Goal: Transaction & Acquisition: Purchase product/service

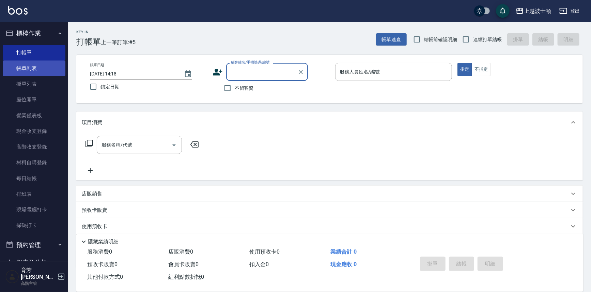
click at [48, 67] on link "帳單列表" at bounding box center [34, 69] width 63 height 16
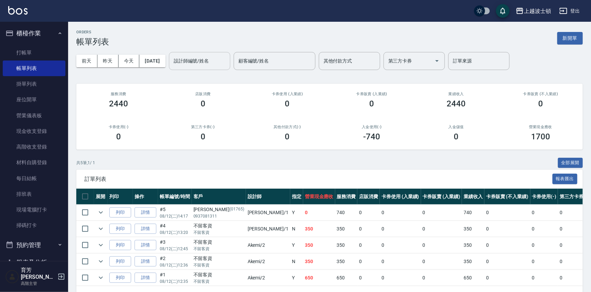
click at [213, 64] on input "設計師編號/姓名" at bounding box center [199, 61] width 55 height 12
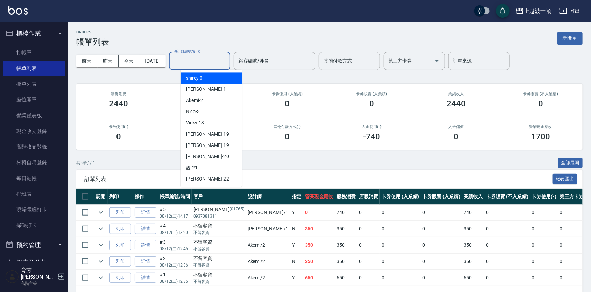
click at [210, 73] on div "shirey -0" at bounding box center [210, 77] width 61 height 11
type input "shirey-0"
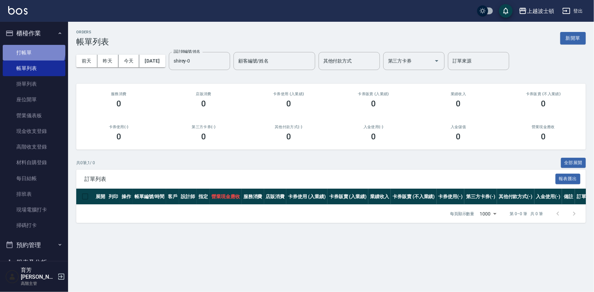
click at [33, 50] on link "打帳單" at bounding box center [34, 53] width 63 height 16
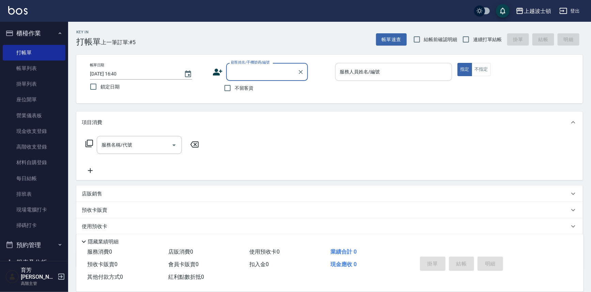
click at [401, 73] on input "服務人員姓名/編號" at bounding box center [393, 72] width 111 height 12
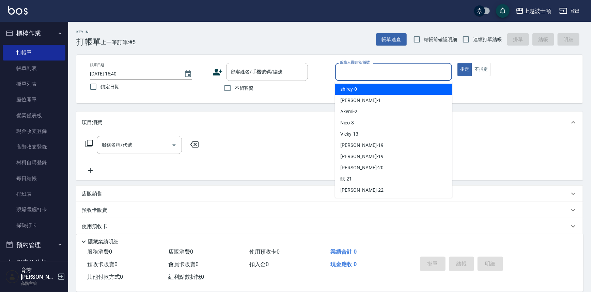
click at [398, 92] on div "shirey -0" at bounding box center [393, 89] width 117 height 11
type input "shirey-0"
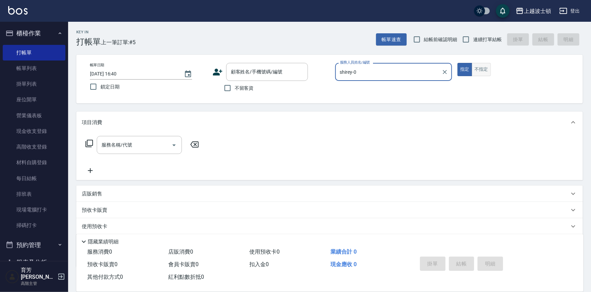
click at [487, 68] on button "不指定" at bounding box center [480, 69] width 19 height 13
click at [232, 87] on input "不留客資" at bounding box center [227, 88] width 14 height 14
checkbox input "true"
click at [88, 144] on icon at bounding box center [89, 144] width 8 height 8
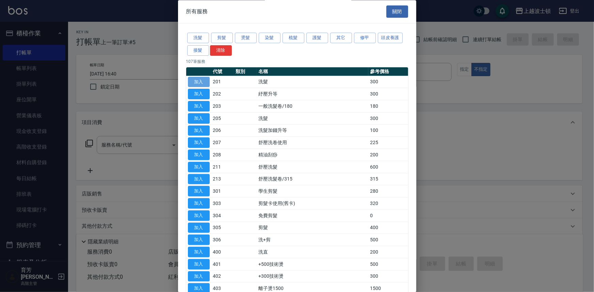
click at [191, 78] on button "加入" at bounding box center [199, 82] width 22 height 11
type input "洗髮(201)"
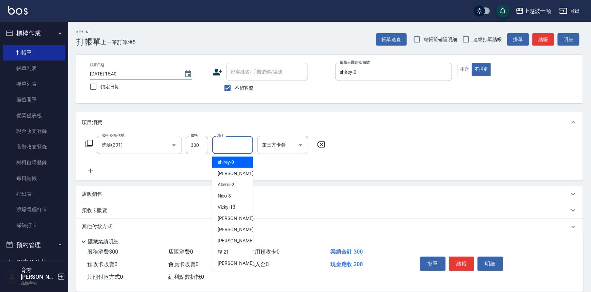
click at [249, 146] on input "洗-1" at bounding box center [232, 145] width 35 height 12
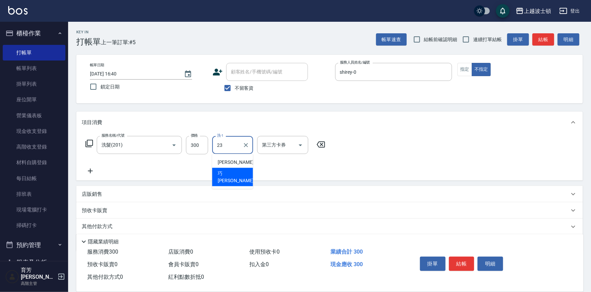
click at [240, 170] on div "[PERSON_NAME] -23" at bounding box center [232, 177] width 41 height 18
type input "[PERSON_NAME]-23"
click at [86, 140] on icon at bounding box center [89, 144] width 8 height 8
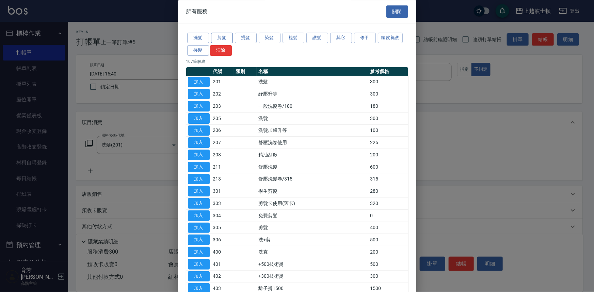
click at [231, 39] on button "剪髮" at bounding box center [222, 38] width 22 height 11
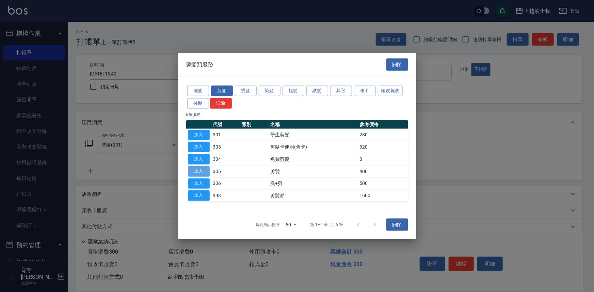
click at [194, 171] on button "加入" at bounding box center [199, 171] width 22 height 11
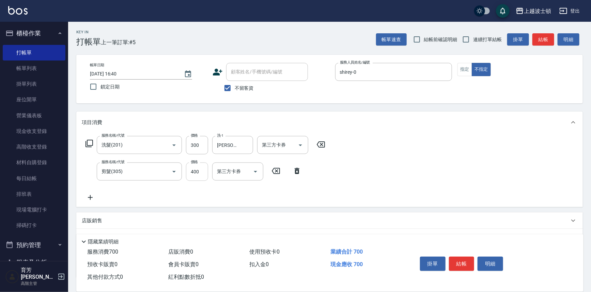
click at [196, 167] on input "400" at bounding box center [197, 172] width 22 height 18
type input "350"
click at [90, 146] on icon at bounding box center [89, 144] width 8 height 8
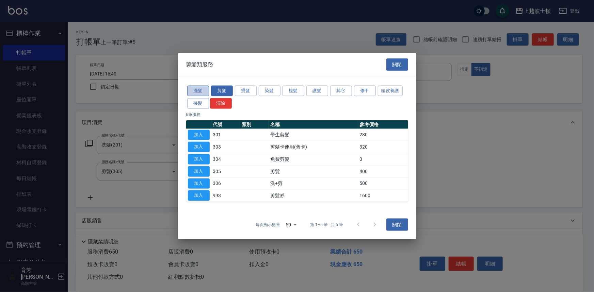
click at [206, 91] on button "洗髮" at bounding box center [198, 91] width 22 height 11
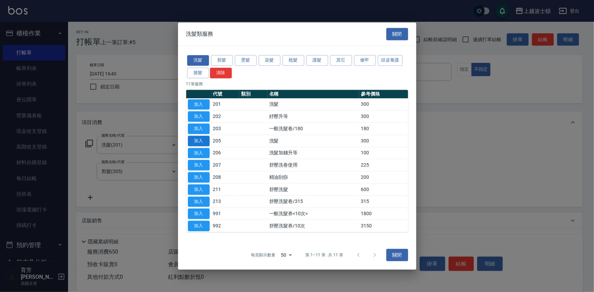
click at [203, 142] on button "加入" at bounding box center [199, 141] width 22 height 11
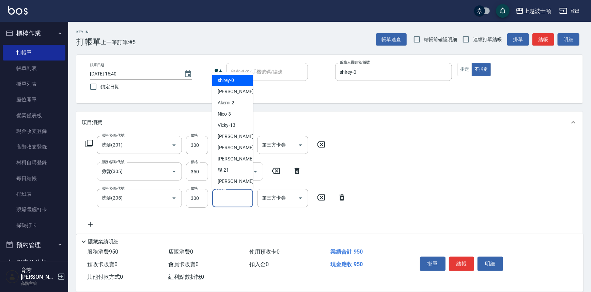
click at [238, 195] on input "洗-1" at bounding box center [232, 198] width 35 height 12
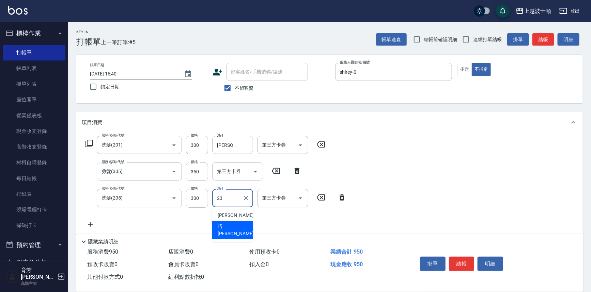
click at [233, 225] on div "[PERSON_NAME] -23" at bounding box center [232, 230] width 41 height 18
type input "[PERSON_NAME]-23"
click at [457, 257] on button "結帳" at bounding box center [462, 264] width 26 height 14
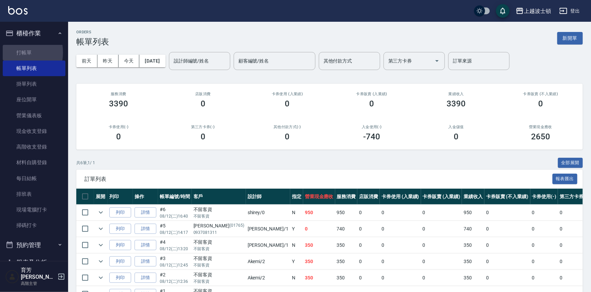
drag, startPoint x: 12, startPoint y: 52, endPoint x: 14, endPoint y: 41, distance: 11.8
click at [12, 53] on link "打帳單" at bounding box center [34, 53] width 63 height 16
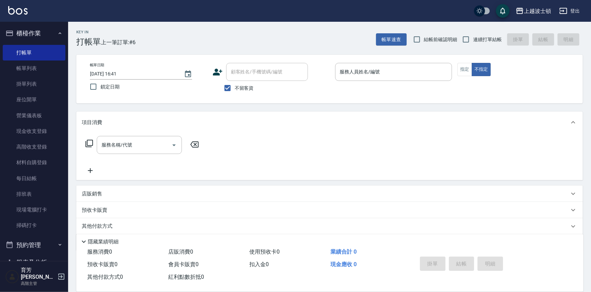
drag, startPoint x: 238, startPoint y: 88, endPoint x: 249, endPoint y: 77, distance: 16.1
click at [238, 86] on span "不留客資" at bounding box center [243, 88] width 19 height 7
click at [234, 86] on input "不留客資" at bounding box center [227, 88] width 14 height 14
checkbox input "false"
click at [249, 77] on input "顧客姓名/手機號碼/編號" at bounding box center [261, 72] width 65 height 12
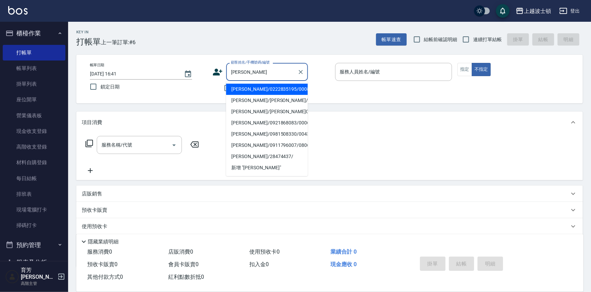
click at [253, 89] on li "[PERSON_NAME]/0222835195/000885" at bounding box center [267, 89] width 82 height 11
type input "[PERSON_NAME]/0222835195/000885"
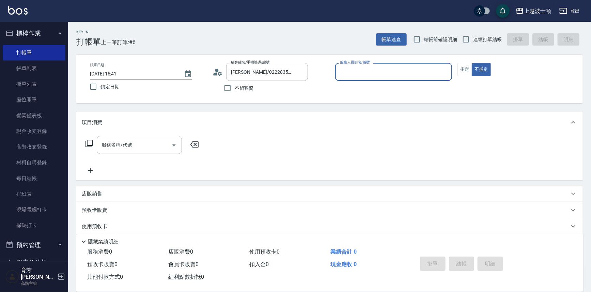
type input "shirey-0"
click at [466, 72] on button "指定" at bounding box center [464, 69] width 15 height 13
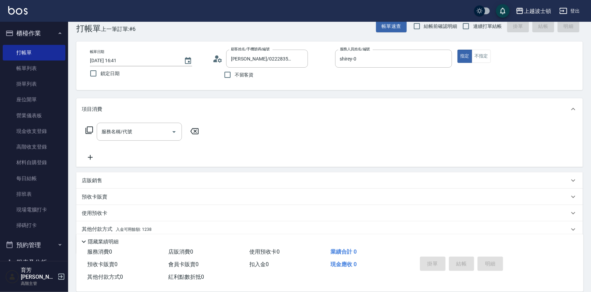
scroll to position [39, 0]
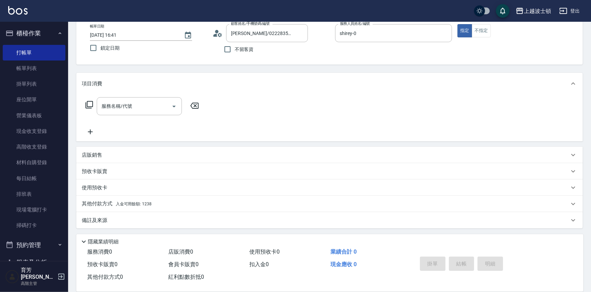
click at [152, 204] on div "其他付款方式 入金可用餘額: 1238" at bounding box center [325, 203] width 487 height 7
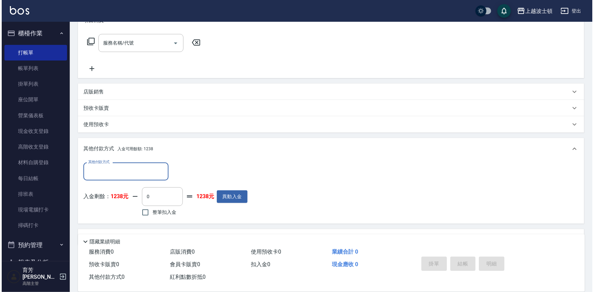
scroll to position [112, 0]
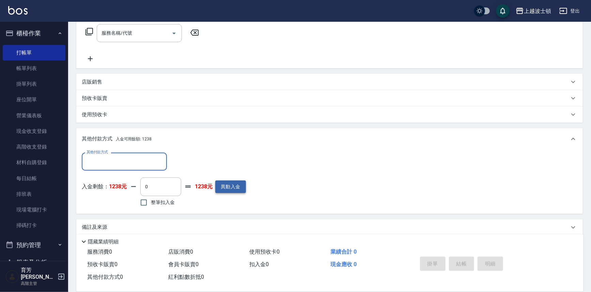
click at [228, 185] on button "異動入金" at bounding box center [230, 187] width 31 height 13
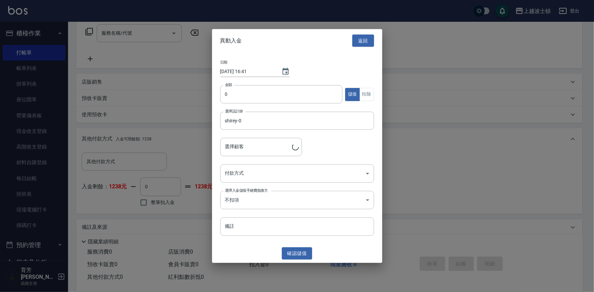
type input "[PERSON_NAME]/0222835195/000885"
click at [228, 85] on label "金額" at bounding box center [228, 84] width 7 height 5
click at [228, 85] on input "0" at bounding box center [281, 94] width 123 height 18
type input "3000"
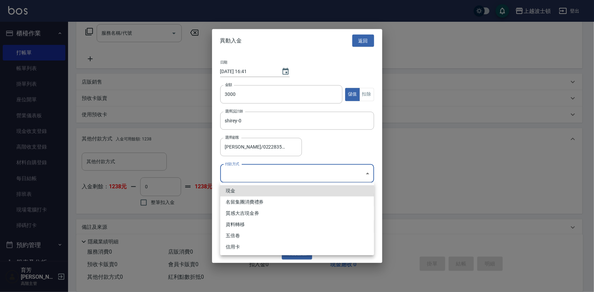
click at [366, 175] on body "上越波士頓 登出 櫃檯作業 打帳單 帳單列表 掛單列表 座位開單 營業儀表板 現金收支登錄 高階收支登錄 材料自購登錄 每日結帳 排班表 現場電腦打卡 掃碼打…" at bounding box center [297, 94] width 594 height 412
click at [240, 190] on li "現金" at bounding box center [297, 190] width 154 height 11
type input "現金"
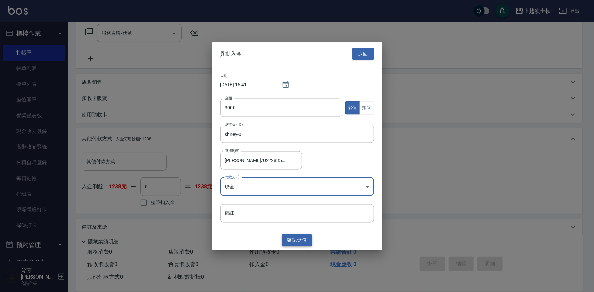
click at [298, 242] on button "確認 儲值" at bounding box center [297, 240] width 31 height 13
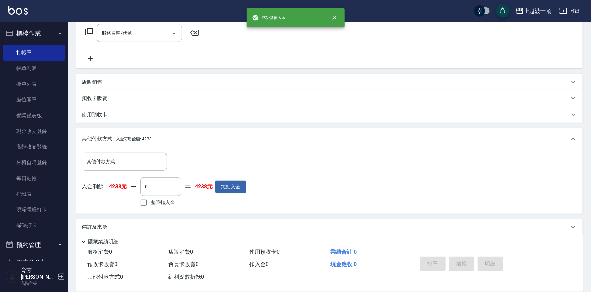
click at [86, 29] on icon at bounding box center [89, 32] width 8 height 8
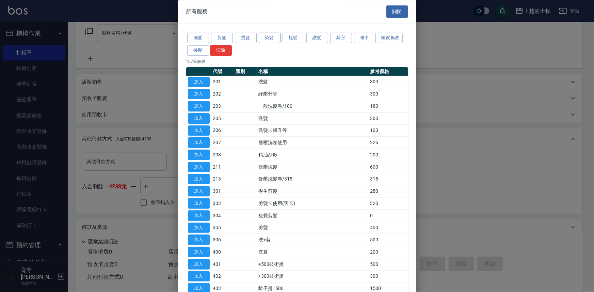
click at [262, 37] on button "染髮" at bounding box center [270, 38] width 22 height 11
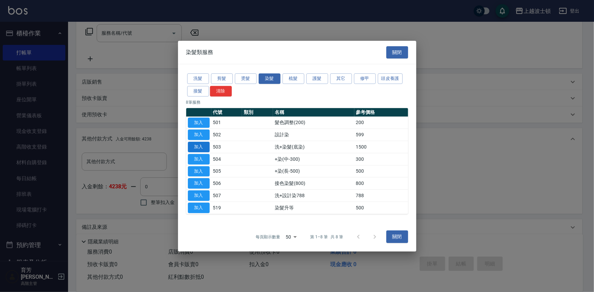
click at [201, 144] on button "加入" at bounding box center [199, 147] width 22 height 11
type input "洗+染髮(底染)(503)"
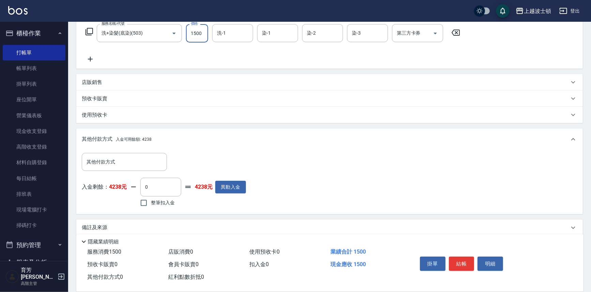
click at [205, 27] on input "1500" at bounding box center [197, 33] width 22 height 18
type input "1000"
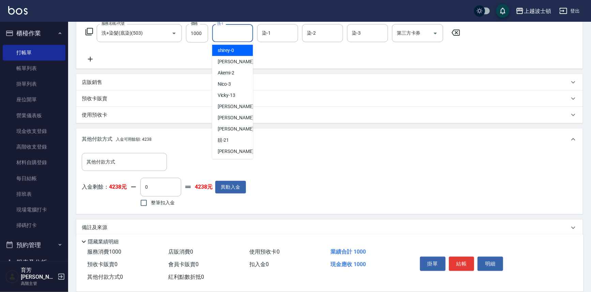
click at [238, 34] on input "洗-1" at bounding box center [232, 33] width 35 height 12
type input "2"
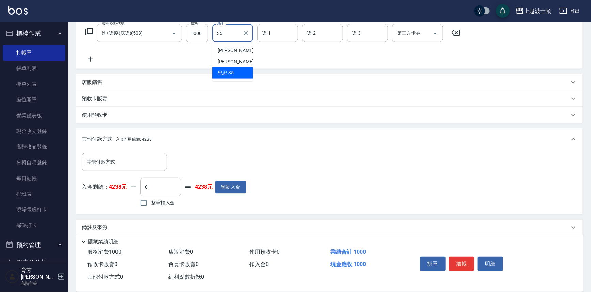
click at [232, 70] on span "思思 -35" at bounding box center [225, 72] width 16 height 7
type input "思思-35"
click at [267, 34] on input "染-1" at bounding box center [277, 33] width 35 height 12
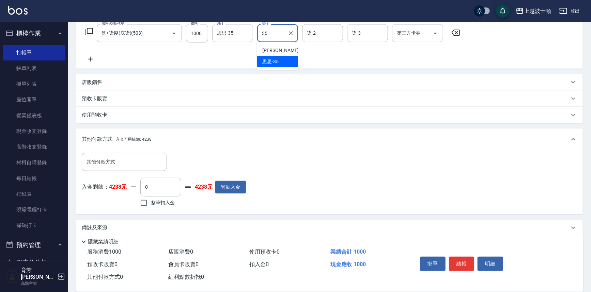
click at [270, 64] on span "思思 -35" at bounding box center [270, 61] width 16 height 7
type input "思思-35"
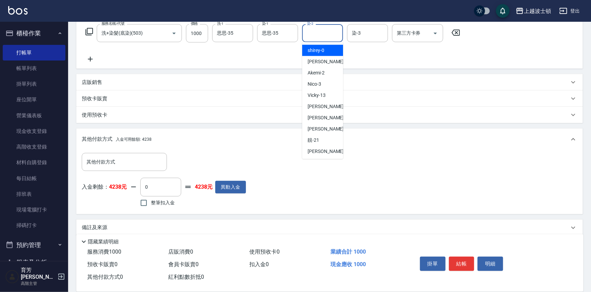
click at [315, 35] on input "染-2" at bounding box center [322, 33] width 35 height 12
click at [316, 54] on div "shirey -0" at bounding box center [322, 50] width 41 height 11
type input "shirey-0"
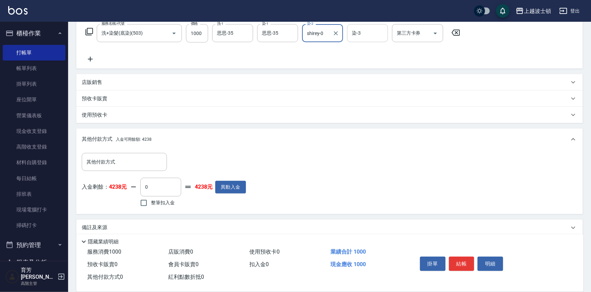
click at [368, 37] on input "染-3" at bounding box center [367, 33] width 35 height 12
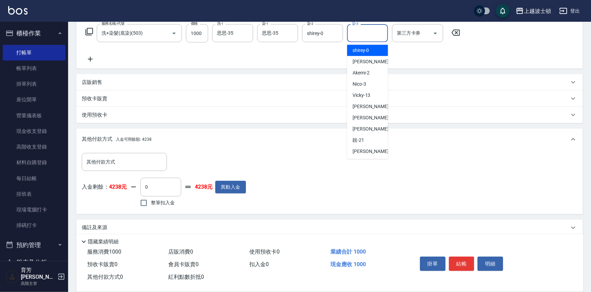
click at [370, 53] on div "shirey -0" at bounding box center [367, 50] width 41 height 11
type input "shirey-0"
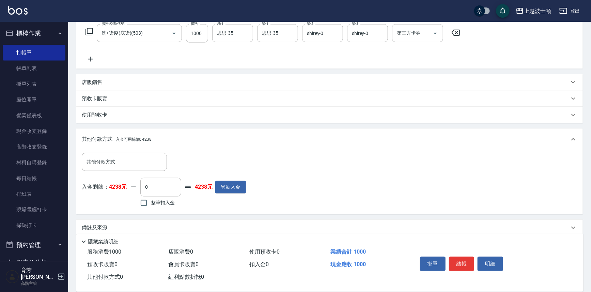
click at [92, 31] on icon at bounding box center [89, 32] width 8 height 8
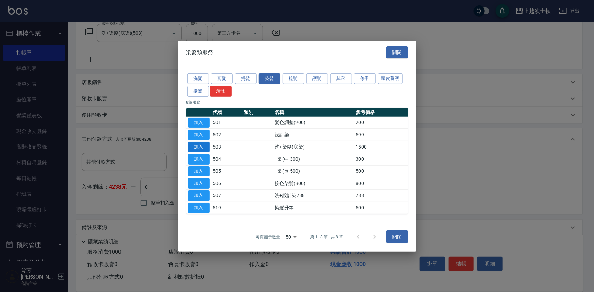
click at [193, 144] on button "加入" at bounding box center [199, 147] width 22 height 11
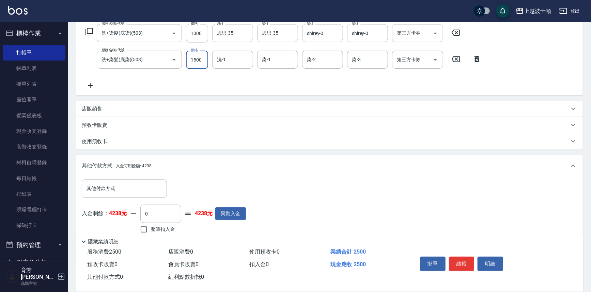
click at [196, 56] on input "1500" at bounding box center [197, 60] width 22 height 18
type input "1200"
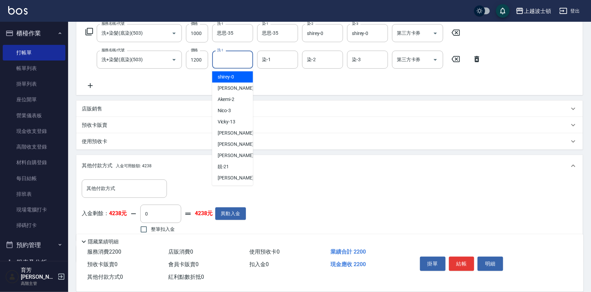
click at [229, 59] on input "洗-1" at bounding box center [232, 60] width 35 height 12
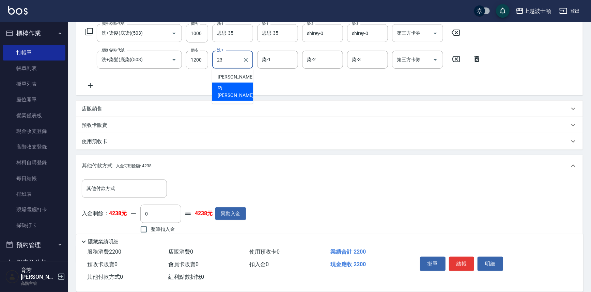
type input "2"
click at [249, 86] on div "shirey -0" at bounding box center [232, 88] width 41 height 11
type input "shirey-0"
click at [282, 64] on input "染-1" at bounding box center [277, 60] width 35 height 12
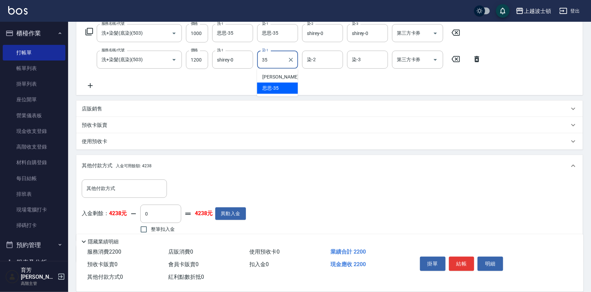
click at [280, 85] on div "思思 -35" at bounding box center [277, 88] width 41 height 11
type input "思思-35"
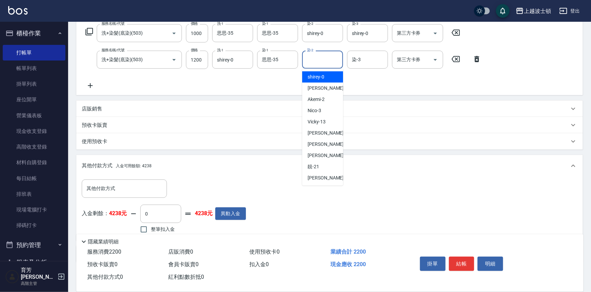
click at [314, 63] on input "染-2" at bounding box center [322, 60] width 35 height 12
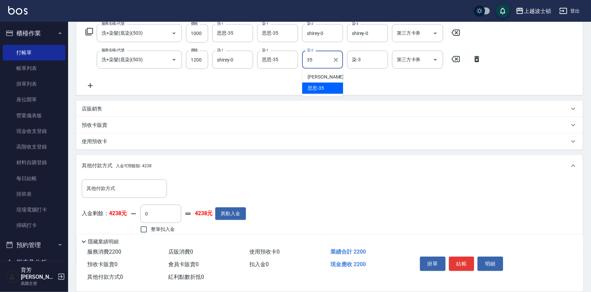
click at [311, 91] on span "思思 -35" at bounding box center [315, 88] width 16 height 7
type input "思思-35"
click at [361, 61] on input "染-3" at bounding box center [367, 60] width 35 height 12
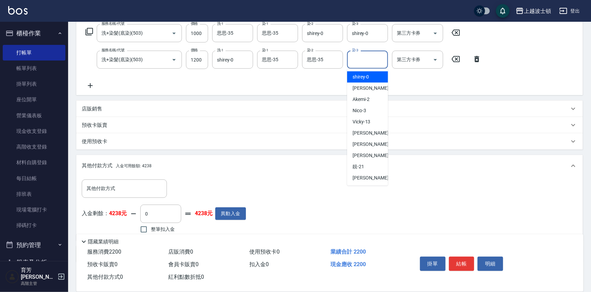
click at [361, 74] on span "shirey -0" at bounding box center [360, 77] width 17 height 7
type input "shirey-0"
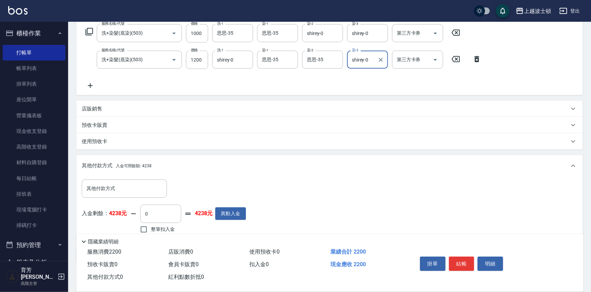
click at [87, 31] on icon at bounding box center [89, 32] width 8 height 8
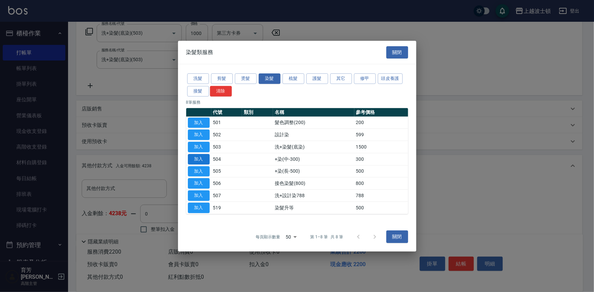
click at [203, 160] on button "加入" at bounding box center [199, 159] width 22 height 11
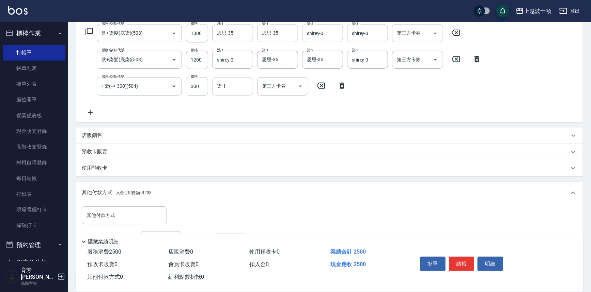
click at [227, 88] on input "染-1" at bounding box center [232, 86] width 35 height 12
click at [228, 106] on span "shirey -0" at bounding box center [225, 103] width 17 height 7
type input "shirey-0"
click at [89, 31] on icon at bounding box center [89, 32] width 8 height 8
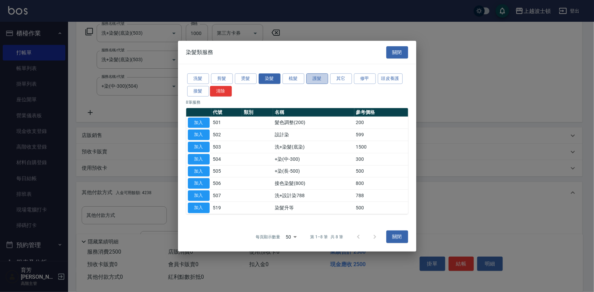
click at [314, 75] on button "護髮" at bounding box center [317, 79] width 22 height 11
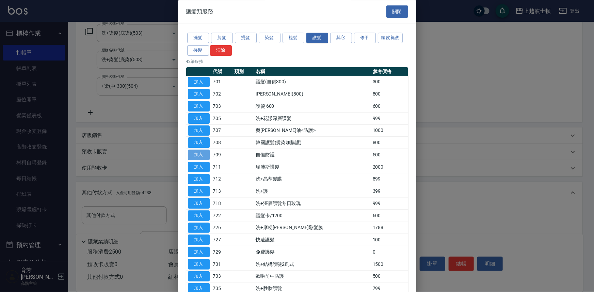
click at [205, 156] on button "加入" at bounding box center [199, 155] width 22 height 11
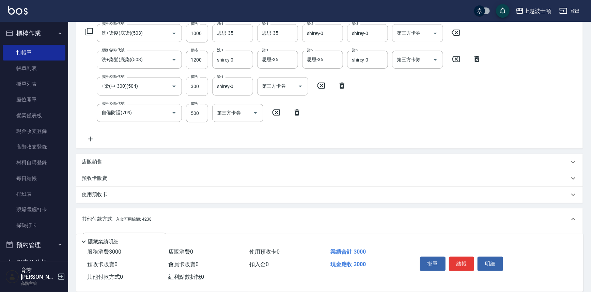
click at [90, 30] on icon at bounding box center [89, 32] width 8 height 8
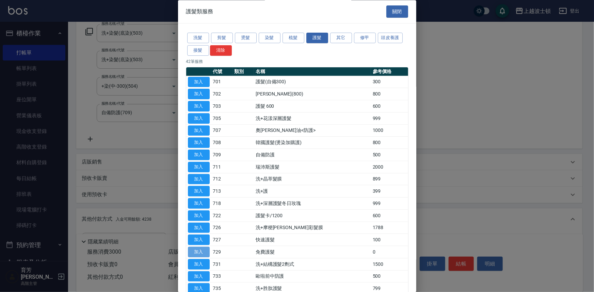
click at [198, 250] on button "加入" at bounding box center [199, 252] width 22 height 11
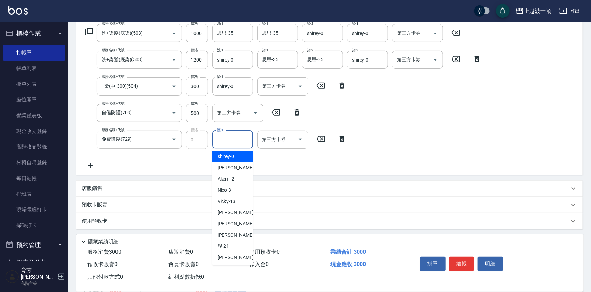
click at [238, 139] on input "護-1" at bounding box center [232, 140] width 35 height 12
click at [243, 154] on div "shirey -0" at bounding box center [232, 156] width 41 height 11
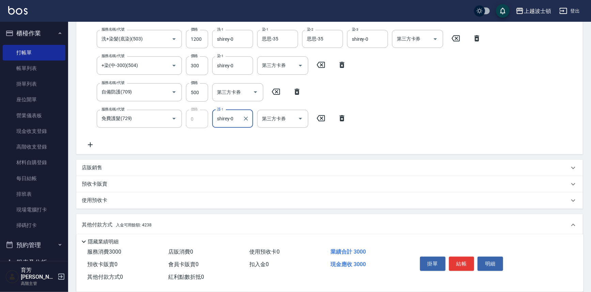
scroll to position [226, 0]
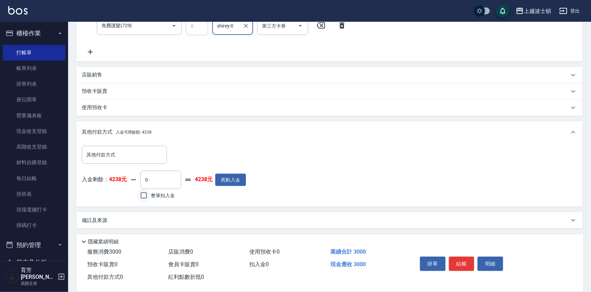
type input "shirey-0"
click at [138, 190] on input "整筆扣入金" at bounding box center [143, 196] width 14 height 14
checkbox input "true"
type input "3000"
click at [456, 264] on button "結帳" at bounding box center [462, 264] width 26 height 14
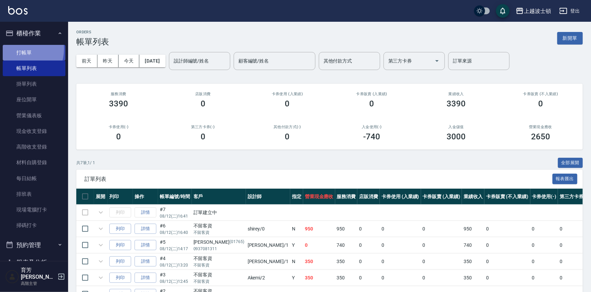
click at [17, 49] on link "打帳單" at bounding box center [34, 53] width 63 height 16
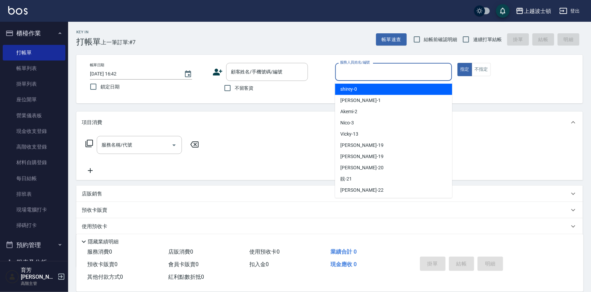
click at [358, 69] on input "服務人員姓名/編號" at bounding box center [393, 72] width 111 height 12
click at [357, 88] on div "shirey -0" at bounding box center [393, 89] width 117 height 11
type input "shirey-0"
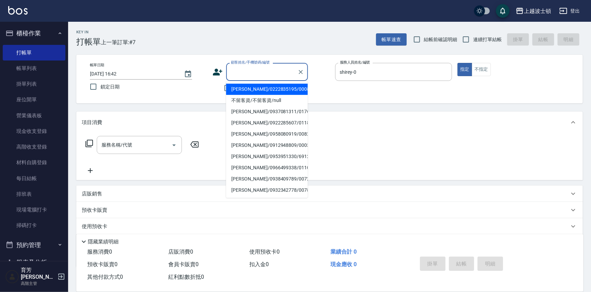
click at [247, 70] on input "顧客姓名/手機號碼/編號" at bounding box center [261, 72] width 65 height 12
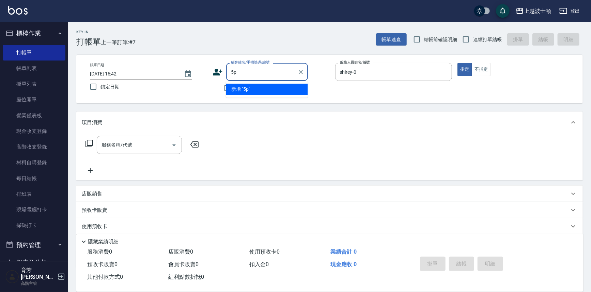
type input "5"
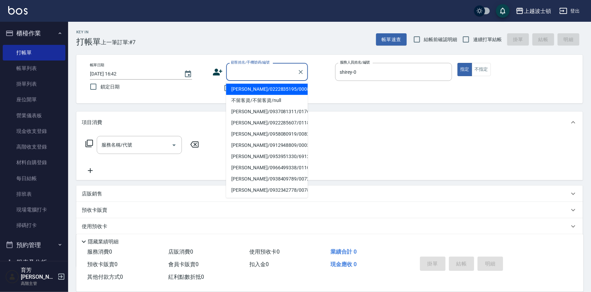
click at [231, 73] on input "顧客姓名/手機號碼/編號" at bounding box center [261, 72] width 65 height 12
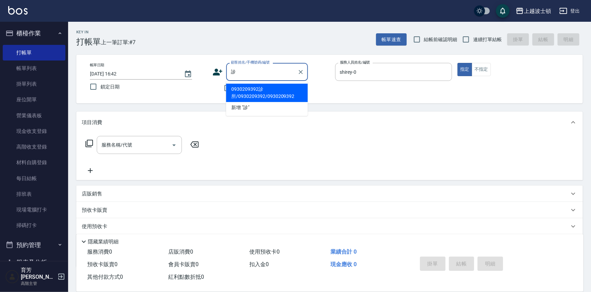
click at [248, 91] on li "0930209392診所/0930209392/0930209392" at bounding box center [267, 93] width 82 height 18
type input "0930209392診所/0930209392/0930209392"
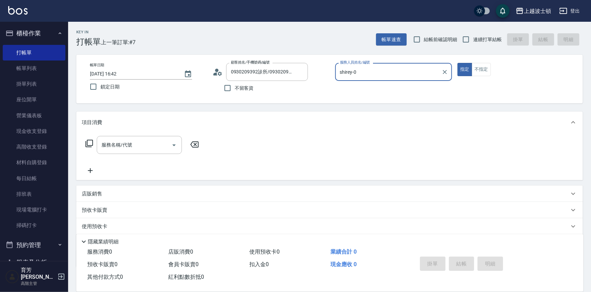
click at [90, 143] on icon at bounding box center [89, 144] width 8 height 8
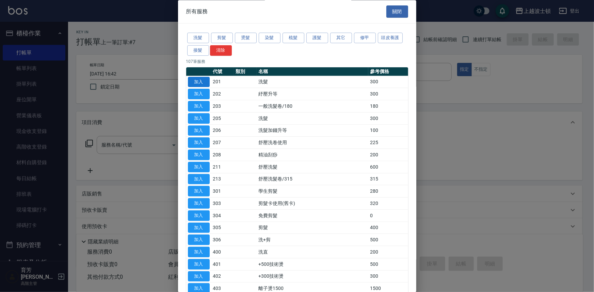
click at [206, 78] on button "加入" at bounding box center [199, 82] width 22 height 11
type input "洗髮(201)"
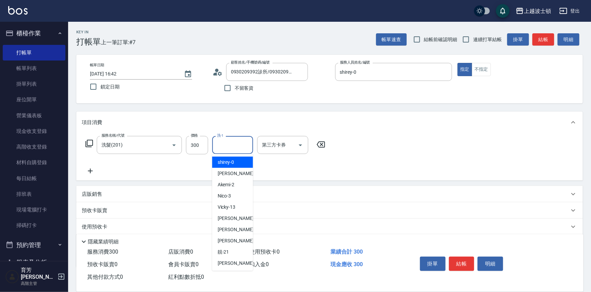
click at [227, 141] on input "洗-1" at bounding box center [232, 145] width 35 height 12
click at [225, 165] on span "shirey -0" at bounding box center [225, 162] width 17 height 7
type input "shirey-0"
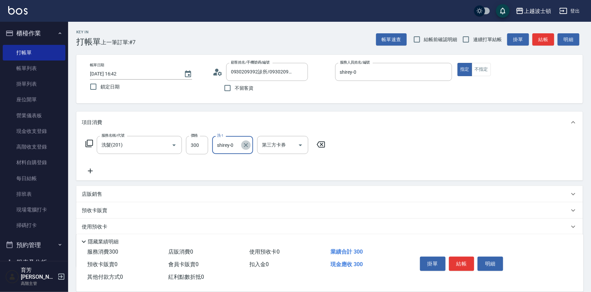
click at [249, 142] on icon "Clear" at bounding box center [245, 145] width 7 height 7
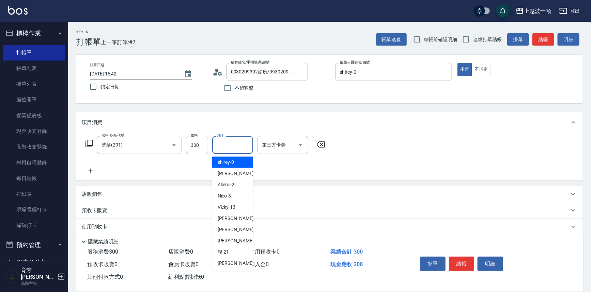
click at [232, 144] on input "洗-1" at bounding box center [232, 145] width 35 height 12
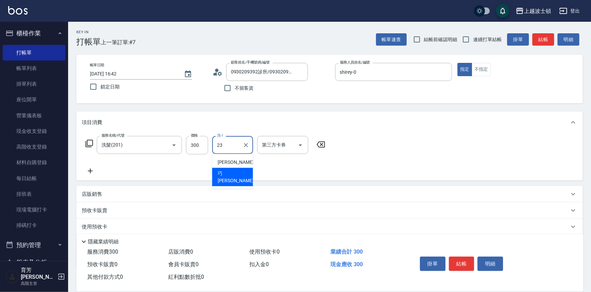
click at [230, 174] on span "[PERSON_NAME] -23" at bounding box center [238, 177] width 43 height 14
type input "[PERSON_NAME]-23"
click at [86, 142] on icon at bounding box center [88, 143] width 7 height 7
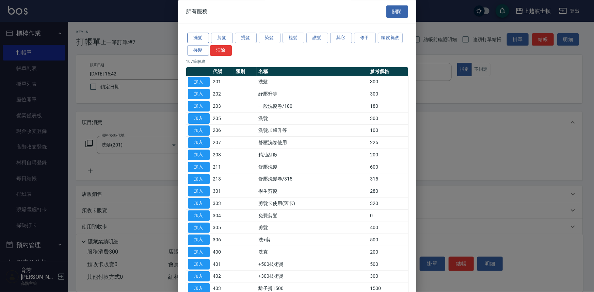
click at [193, 39] on button "洗髮" at bounding box center [198, 38] width 22 height 11
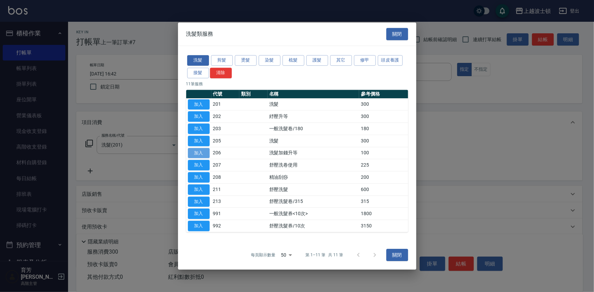
click at [206, 153] on button "加入" at bounding box center [199, 153] width 22 height 11
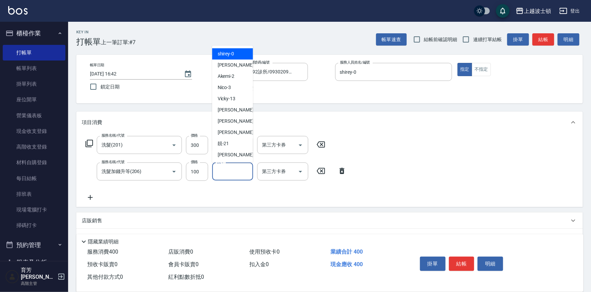
click at [228, 174] on input "洗-1" at bounding box center [232, 172] width 35 height 12
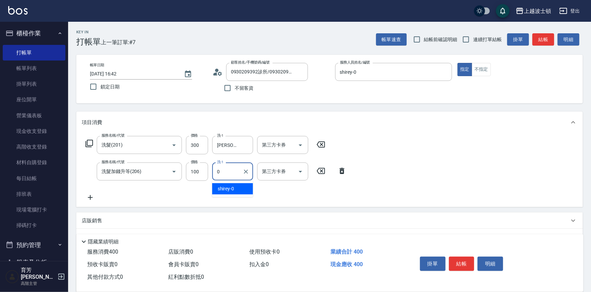
click at [231, 190] on span "shirey -0" at bounding box center [225, 188] width 17 height 7
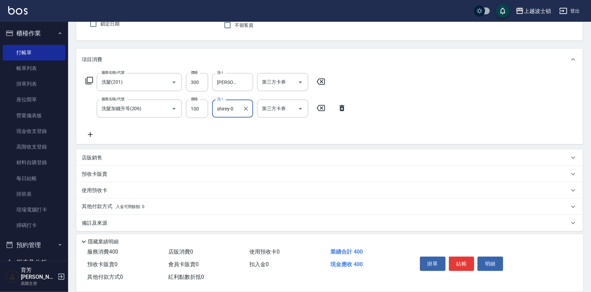
scroll to position [66, 0]
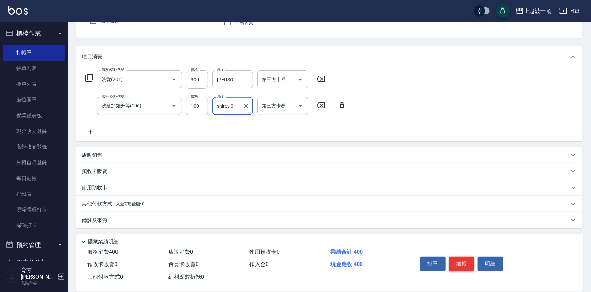
type input "shirey-0"
click at [470, 259] on button "結帳" at bounding box center [462, 264] width 26 height 14
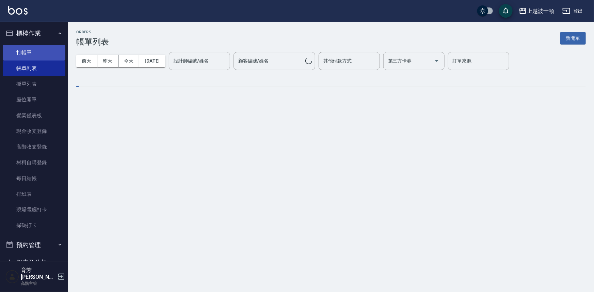
click at [28, 55] on link "打帳單" at bounding box center [34, 53] width 63 height 16
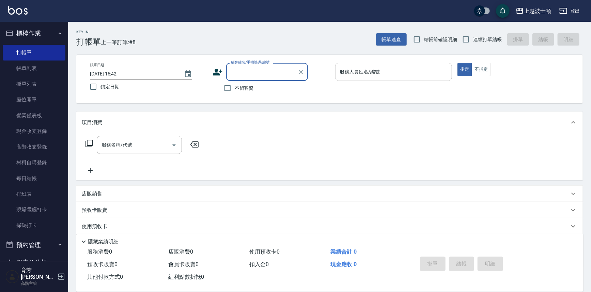
click at [344, 69] on input "服務人員姓名/編號" at bounding box center [393, 72] width 111 height 12
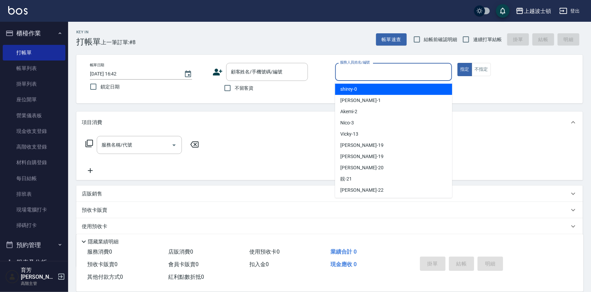
click at [341, 92] on span "shirey -0" at bounding box center [348, 89] width 17 height 7
type input "shirey-0"
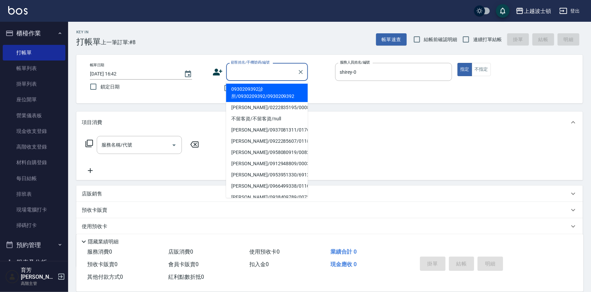
click at [244, 71] on input "顧客姓名/手機號碼/編號" at bounding box center [261, 72] width 65 height 12
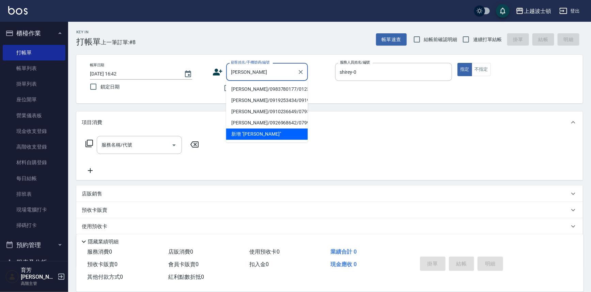
click at [275, 88] on li "[PERSON_NAME]/0983780177/0123" at bounding box center [267, 89] width 82 height 11
type input "[PERSON_NAME]/0983780177/0123"
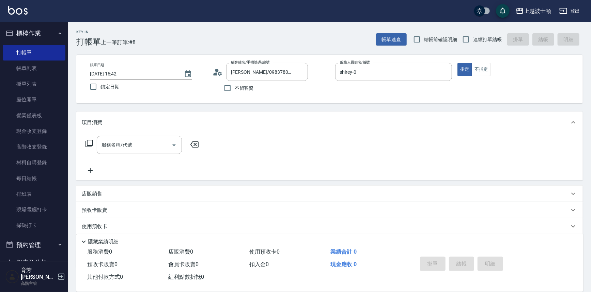
click at [92, 141] on icon at bounding box center [89, 144] width 8 height 8
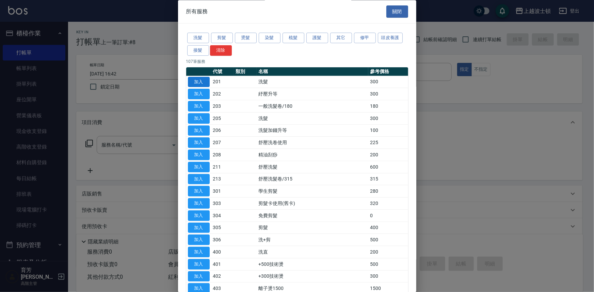
click at [201, 80] on button "加入" at bounding box center [199, 82] width 22 height 11
type input "洗髮(201)"
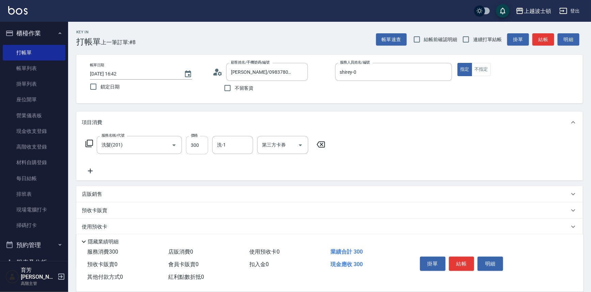
click at [204, 147] on input "300" at bounding box center [197, 145] width 22 height 18
type input "270"
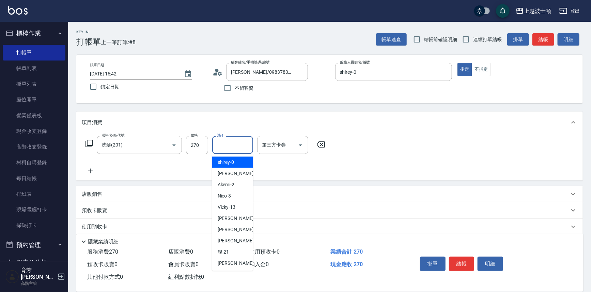
click at [235, 146] on input "洗-1" at bounding box center [232, 145] width 35 height 12
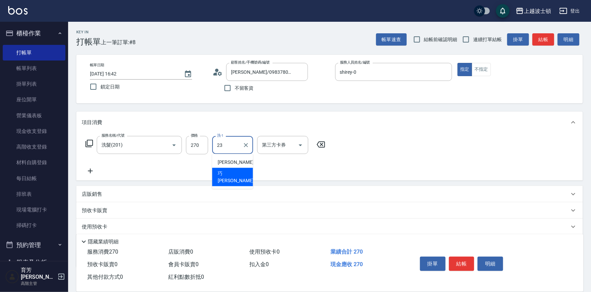
click at [236, 170] on div "[PERSON_NAME] -23" at bounding box center [232, 177] width 41 height 18
type input "[PERSON_NAME]-23"
click at [467, 262] on button "結帳" at bounding box center [462, 264] width 26 height 14
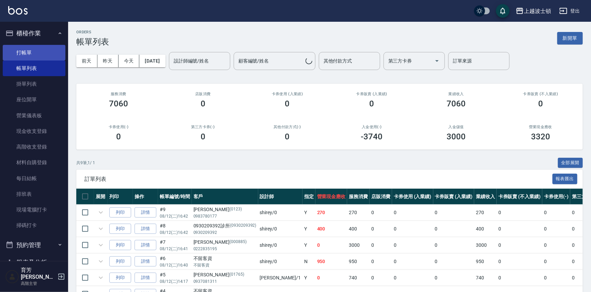
click at [13, 51] on link "打帳單" at bounding box center [34, 53] width 63 height 16
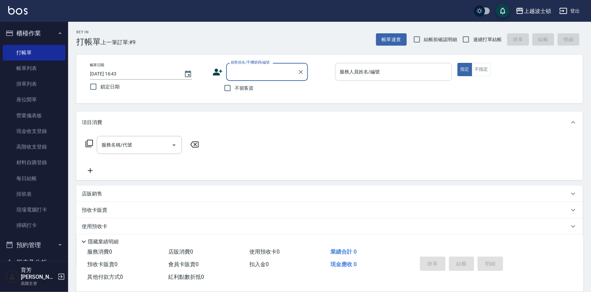
click at [391, 78] on div "服務人員姓名/編號" at bounding box center [393, 72] width 117 height 18
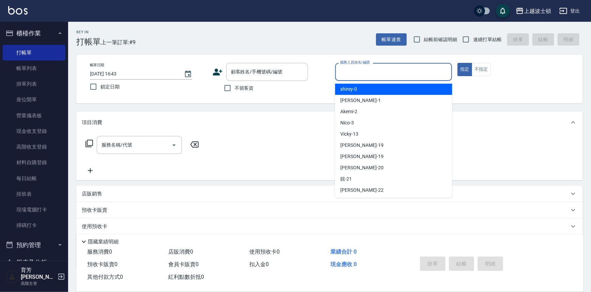
click at [391, 86] on div "shirey -0" at bounding box center [393, 89] width 117 height 11
type input "shirey-0"
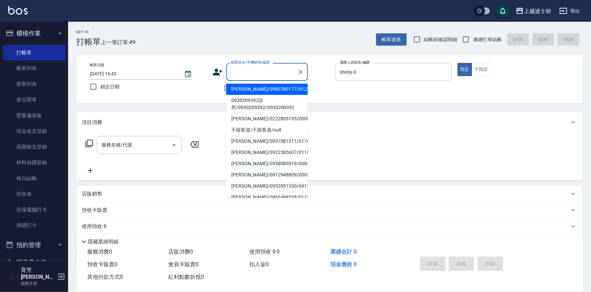
click at [250, 75] on input "顧客姓名/手機號碼/編號" at bounding box center [261, 72] width 65 height 12
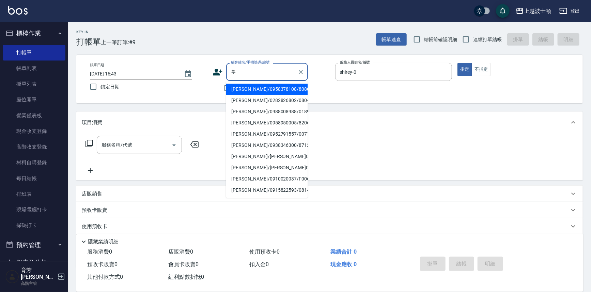
click at [238, 101] on li "[PERSON_NAME]/0282826802/080400" at bounding box center [267, 100] width 82 height 11
type input "[PERSON_NAME]/0282826802/080400"
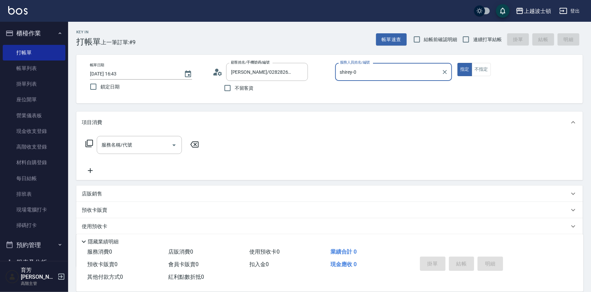
click at [90, 142] on icon at bounding box center [89, 144] width 8 height 8
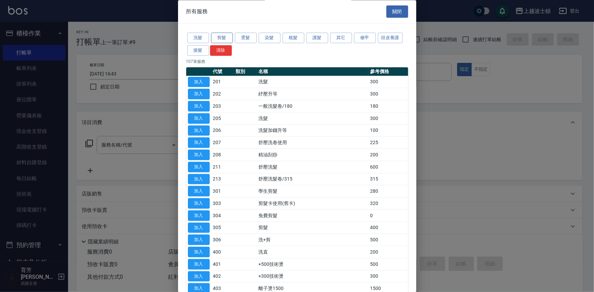
click at [215, 37] on button "剪髮" at bounding box center [222, 38] width 22 height 11
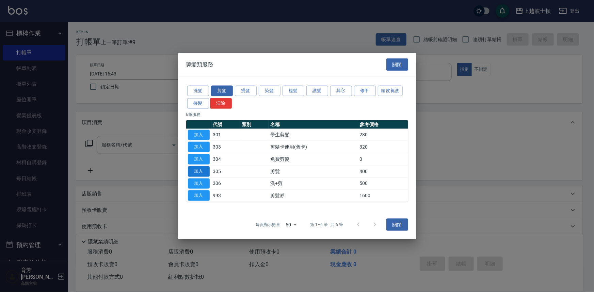
click at [207, 172] on button "加入" at bounding box center [199, 171] width 22 height 11
type input "剪髮(305)"
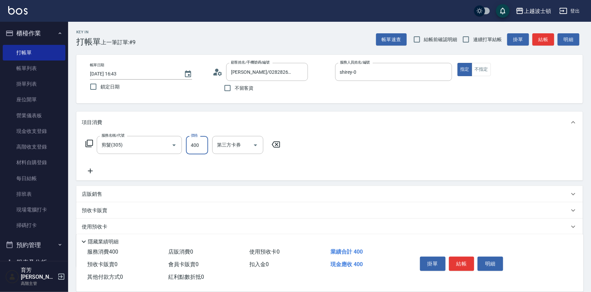
click at [204, 146] on input "400" at bounding box center [197, 145] width 22 height 18
type input "300"
drag, startPoint x: 469, startPoint y: 262, endPoint x: 464, endPoint y: 262, distance: 5.4
click at [469, 262] on button "結帳" at bounding box center [462, 264] width 26 height 14
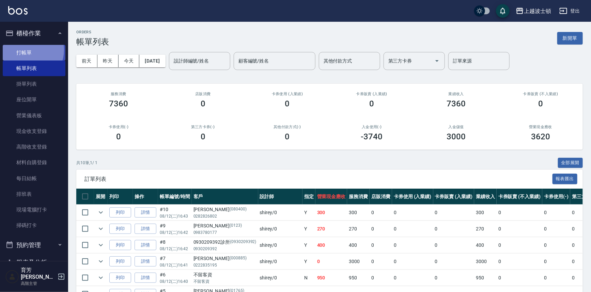
click at [26, 50] on link "打帳單" at bounding box center [34, 53] width 63 height 16
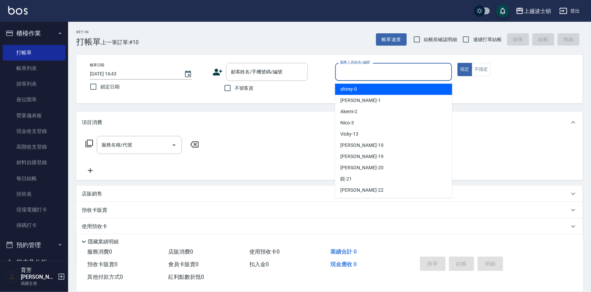
click at [363, 74] on input "服務人員姓名/編號" at bounding box center [393, 72] width 111 height 12
click at [363, 88] on div "shirey -0" at bounding box center [393, 89] width 117 height 11
type input "shirey-0"
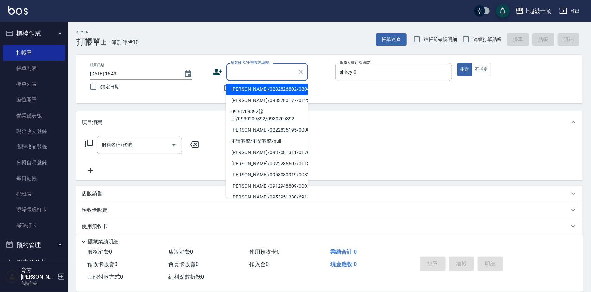
click at [257, 75] on input "顧客姓名/手機號碼/編號" at bounding box center [261, 72] width 65 height 12
type input "ㄨ"
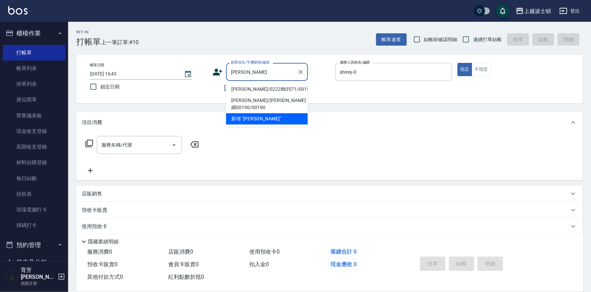
click at [282, 87] on li "[PERSON_NAME]/0222883571/00190" at bounding box center [267, 89] width 82 height 11
type input "[PERSON_NAME]/0222883571/00190"
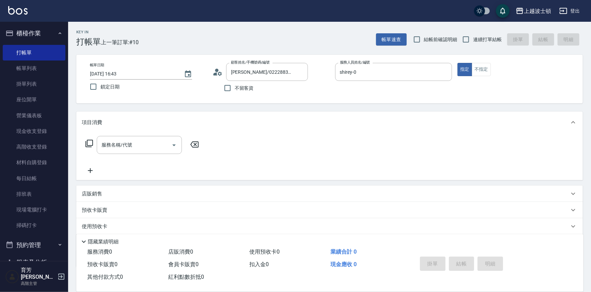
click at [89, 143] on icon at bounding box center [89, 144] width 8 height 8
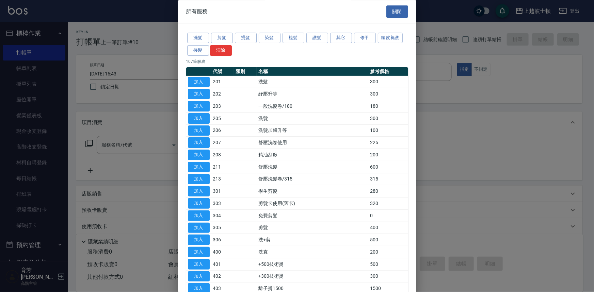
click at [197, 81] on button "加入" at bounding box center [199, 82] width 22 height 11
type input "洗髮(201)"
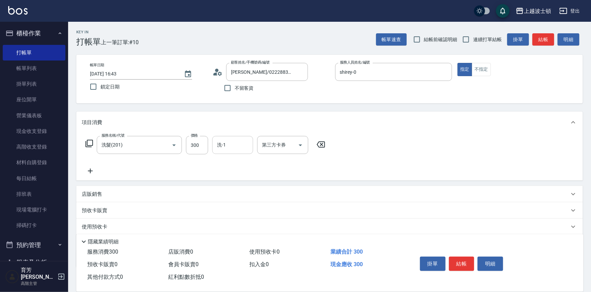
click at [225, 140] on input "洗-1" at bounding box center [232, 145] width 35 height 12
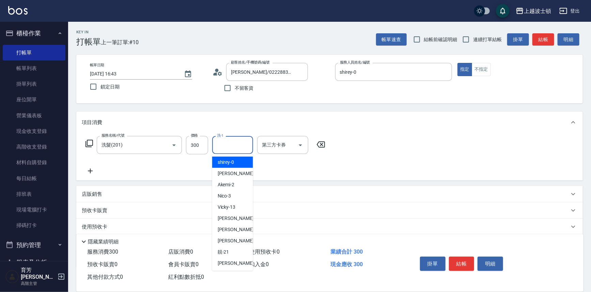
click at [228, 162] on span "shirey -0" at bounding box center [225, 162] width 17 height 7
type input "shirey-0"
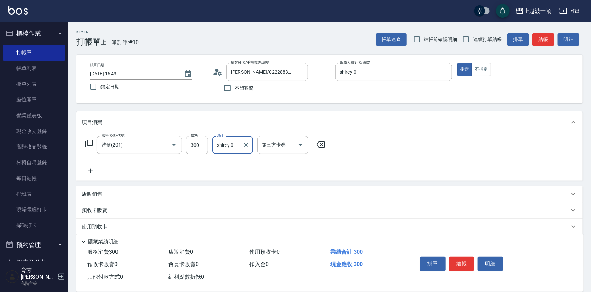
click at [88, 144] on icon at bounding box center [89, 144] width 8 height 8
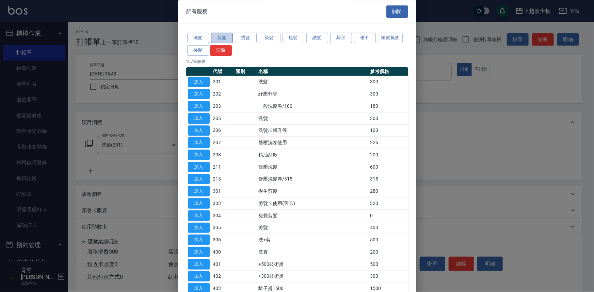
click at [231, 38] on button "剪髮" at bounding box center [222, 38] width 22 height 11
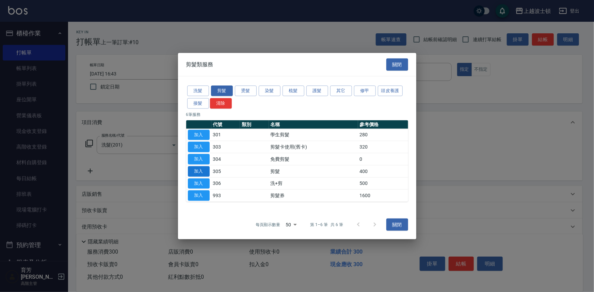
click at [208, 171] on button "加入" at bounding box center [199, 171] width 22 height 11
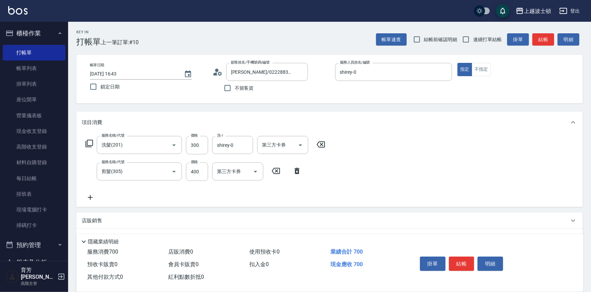
click at [209, 169] on div "服務名稱/代號 剪髮(305) 服務名稱/代號 價格 400 價格 第三方卡券 第三方卡券" at bounding box center [194, 172] width 224 height 18
click at [202, 169] on input "400" at bounding box center [197, 172] width 22 height 18
type input "350"
click at [463, 259] on button "結帳" at bounding box center [462, 264] width 26 height 14
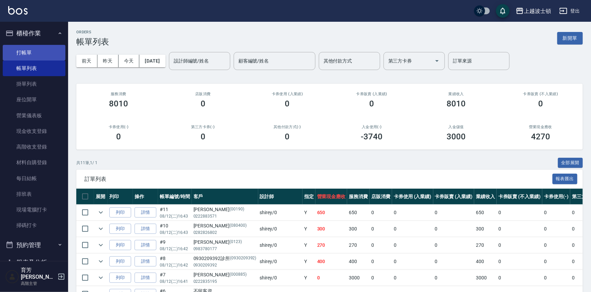
click at [29, 54] on link "打帳單" at bounding box center [34, 53] width 63 height 16
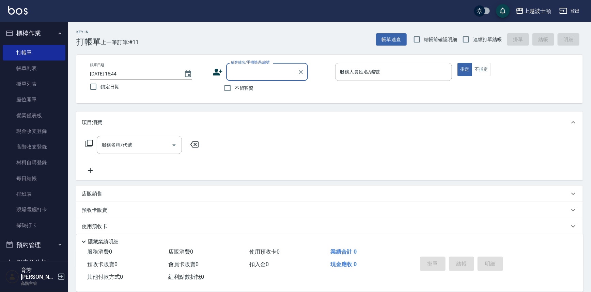
click at [240, 76] on input "顧客姓名/手機號碼/編號" at bounding box center [261, 72] width 65 height 12
click at [254, 87] on li "[PERSON_NAME]/[PERSON_NAME]001776/001776" at bounding box center [267, 89] width 82 height 11
type input "[PERSON_NAME]/[PERSON_NAME]001776/001776"
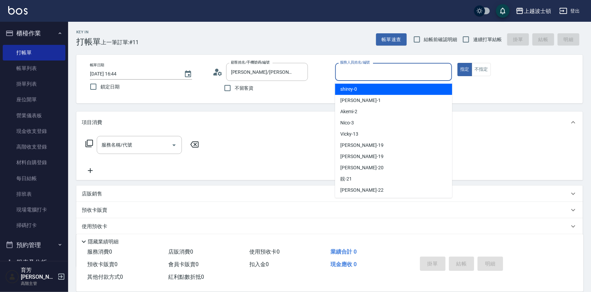
click at [377, 71] on input "服務人員姓名/編號" at bounding box center [393, 72] width 111 height 12
click at [380, 88] on div "shirey -0" at bounding box center [393, 89] width 117 height 11
type input "shirey-0"
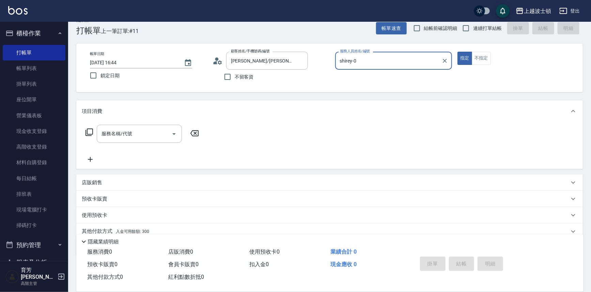
scroll to position [14, 0]
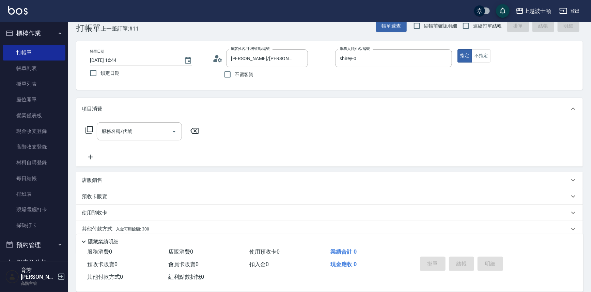
click at [90, 130] on icon at bounding box center [89, 130] width 8 height 8
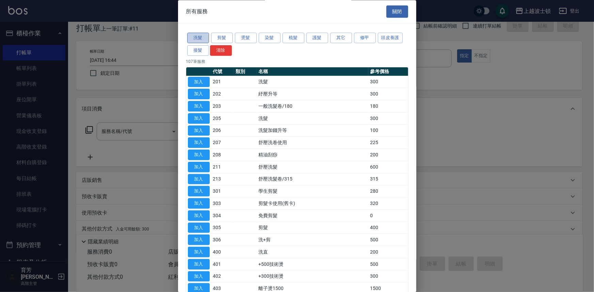
click at [202, 36] on button "洗髮" at bounding box center [198, 38] width 22 height 11
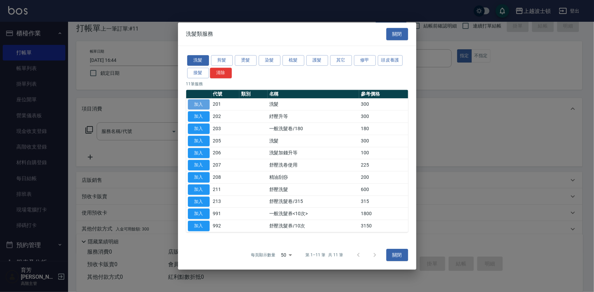
click at [197, 101] on button "加入" at bounding box center [199, 104] width 22 height 11
type input "洗髮(201)"
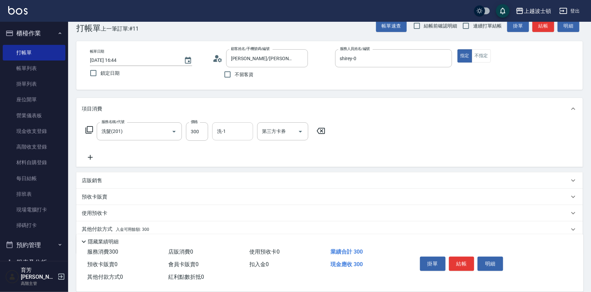
click at [228, 131] on input "洗-1" at bounding box center [232, 132] width 35 height 12
click at [223, 160] on span "[PERSON_NAME] -23" at bounding box center [238, 164] width 43 height 14
type input "[PERSON_NAME]-23"
click at [87, 127] on icon at bounding box center [89, 130] width 8 height 8
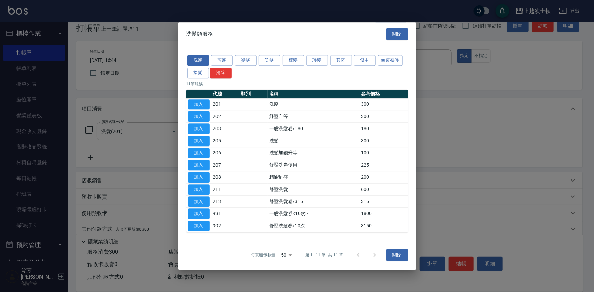
click at [232, 56] on div "洗髮 剪髮 燙髮 染髮 梳髮 護髮 其它 修甲 頭皮養護 接髮 清除" at bounding box center [297, 66] width 222 height 25
click at [231, 58] on button "剪髮" at bounding box center [222, 60] width 22 height 11
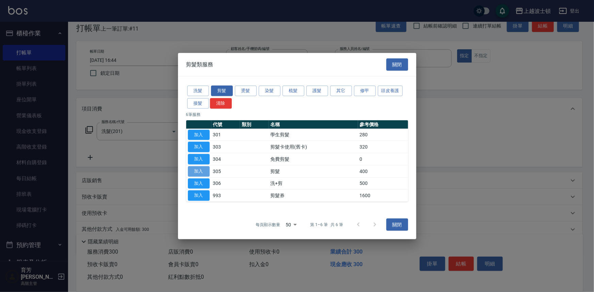
click at [196, 171] on button "加入" at bounding box center [199, 171] width 22 height 11
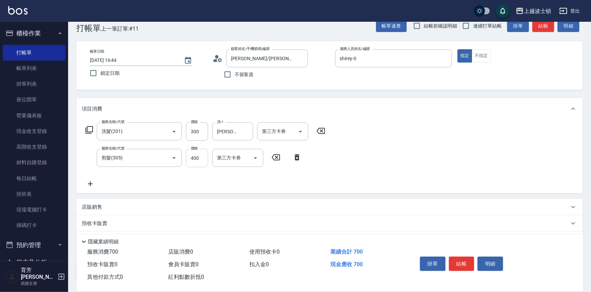
click at [206, 155] on input "400" at bounding box center [197, 158] width 22 height 18
click at [87, 128] on icon at bounding box center [89, 130] width 8 height 8
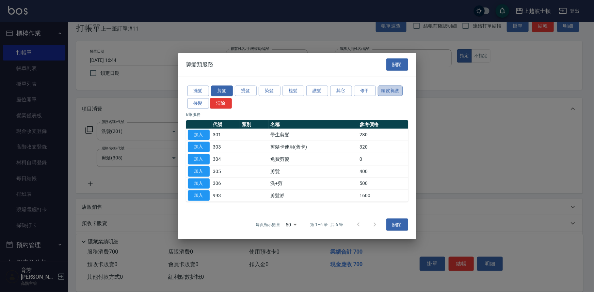
click at [394, 88] on button "頭皮養護" at bounding box center [390, 91] width 25 height 11
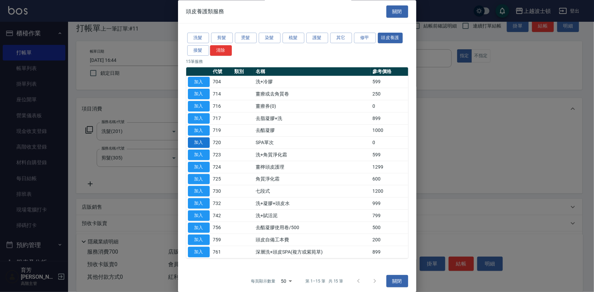
click at [199, 143] on button "加入" at bounding box center [199, 143] width 22 height 11
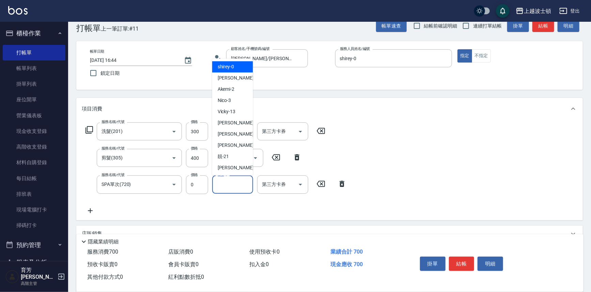
click at [242, 181] on input "養護-1" at bounding box center [232, 185] width 35 height 12
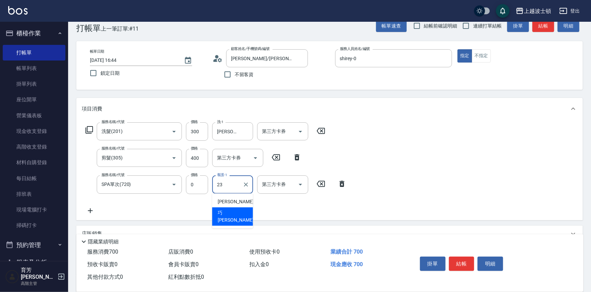
click at [238, 209] on div "[PERSON_NAME] -23" at bounding box center [232, 217] width 41 height 18
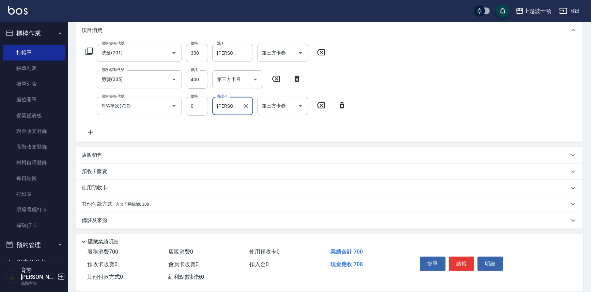
type input "[PERSON_NAME]-23"
click at [98, 155] on p "店販銷售" at bounding box center [92, 155] width 20 height 7
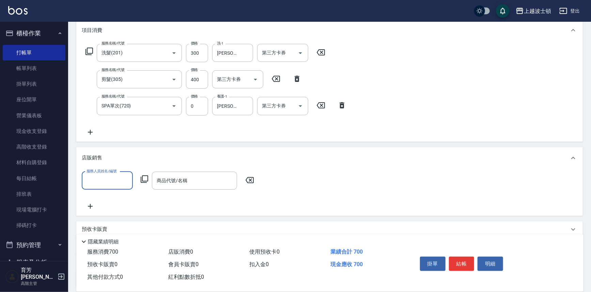
scroll to position [0, 0]
click at [117, 197] on div "shirey -0" at bounding box center [107, 197] width 51 height 11
type input "shirey-0"
click at [143, 176] on icon at bounding box center [144, 179] width 8 height 8
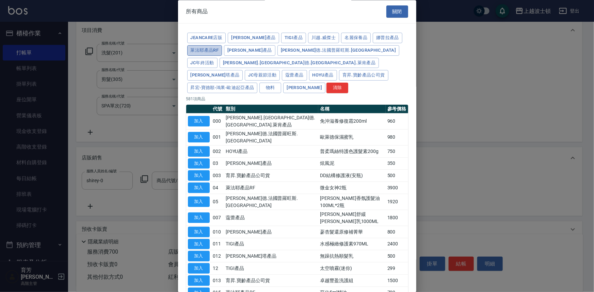
click at [221, 52] on button "萊法耶產品RF" at bounding box center [204, 50] width 35 height 11
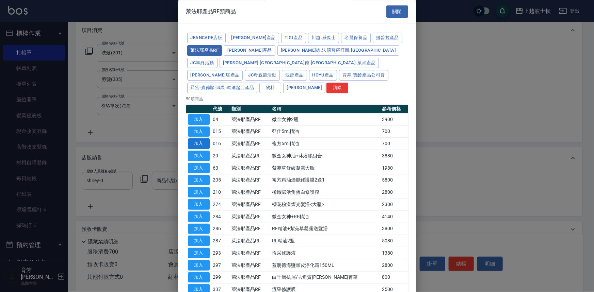
click at [203, 139] on button "加入" at bounding box center [199, 144] width 22 height 11
type input "複方5ml精油"
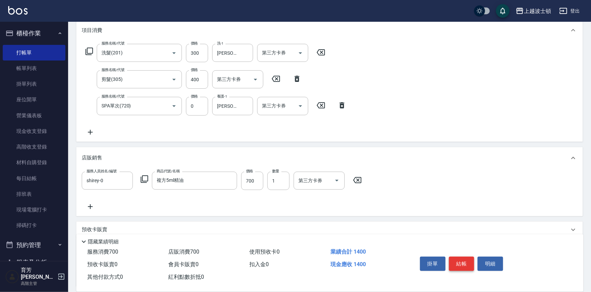
click at [459, 260] on button "結帳" at bounding box center [462, 264] width 26 height 14
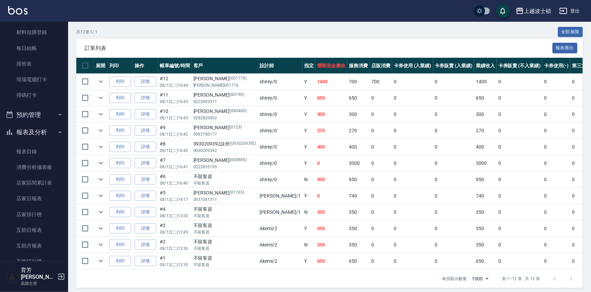
scroll to position [120, 0]
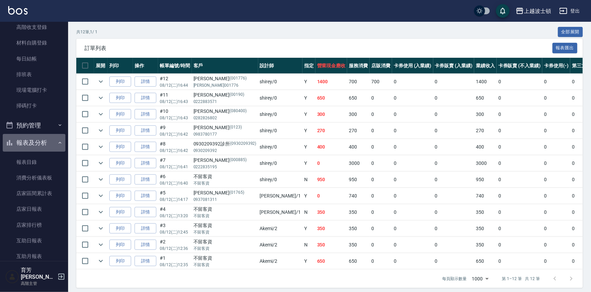
drag, startPoint x: 59, startPoint y: 139, endPoint x: 55, endPoint y: 137, distance: 4.1
click at [58, 139] on button "報表及分析" at bounding box center [34, 143] width 63 height 18
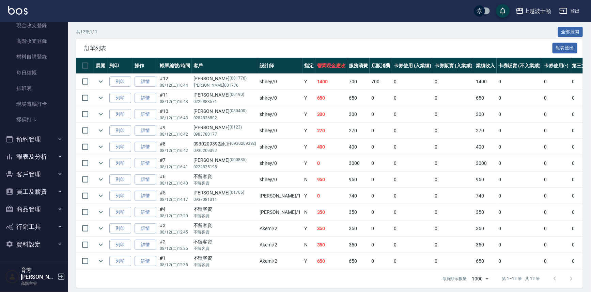
scroll to position [99, 0]
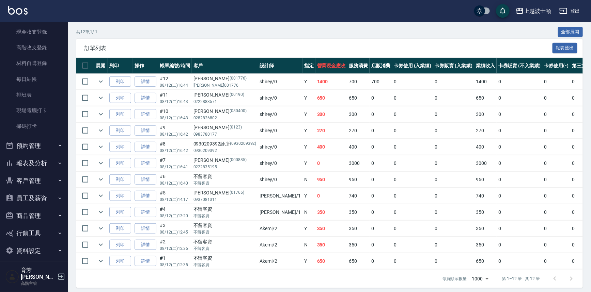
click at [40, 179] on button "客戶管理" at bounding box center [34, 181] width 63 height 18
click at [36, 197] on link "客戶列表" at bounding box center [34, 200] width 63 height 16
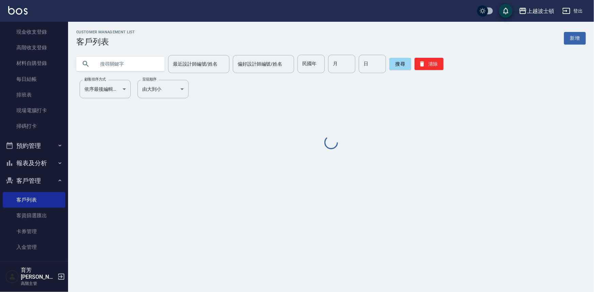
click at [108, 66] on input "text" at bounding box center [127, 64] width 64 height 18
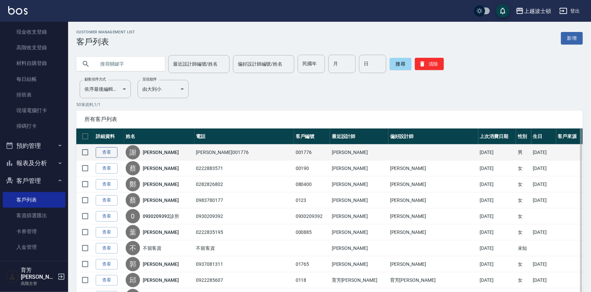
click at [111, 151] on link "查看" at bounding box center [107, 152] width 22 height 11
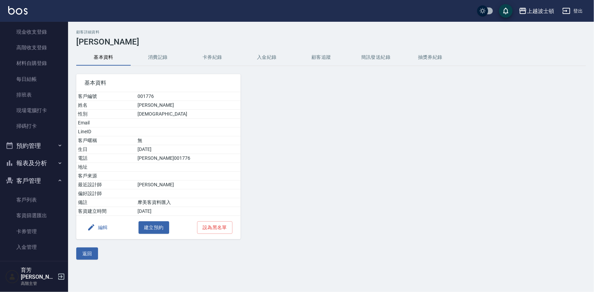
click at [150, 54] on button "消費記錄" at bounding box center [158, 57] width 54 height 16
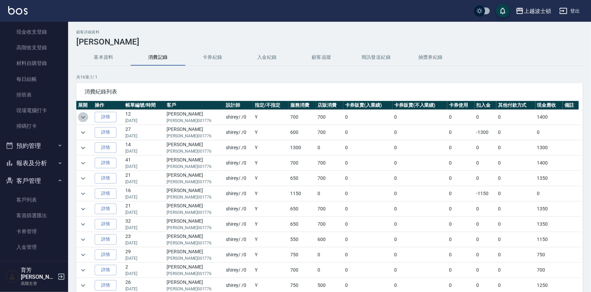
click at [81, 117] on icon "expand row" at bounding box center [83, 117] width 8 height 8
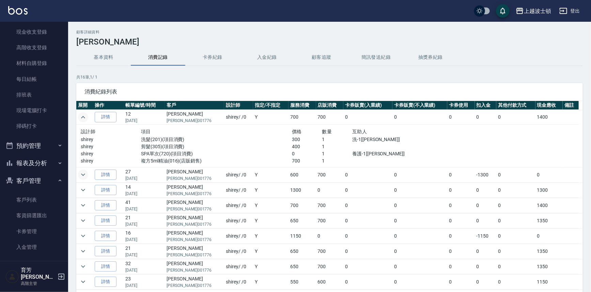
click at [83, 177] on icon "expand row" at bounding box center [83, 175] width 8 height 8
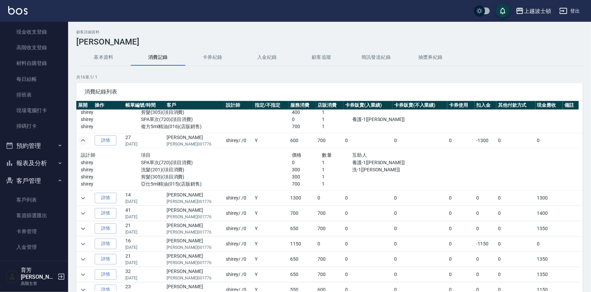
scroll to position [36, 0]
click at [84, 196] on icon "expand row" at bounding box center [83, 196] width 4 height 2
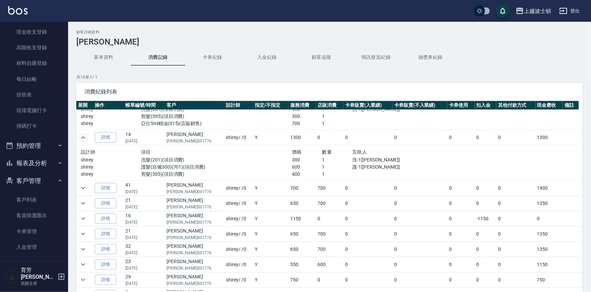
scroll to position [97, 0]
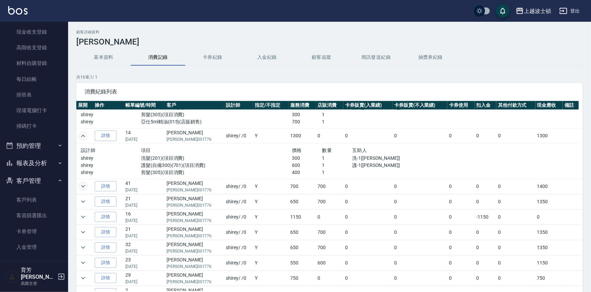
click at [82, 185] on icon "expand row" at bounding box center [83, 186] width 4 height 2
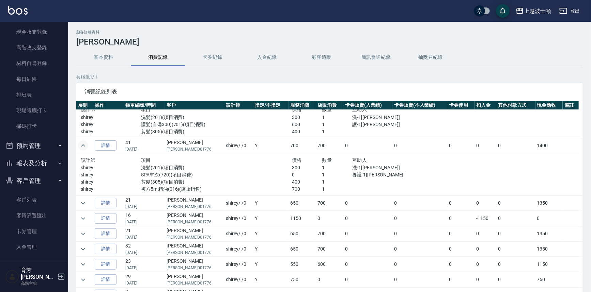
scroll to position [142, 0]
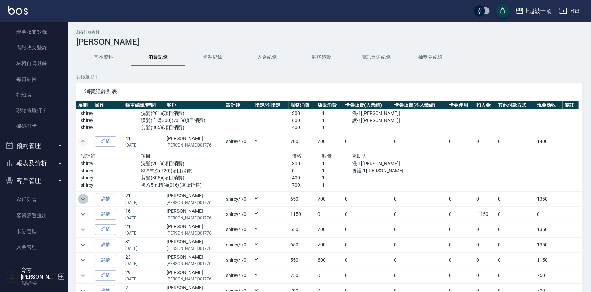
click at [80, 199] on icon "expand row" at bounding box center [83, 199] width 8 height 8
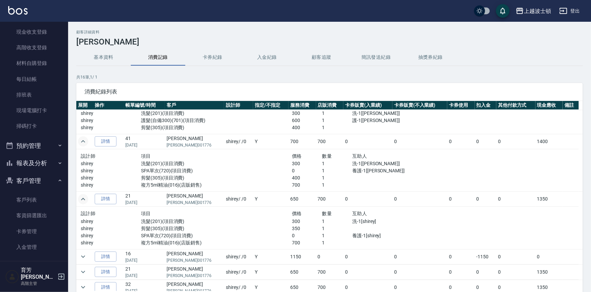
drag, startPoint x: 583, startPoint y: 165, endPoint x: 585, endPoint y: 148, distance: 17.1
click at [585, 148] on div "顧客詳細資料 謝清泉 基本資料 消費記錄 卡券紀錄 入金紀錄 顧客追蹤 簡訊發送紀錄 抽獎券紀錄 共 16 筆, 1 / 1 消費紀錄列表 展開 操作 帳單編…" at bounding box center [329, 180] width 522 height 301
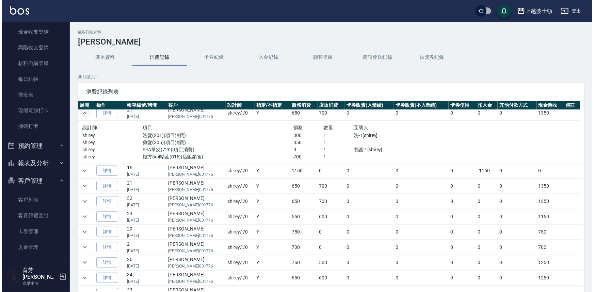
scroll to position [230, 0]
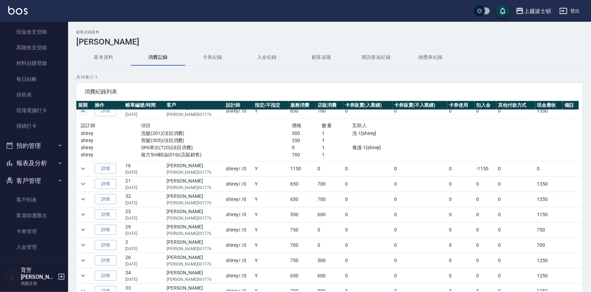
click at [77, 166] on td at bounding box center [84, 168] width 17 height 15
click at [78, 169] on button "expand row" at bounding box center [83, 169] width 10 height 10
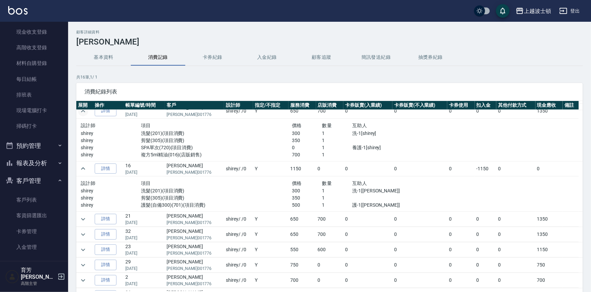
click at [102, 57] on button "基本資料" at bounding box center [103, 57] width 54 height 16
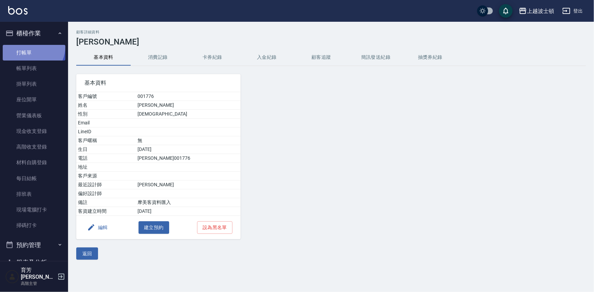
click at [29, 46] on link "打帳單" at bounding box center [34, 53] width 63 height 16
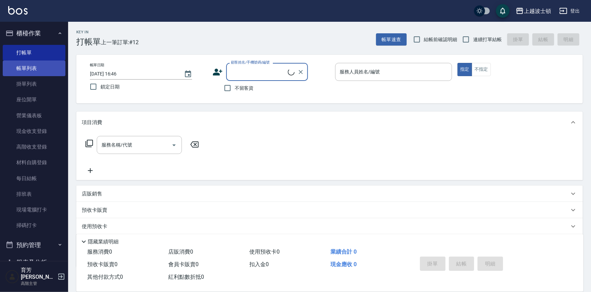
click at [31, 70] on link "帳單列表" at bounding box center [34, 69] width 63 height 16
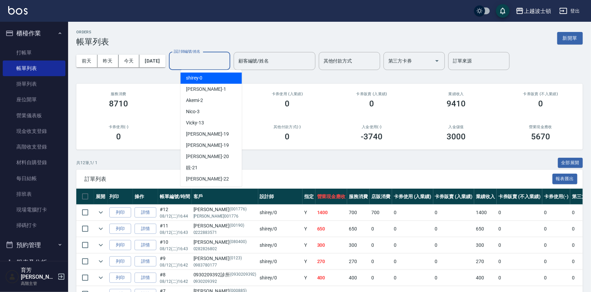
click at [210, 60] on input "設計師編號/姓名" at bounding box center [199, 61] width 55 height 12
click at [208, 75] on div "shirey -0" at bounding box center [210, 77] width 61 height 11
type input "shirey-0"
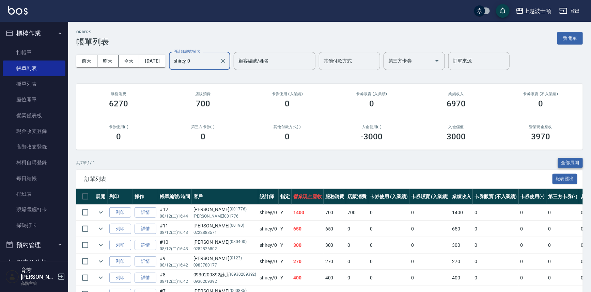
click at [574, 160] on button "全部展開" at bounding box center [569, 163] width 25 height 11
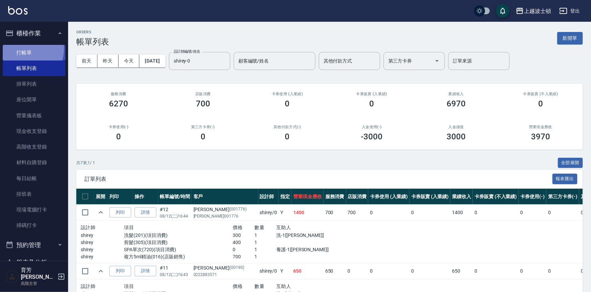
click at [20, 48] on link "打帳單" at bounding box center [34, 53] width 63 height 16
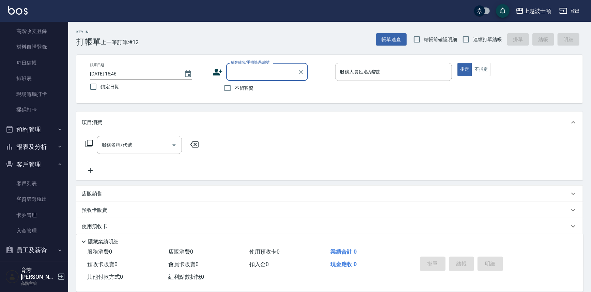
scroll to position [117, 0]
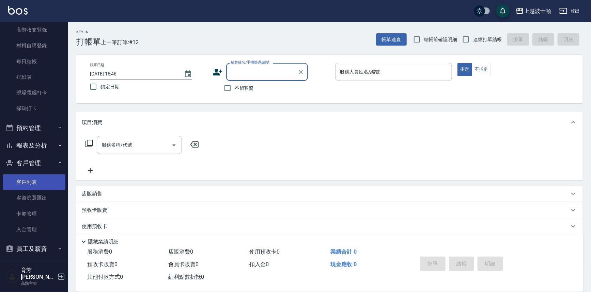
click at [42, 179] on link "客戶列表" at bounding box center [34, 183] width 63 height 16
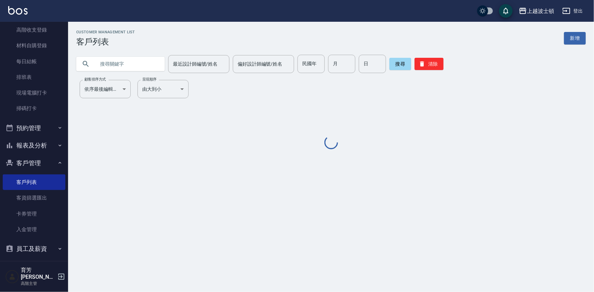
click at [132, 62] on input "text" at bounding box center [127, 64] width 64 height 18
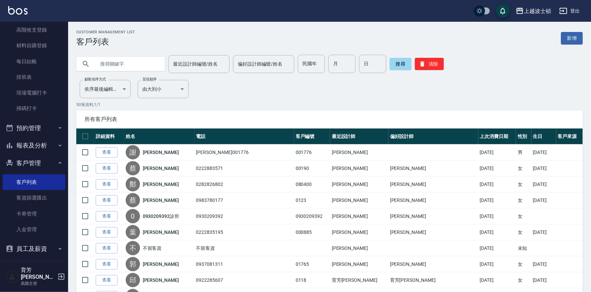
click at [59, 145] on button "報表及分析" at bounding box center [34, 146] width 63 height 18
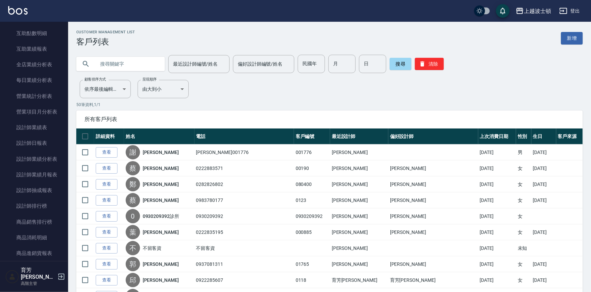
scroll to position [381, 0]
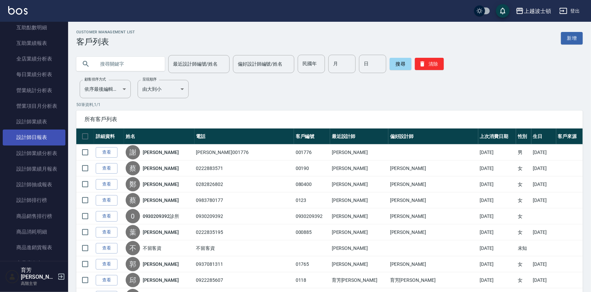
click at [50, 135] on link "設計師日報表" at bounding box center [34, 138] width 63 height 16
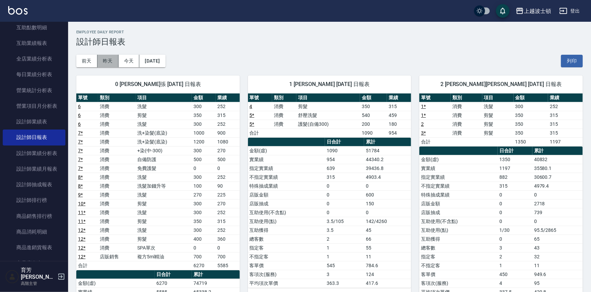
click at [105, 59] on button "昨天" at bounding box center [107, 61] width 21 height 13
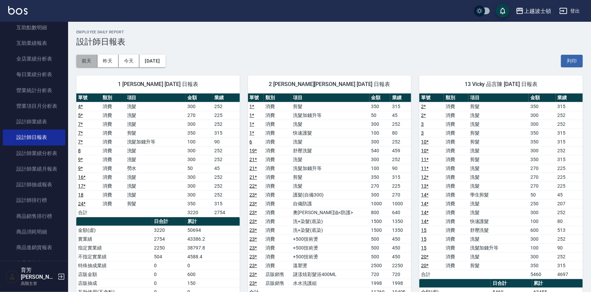
click at [84, 61] on button "前天" at bounding box center [86, 61] width 21 height 13
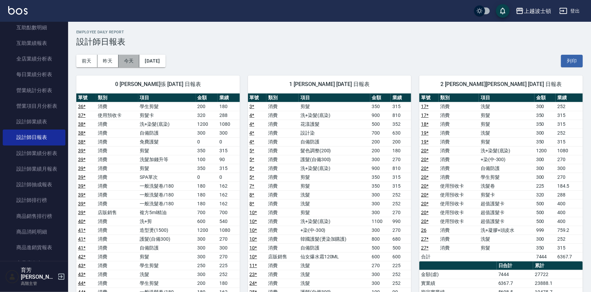
click at [123, 61] on button "今天" at bounding box center [128, 61] width 21 height 13
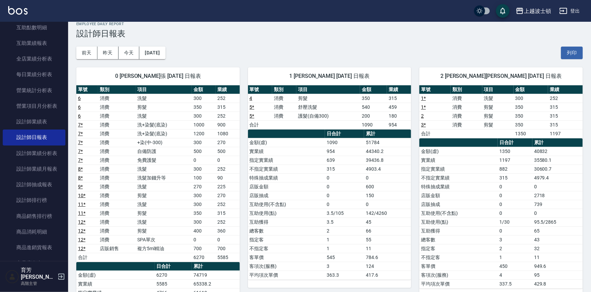
scroll to position [2, 0]
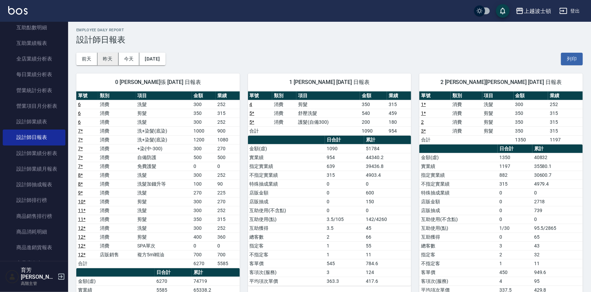
drag, startPoint x: 100, startPoint y: 59, endPoint x: 106, endPoint y: 60, distance: 6.6
click at [100, 59] on button "昨天" at bounding box center [107, 59] width 21 height 13
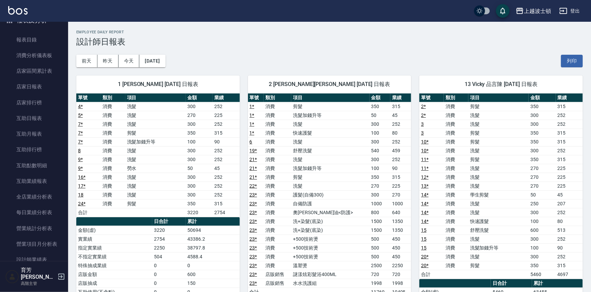
scroll to position [237, 0]
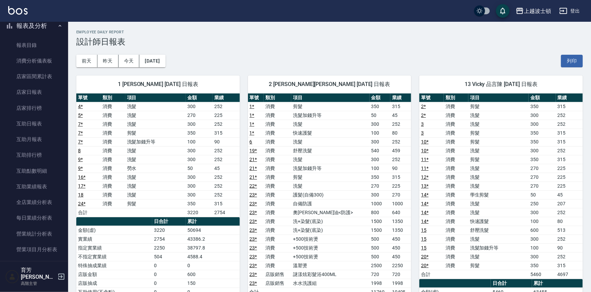
click at [57, 27] on icon "button" at bounding box center [59, 25] width 5 height 5
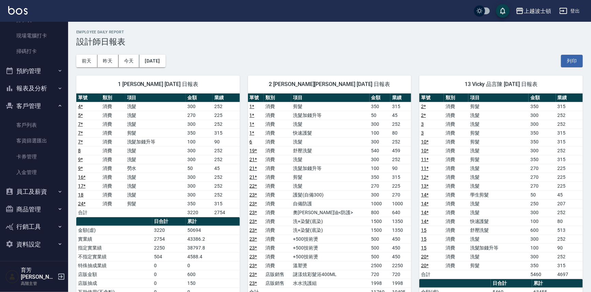
scroll to position [168, 0]
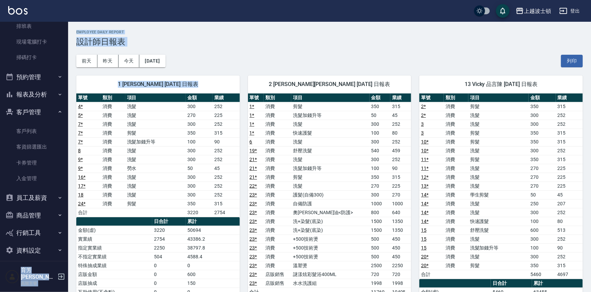
drag, startPoint x: 68, startPoint y: 123, endPoint x: 68, endPoint y: 38, distance: 84.4
click at [68, 38] on div "上越波士頓 登出 櫃檯作業 打帳單 帳單列表 掛單列表 座位開單 營業儀表板 現金收支登錄 高階收支登錄 材料自購登錄 每日結帳 排班表 現場電腦打卡 掃碼打…" at bounding box center [295, 232] width 591 height 464
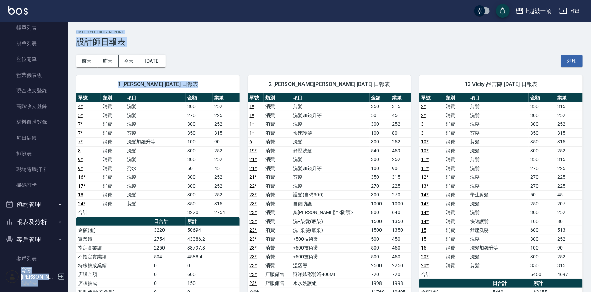
scroll to position [33, 0]
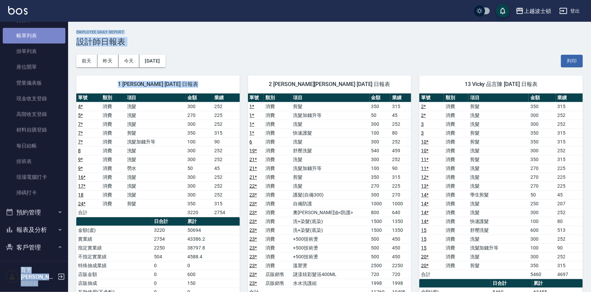
click at [54, 34] on link "帳單列表" at bounding box center [34, 36] width 63 height 16
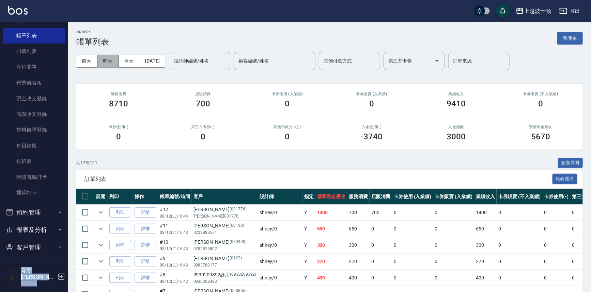
click at [110, 60] on button "昨天" at bounding box center [107, 61] width 21 height 13
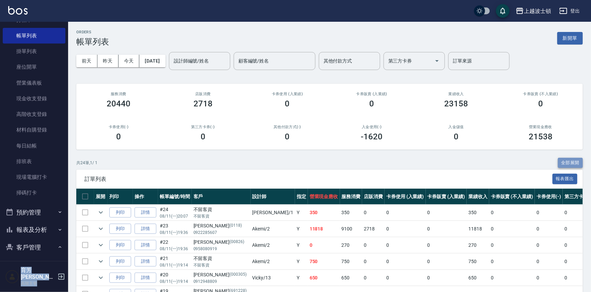
click at [578, 158] on button "全部展開" at bounding box center [569, 163] width 25 height 11
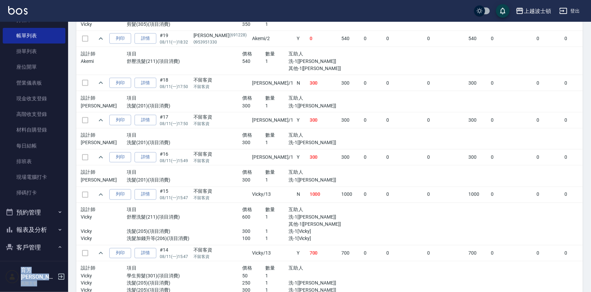
scroll to position [530, 0]
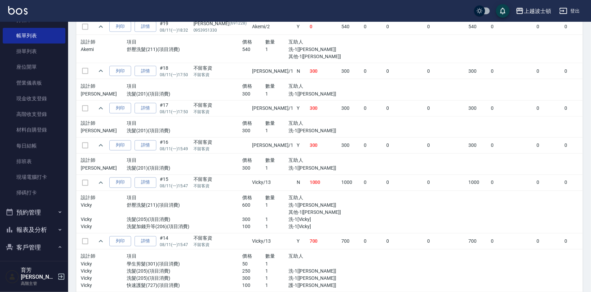
click at [37, 21] on div "上越波士頓 登出" at bounding box center [295, 11] width 591 height 22
click at [40, 32] on link "帳單列表" at bounding box center [34, 36] width 63 height 16
click at [49, 49] on link "掛單列表" at bounding box center [34, 52] width 63 height 16
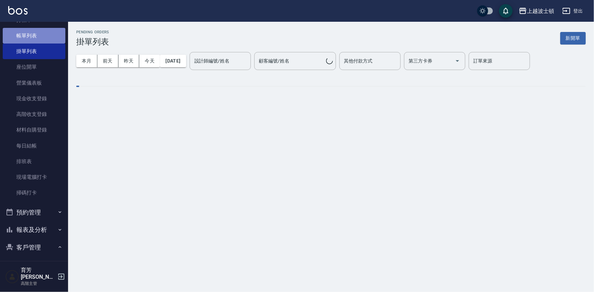
click at [49, 38] on link "帳單列表" at bounding box center [34, 36] width 63 height 16
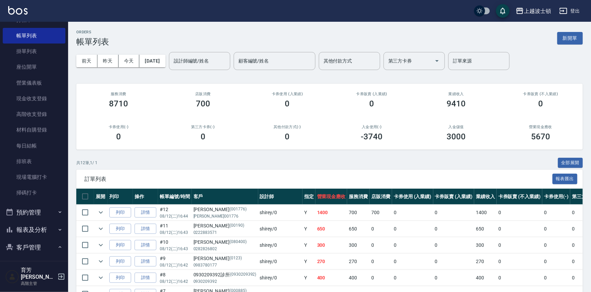
click at [42, 228] on button "報表及分析" at bounding box center [34, 230] width 63 height 18
click at [46, 247] on link "報表目錄" at bounding box center [34, 250] width 63 height 16
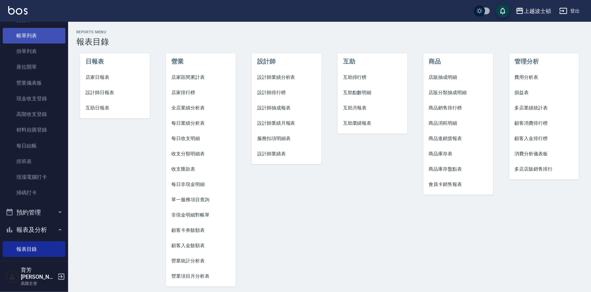
click at [56, 33] on link "帳單列表" at bounding box center [34, 36] width 63 height 16
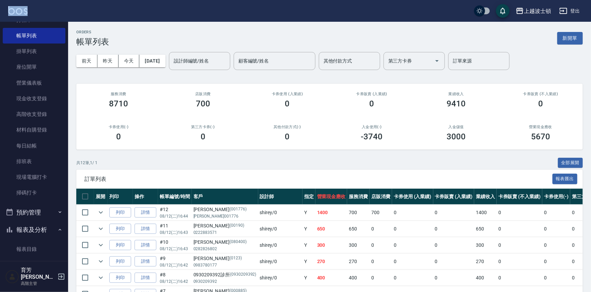
drag, startPoint x: 64, startPoint y: 32, endPoint x: 65, endPoint y: 15, distance: 17.1
click at [65, 15] on div "上越波士頓 登出 櫃檯作業 打帳單 帳單列表 掛單列表 座位開單 營業儀表板 現金收支登錄 高階收支登錄 材料自購登錄 每日結帳 排班表 現場電腦打卡 掃碼打…" at bounding box center [295, 213] width 591 height 427
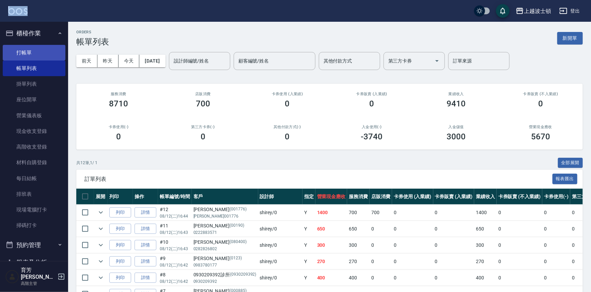
click at [45, 51] on link "打帳單" at bounding box center [34, 53] width 63 height 16
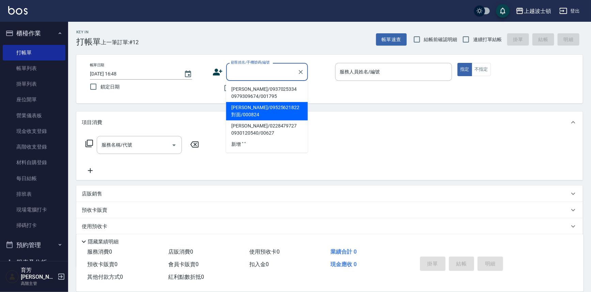
click at [258, 75] on input "顧客姓名/手機號碼/編號" at bounding box center [261, 72] width 65 height 12
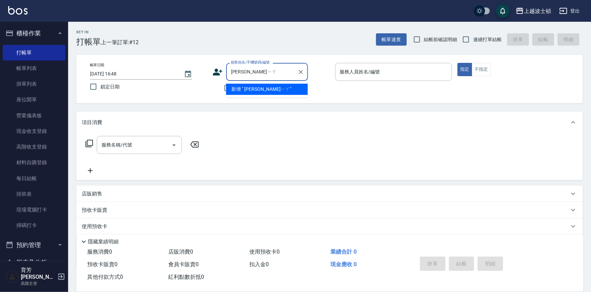
type input "[PERSON_NAME]"
click at [301, 71] on icon "Clear" at bounding box center [300, 72] width 4 height 4
click at [245, 71] on input "顧客姓名/手機號碼/編號" at bounding box center [261, 72] width 65 height 12
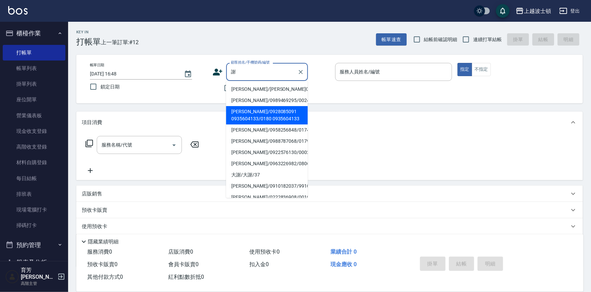
click at [261, 109] on li "[PERSON_NAME]/0928085091 0935604133/0180 0935604133" at bounding box center [267, 115] width 82 height 18
type input "[PERSON_NAME]/0928085091 0935604133/0180 0935604133"
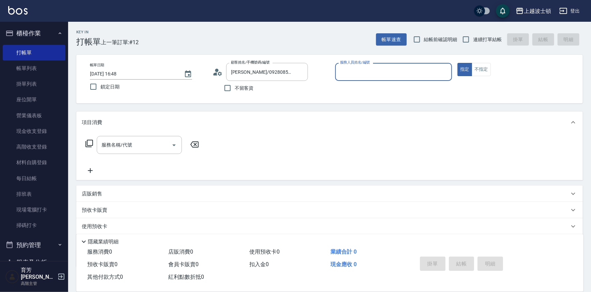
type input "shirey-0"
click at [102, 198] on div "店販銷售" at bounding box center [329, 194] width 506 height 16
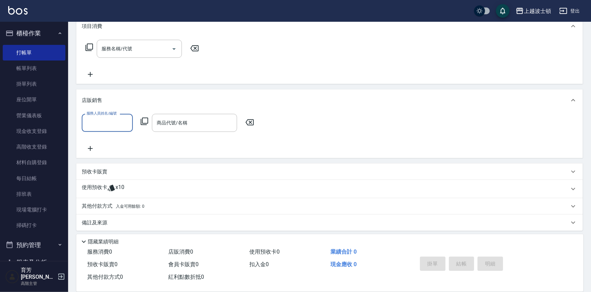
scroll to position [98, 0]
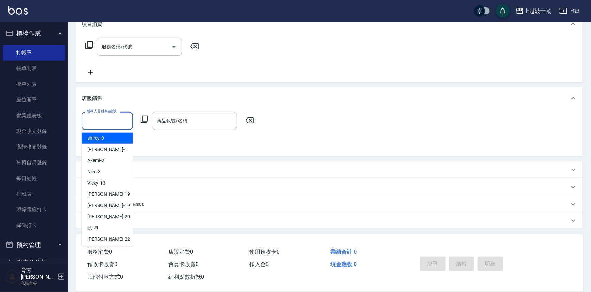
click at [117, 119] on input "服務人員姓名/編號" at bounding box center [107, 121] width 45 height 12
click at [118, 136] on div "shirey -0" at bounding box center [107, 138] width 51 height 11
type input "shirey-0"
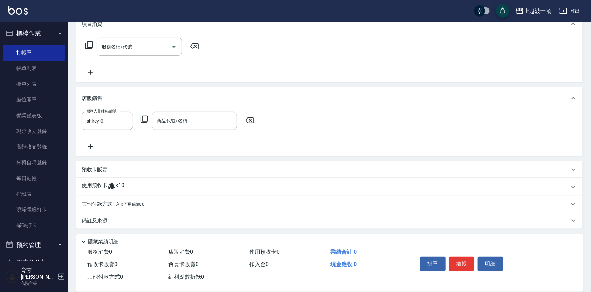
click at [143, 120] on icon at bounding box center [144, 119] width 8 height 8
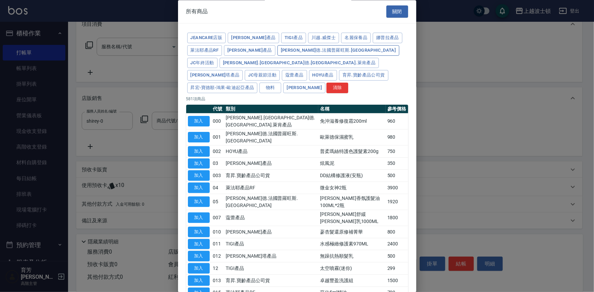
click at [300, 48] on button "[PERSON_NAME]德.法國普羅旺斯.[GEOGRAPHIC_DATA]" at bounding box center [338, 50] width 122 height 11
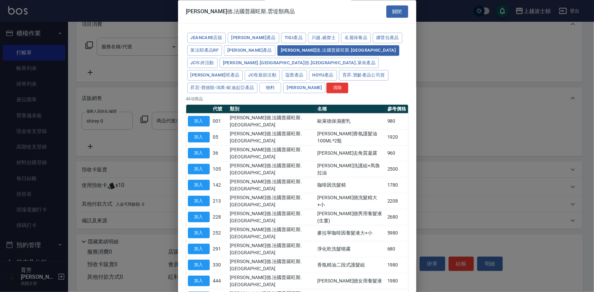
drag, startPoint x: 411, startPoint y: 118, endPoint x: 411, endPoint y: 124, distance: 6.1
drag, startPoint x: 204, startPoint y: 203, endPoint x: 207, endPoint y: 200, distance: 3.6
click at [206, 244] on button "加入" at bounding box center [199, 249] width 22 height 11
type input "淨化乾洗髮噴霧"
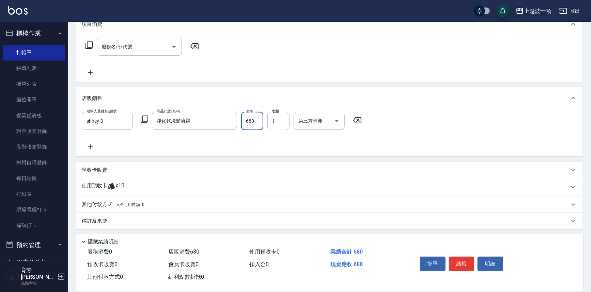
click at [247, 126] on input "680" at bounding box center [252, 121] width 22 height 18
type input "600"
click at [456, 263] on button "結帳" at bounding box center [462, 264] width 26 height 14
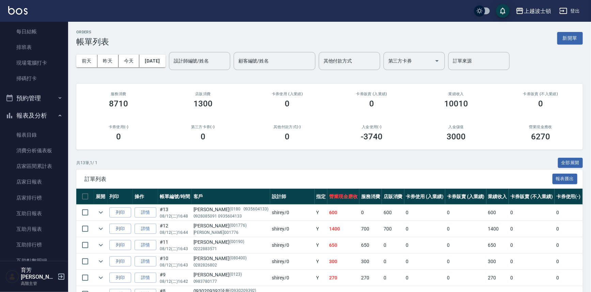
scroll to position [143, 0]
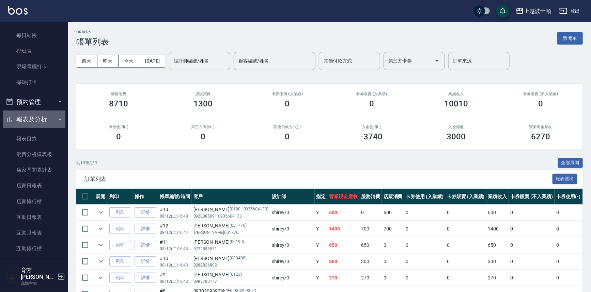
click at [53, 117] on button "報表及分析" at bounding box center [34, 120] width 63 height 18
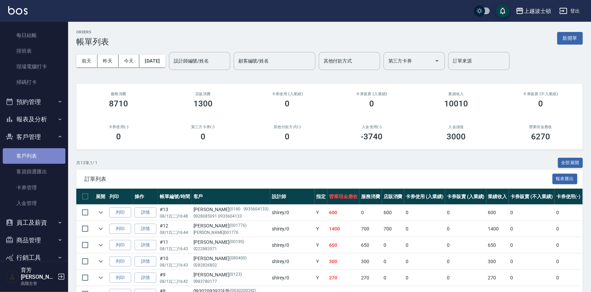
click at [38, 155] on link "客戶列表" at bounding box center [34, 156] width 63 height 16
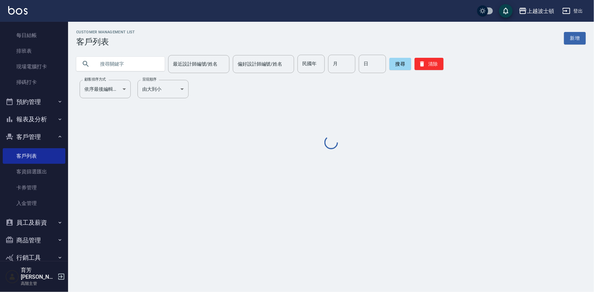
click at [106, 63] on input "text" at bounding box center [127, 64] width 64 height 18
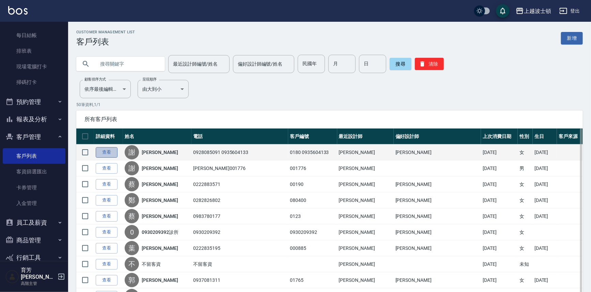
click at [108, 150] on link "查看" at bounding box center [107, 152] width 22 height 11
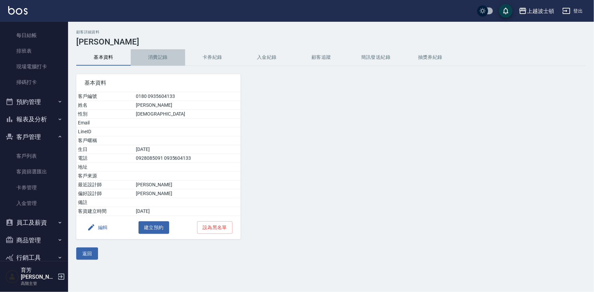
click at [158, 54] on button "消費記錄" at bounding box center [158, 57] width 54 height 16
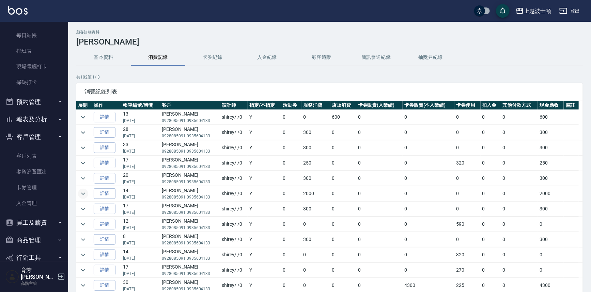
click at [84, 191] on icon "expand row" at bounding box center [83, 194] width 8 height 8
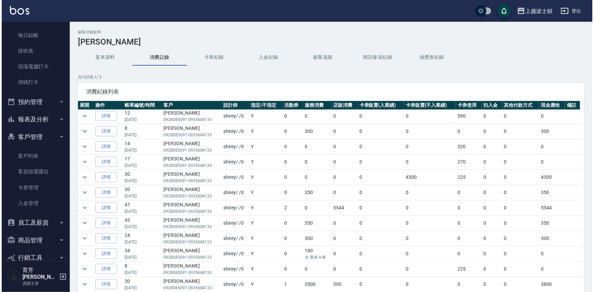
scroll to position [185, 0]
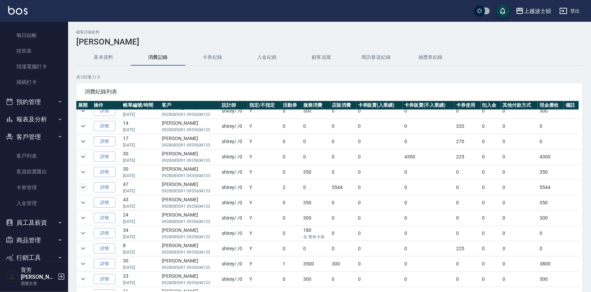
click at [83, 187] on icon "expand row" at bounding box center [83, 188] width 4 height 2
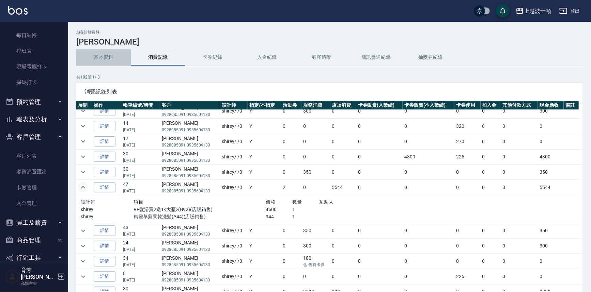
click at [104, 55] on button "基本資料" at bounding box center [103, 57] width 54 height 16
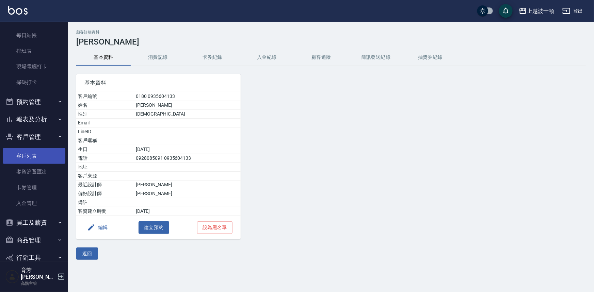
click at [44, 154] on link "客戶列表" at bounding box center [34, 156] width 63 height 16
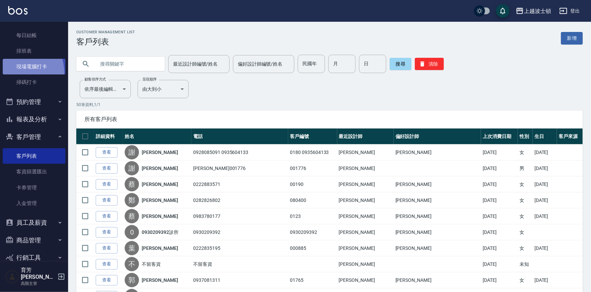
click at [13, 73] on link "現場電腦打卡" at bounding box center [34, 67] width 63 height 16
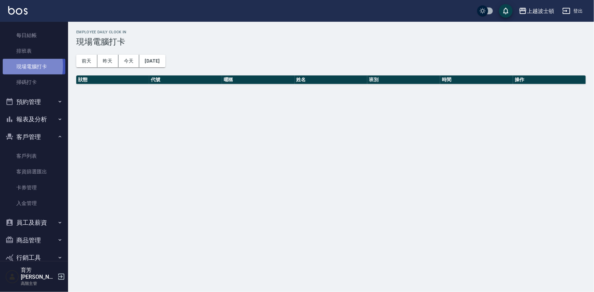
drag, startPoint x: 7, startPoint y: 66, endPoint x: 6, endPoint y: 56, distance: 9.6
click at [7, 65] on link "現場電腦打卡" at bounding box center [34, 67] width 63 height 16
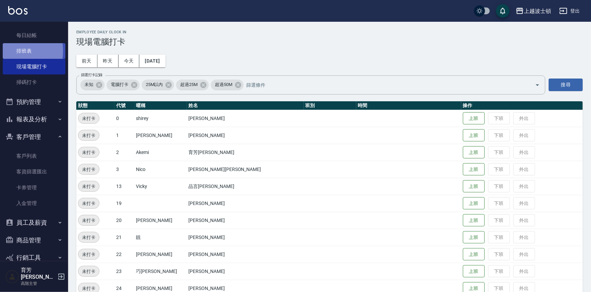
click at [3, 51] on link "排班表" at bounding box center [34, 51] width 63 height 16
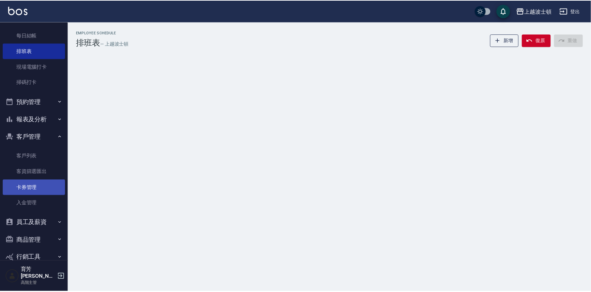
scroll to position [168, 0]
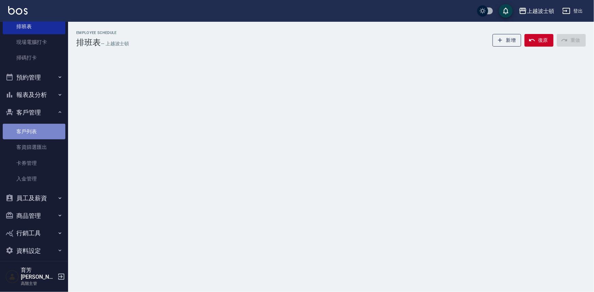
click at [44, 129] on link "客戶列表" at bounding box center [34, 132] width 63 height 16
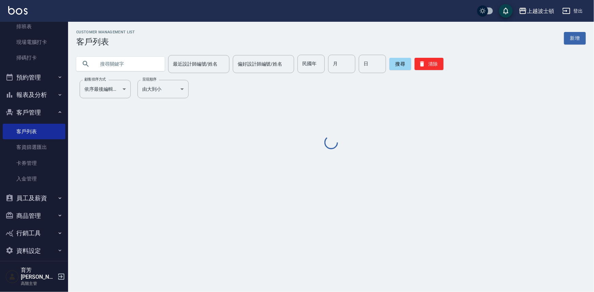
click at [145, 63] on input "text" at bounding box center [127, 64] width 64 height 18
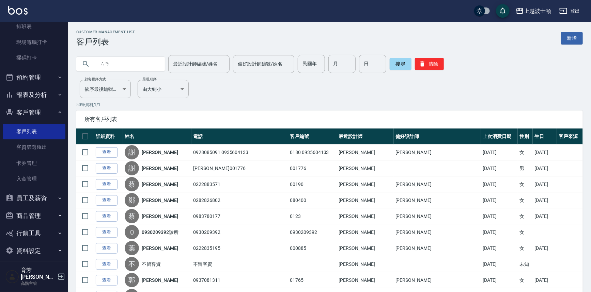
type input "三"
type input "[PERSON_NAME]"
click at [404, 65] on button "搜尋" at bounding box center [400, 64] width 22 height 12
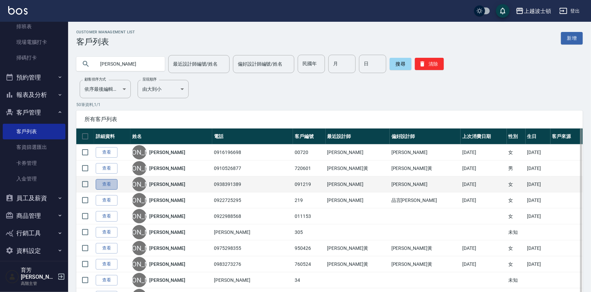
click at [108, 187] on link "查看" at bounding box center [107, 184] width 22 height 11
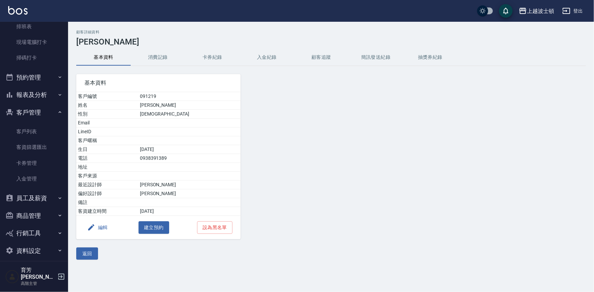
click at [144, 48] on div "顧客詳細資料 [PERSON_NAME]資料 消費記錄 卡券紀錄 入金紀錄 顧客追蹤 簡訊發送紀錄 抽獎券紀錄 基本資料 客戶編號 091219 姓名 [PE…" at bounding box center [331, 145] width 526 height 230
click at [147, 55] on button "消費記錄" at bounding box center [158, 57] width 54 height 16
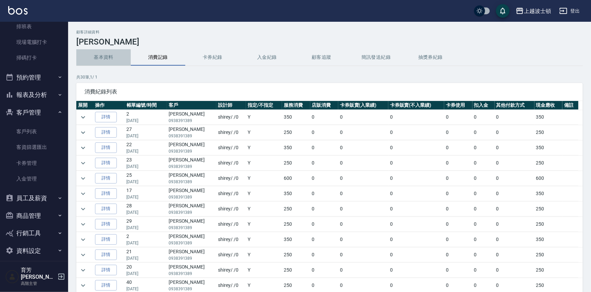
click at [102, 55] on button "基本資料" at bounding box center [103, 57] width 54 height 16
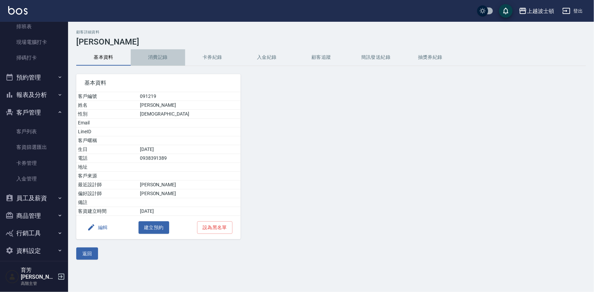
click at [159, 53] on button "消費記錄" at bounding box center [158, 57] width 54 height 16
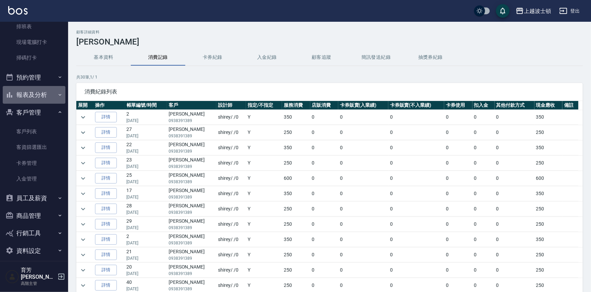
click at [44, 95] on button "報表及分析" at bounding box center [34, 95] width 63 height 18
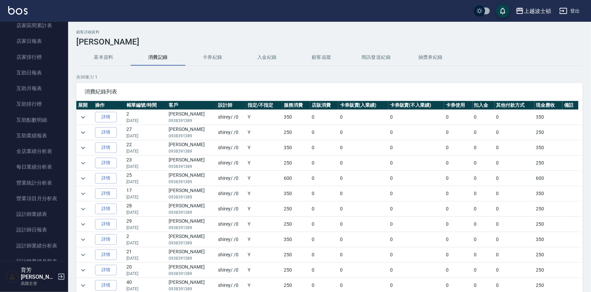
scroll to position [293, 0]
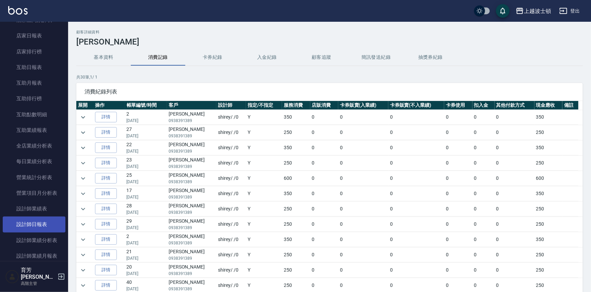
click at [32, 219] on link "設計師日報表" at bounding box center [34, 225] width 63 height 16
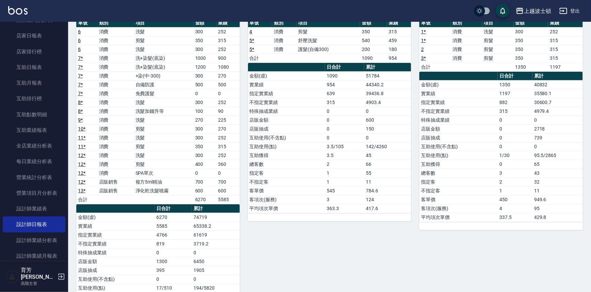
scroll to position [77, 0]
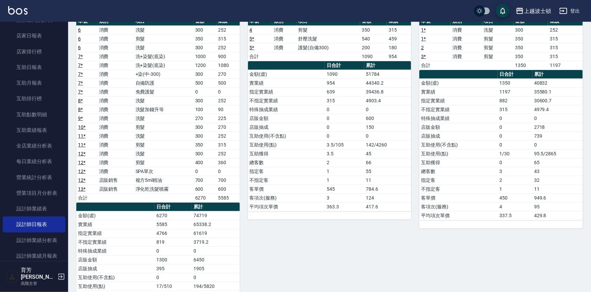
drag, startPoint x: 583, startPoint y: 124, endPoint x: 583, endPoint y: 137, distance: 12.6
click at [583, 137] on div "上越波士頓 [DATE] 設計師日報表 列印時間： [DATE][PHONE_NUMBER]:51 Employee Daily Report 設計師日報表 …" at bounding box center [329, 157] width 522 height 424
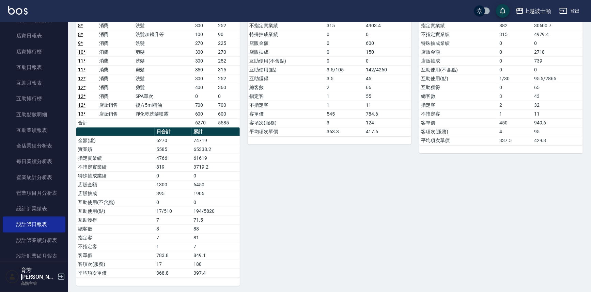
scroll to position [0, 0]
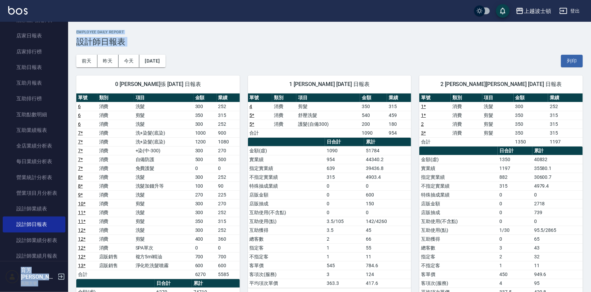
drag, startPoint x: 64, startPoint y: 88, endPoint x: 68, endPoint y: 55, distance: 32.9
click at [69, 55] on div "上越波士頓 登出 櫃檯作業 打帳單 帳單列表 掛單列表 座位開單 營業儀表板 現金收支登錄 高階收支登錄 材料自購登錄 每日結帳 排班表 現場電腦打卡 掃碼打…" at bounding box center [295, 223] width 591 height 446
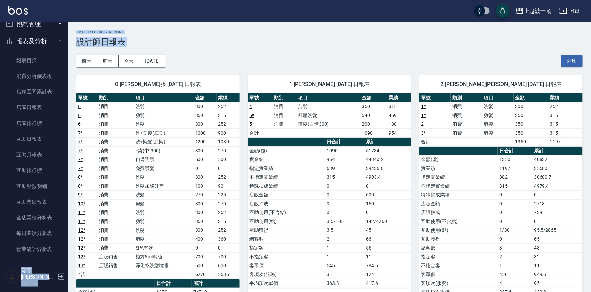
click at [57, 42] on icon "button" at bounding box center [59, 40] width 5 height 5
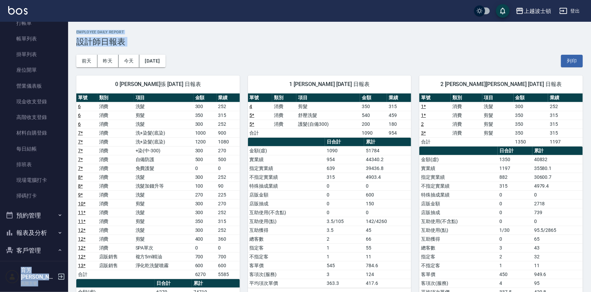
scroll to position [19, 0]
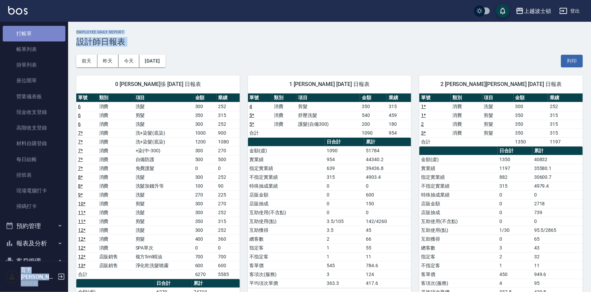
click at [59, 37] on link "打帳單" at bounding box center [34, 34] width 63 height 16
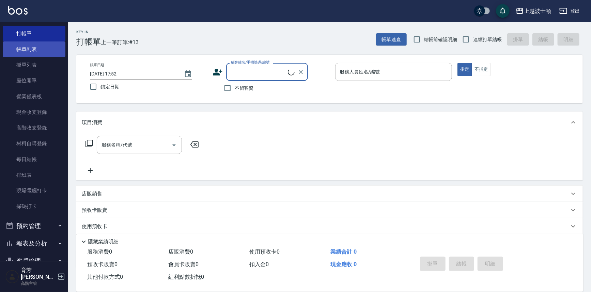
click at [51, 48] on link "帳單列表" at bounding box center [34, 50] width 63 height 16
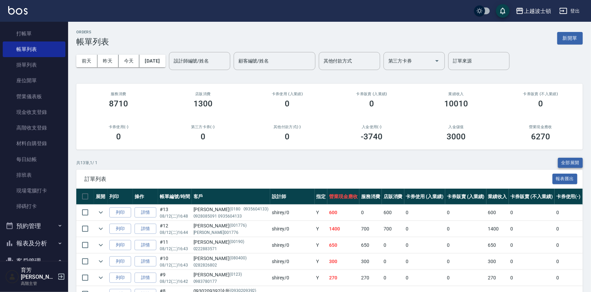
click at [575, 159] on button "全部展開" at bounding box center [569, 163] width 25 height 11
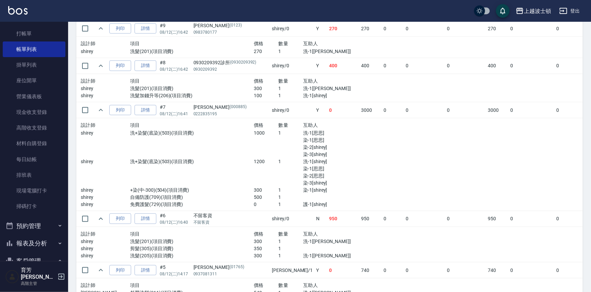
scroll to position [364, 0]
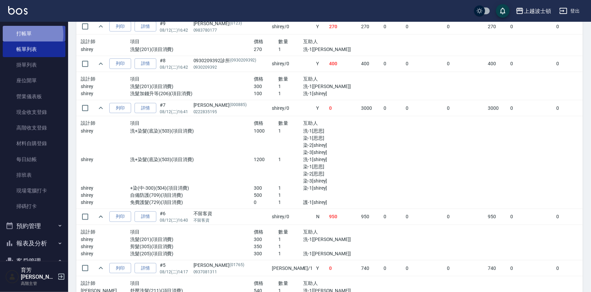
click at [25, 34] on link "打帳單" at bounding box center [34, 34] width 63 height 16
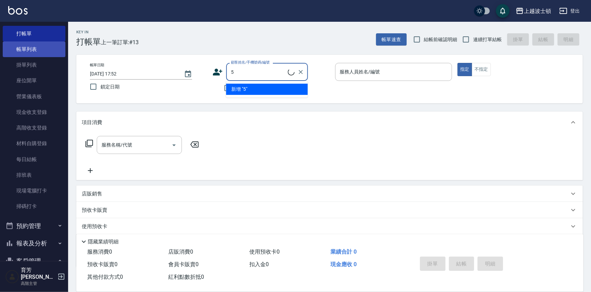
type input "5"
click at [48, 52] on link "帳單列表" at bounding box center [34, 50] width 63 height 16
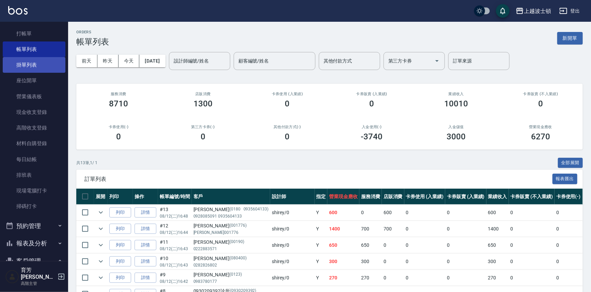
click at [34, 63] on link "掛單列表" at bounding box center [34, 65] width 63 height 16
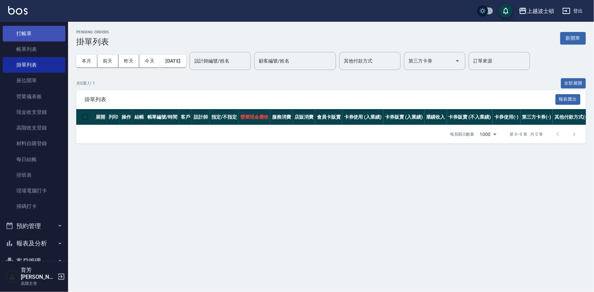
click at [34, 35] on link "打帳單" at bounding box center [34, 34] width 63 height 16
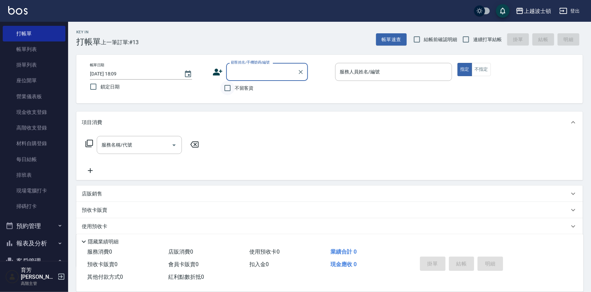
click at [230, 88] on input "不留客資" at bounding box center [227, 88] width 14 height 14
checkbox input "true"
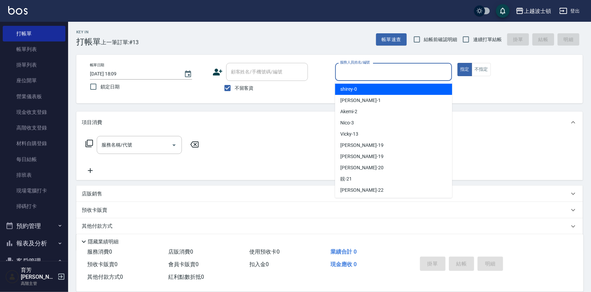
click at [347, 71] on input "服務人員姓名/編號" at bounding box center [393, 72] width 111 height 12
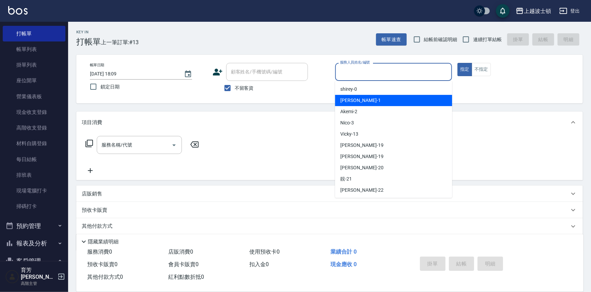
click at [349, 96] on div "[PERSON_NAME] -1" at bounding box center [393, 100] width 117 height 11
type input "[PERSON_NAME]-1"
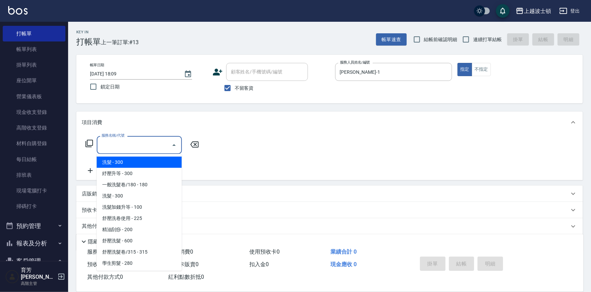
click at [119, 148] on input "服務名稱/代號" at bounding box center [134, 145] width 69 height 12
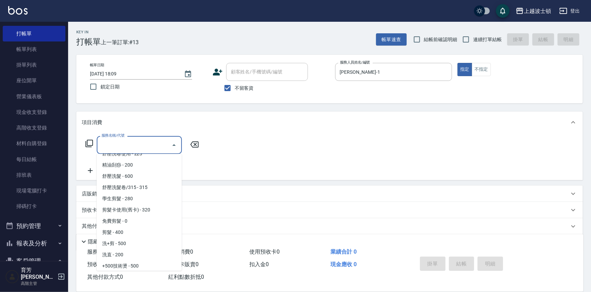
scroll to position [81, 0]
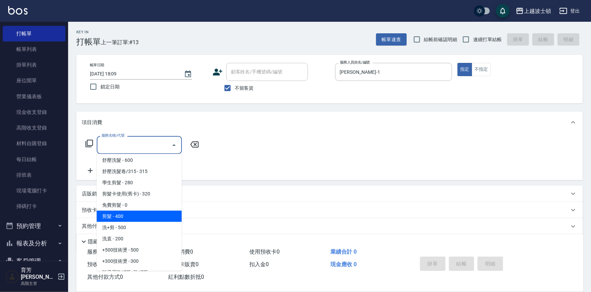
drag, startPoint x: 135, startPoint y: 216, endPoint x: 177, endPoint y: 163, distance: 67.7
click at [135, 216] on span "剪髮 - 400" at bounding box center [139, 216] width 85 height 11
type input "剪髮(305)"
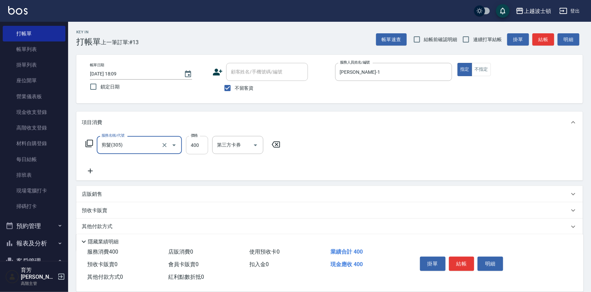
click at [193, 145] on input "400" at bounding box center [197, 145] width 22 height 18
type input "350"
click at [459, 261] on button "結帳" at bounding box center [462, 264] width 26 height 14
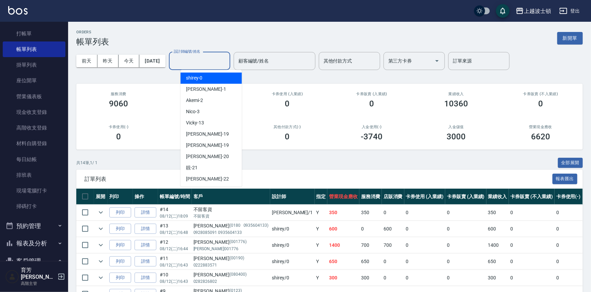
click at [187, 62] on input "設計師編號/姓名" at bounding box center [199, 61] width 55 height 12
click at [194, 90] on span "[PERSON_NAME] -1" at bounding box center [206, 89] width 40 height 7
type input "[PERSON_NAME]-1"
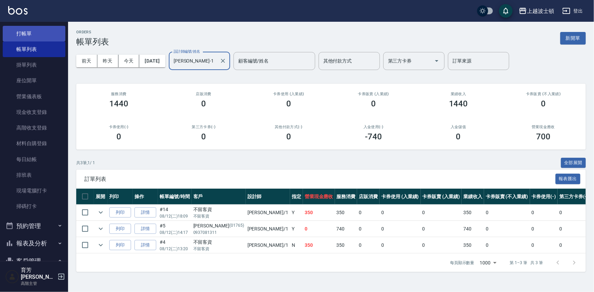
click at [30, 36] on link "打帳單" at bounding box center [34, 34] width 63 height 16
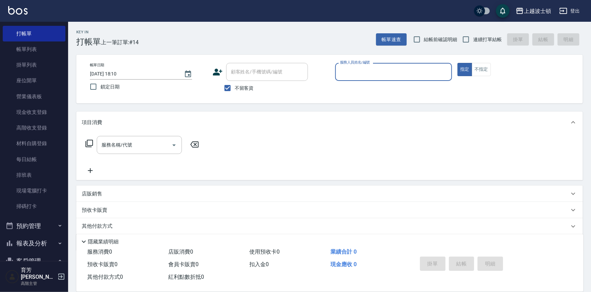
click at [364, 75] on input "服務人員姓名/編號" at bounding box center [393, 72] width 111 height 12
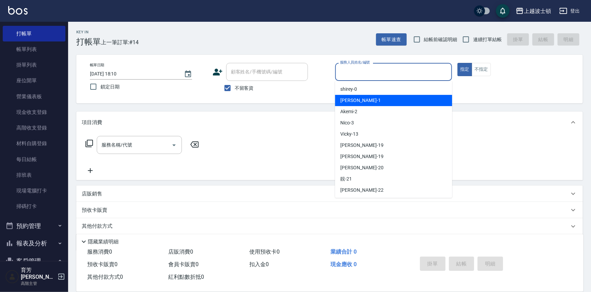
click at [356, 101] on div "[PERSON_NAME] -1" at bounding box center [393, 100] width 117 height 11
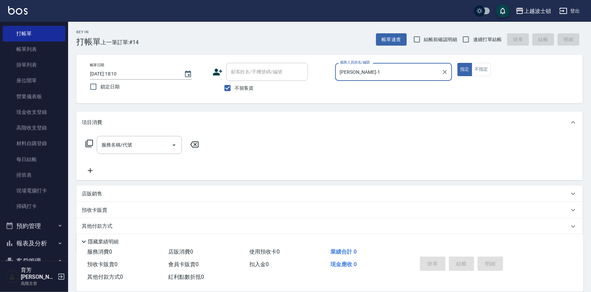
type input "[PERSON_NAME]-1"
click at [478, 68] on button "不指定" at bounding box center [480, 69] width 19 height 13
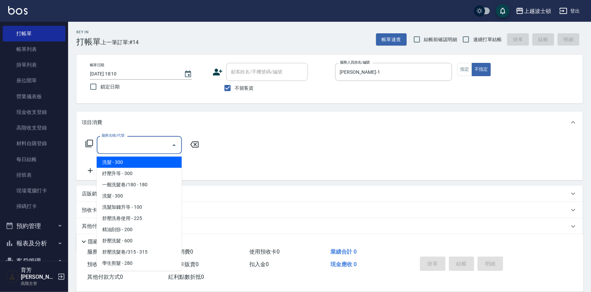
click at [117, 146] on input "服務名稱/代號" at bounding box center [134, 145] width 69 height 12
click at [107, 165] on span "洗髮 - 300" at bounding box center [139, 162] width 85 height 11
type input "洗髮(201)"
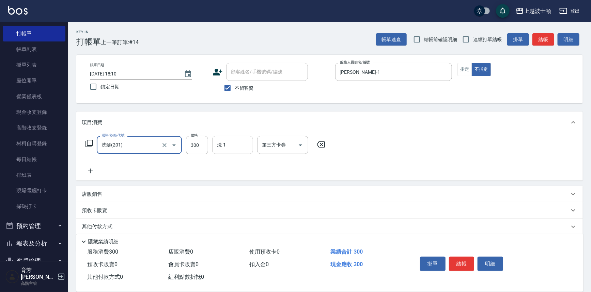
click at [232, 143] on input "洗-1" at bounding box center [232, 145] width 35 height 12
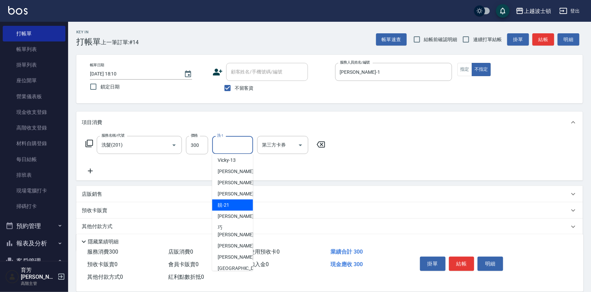
scroll to position [48, 0]
click at [237, 225] on div "[PERSON_NAME] -23" at bounding box center [232, 231] width 41 height 18
type input "[PERSON_NAME]-23"
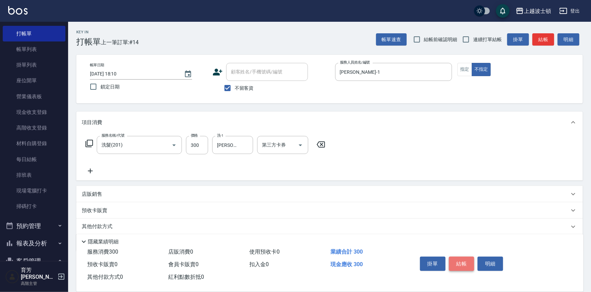
click at [464, 264] on button "結帳" at bounding box center [462, 264] width 26 height 14
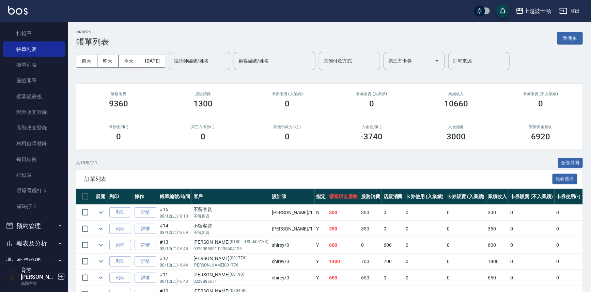
click at [219, 60] on input "設計師編號/姓名" at bounding box center [199, 61] width 55 height 12
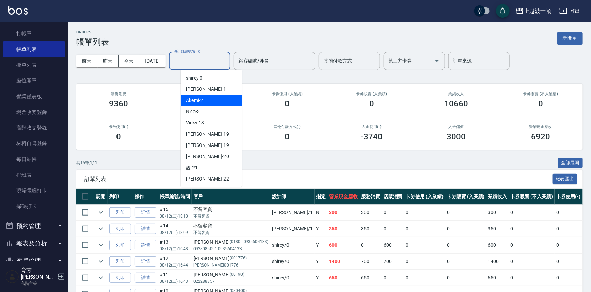
click at [224, 98] on div "Akemi -2" at bounding box center [210, 100] width 61 height 11
type input "Akemi-2"
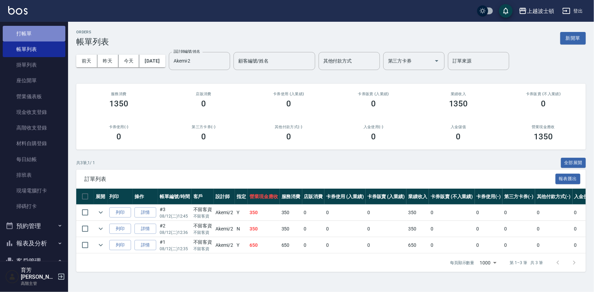
click at [41, 32] on link "打帳單" at bounding box center [34, 34] width 63 height 16
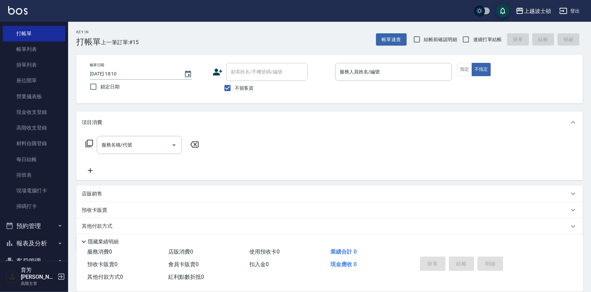
click at [245, 88] on span "不留客資" at bounding box center [243, 88] width 19 height 7
click at [234, 88] on input "不留客資" at bounding box center [227, 88] width 14 height 14
checkbox input "false"
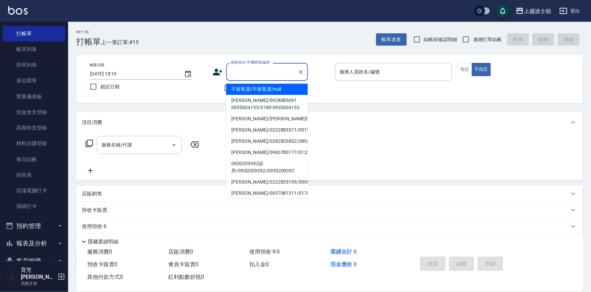
click at [254, 75] on input "顧客姓名/手機號碼/編號" at bounding box center [261, 72] width 65 height 12
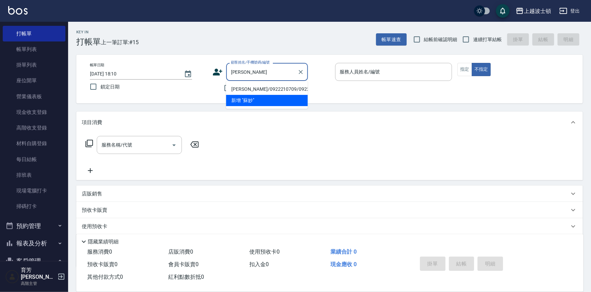
click at [243, 90] on li "[PERSON_NAME]/0922210709/0922210" at bounding box center [267, 89] width 82 height 11
type input "[PERSON_NAME]/0922210709/0922210"
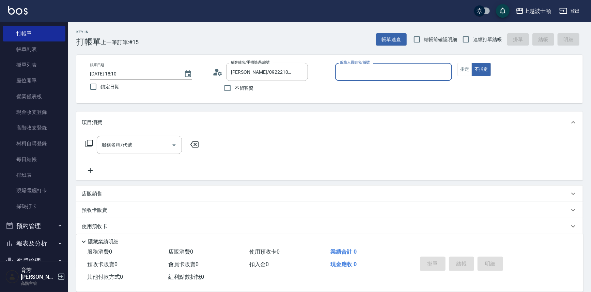
type input "Akemi-2"
click at [460, 70] on button "指定" at bounding box center [464, 69] width 15 height 13
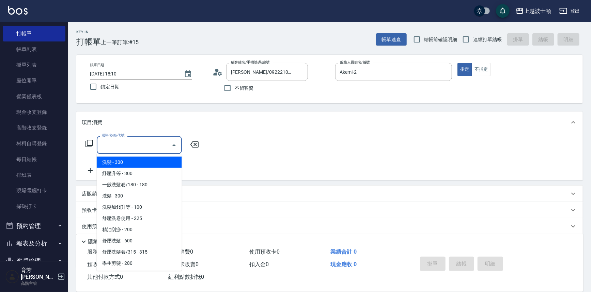
click at [139, 146] on input "服務名稱/代號" at bounding box center [134, 145] width 69 height 12
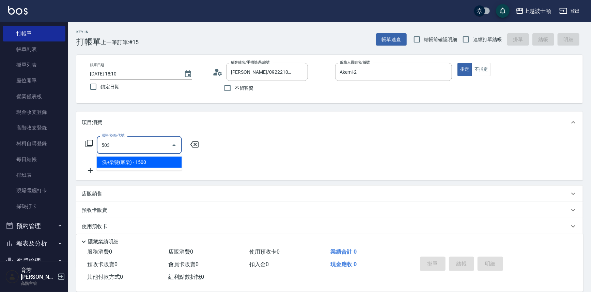
click at [157, 163] on span "洗+染髮(底染) - 1500" at bounding box center [139, 162] width 85 height 11
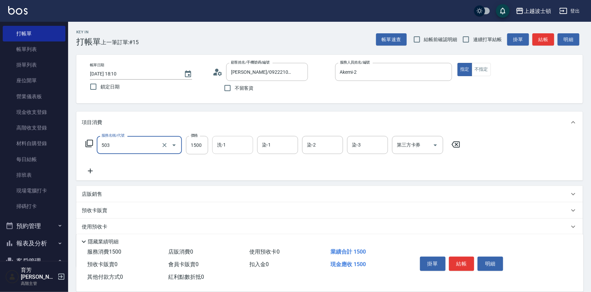
type input "洗+染髮(底染)(503)"
click at [232, 147] on input "洗-1" at bounding box center [232, 145] width 35 height 12
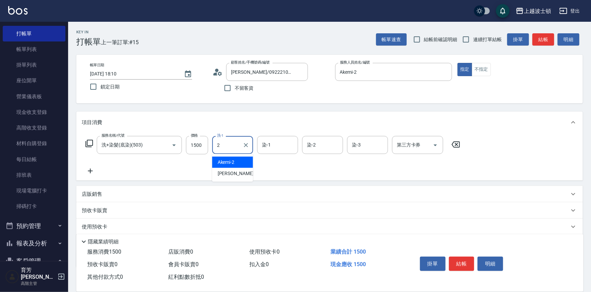
click at [242, 161] on div "Akemi -2" at bounding box center [232, 162] width 41 height 11
type input "Akemi-2"
click at [289, 142] on input "染-1" at bounding box center [277, 145] width 35 height 12
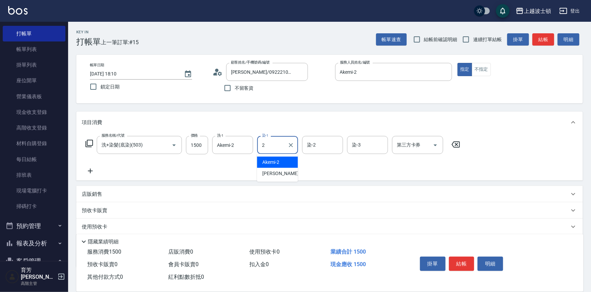
click at [291, 161] on div "Akemi -2" at bounding box center [277, 162] width 41 height 11
type input "Akemi-2"
click at [323, 145] on input "染-2" at bounding box center [322, 145] width 35 height 12
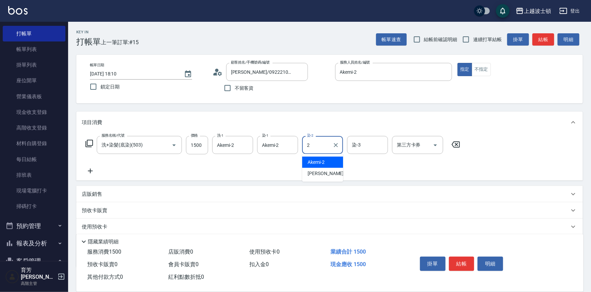
click at [330, 162] on div "Akemi -2" at bounding box center [322, 162] width 41 height 11
type input "Akemi-2"
click at [359, 146] on input "染-3" at bounding box center [367, 145] width 35 height 12
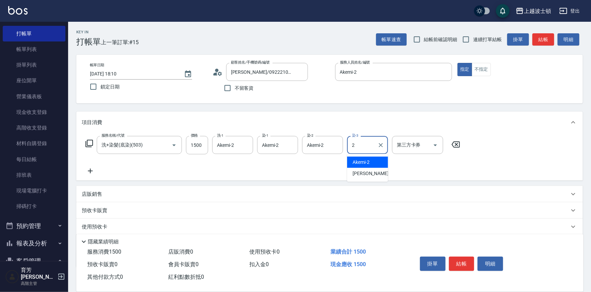
drag, startPoint x: 370, startPoint y: 164, endPoint x: 187, endPoint y: 164, distance: 183.1
click at [370, 164] on div "Akemi -2" at bounding box center [367, 162] width 41 height 11
type input "Akemi-2"
click at [88, 170] on icon at bounding box center [90, 171] width 17 height 8
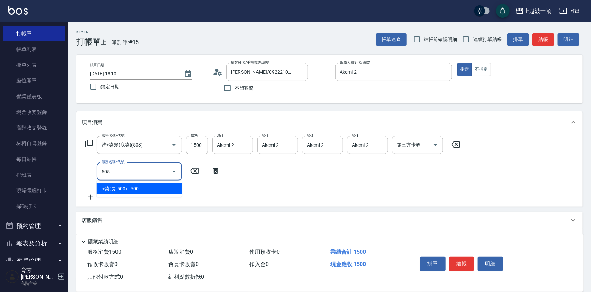
click at [163, 190] on span "+染(長-500) - 500" at bounding box center [139, 188] width 85 height 11
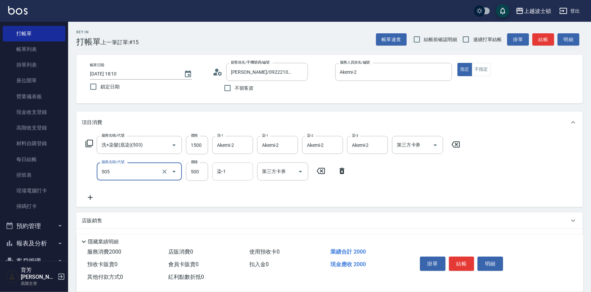
type input "+染(長-500)(505)"
click at [230, 174] on input "染-1" at bounding box center [232, 172] width 35 height 12
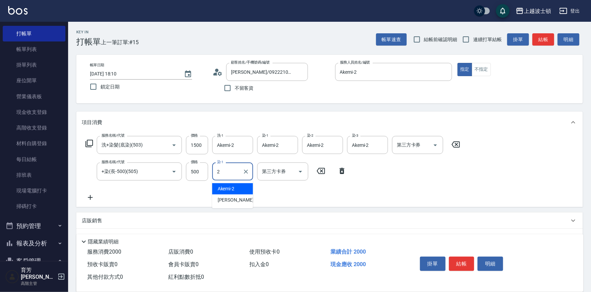
click at [235, 188] on div "Akemi -2" at bounding box center [232, 188] width 41 height 11
type input "Akemi-2"
click at [88, 197] on icon at bounding box center [90, 198] width 17 height 8
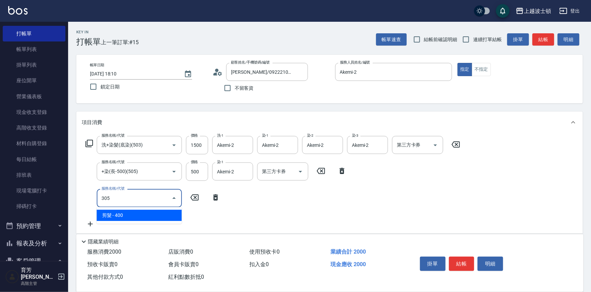
click at [153, 215] on span "剪髮 - 400" at bounding box center [139, 215] width 85 height 11
type input "剪髮(305)"
click at [190, 199] on input "400" at bounding box center [197, 198] width 22 height 18
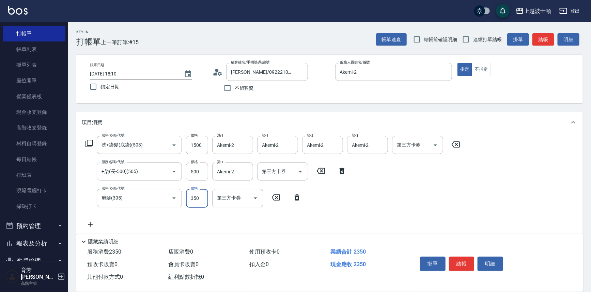
type input "350"
click at [88, 225] on icon at bounding box center [90, 225] width 17 height 8
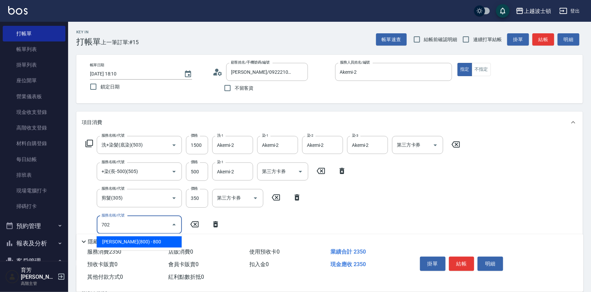
click at [164, 249] on ul "[PERSON_NAME](800) - 800" at bounding box center [139, 242] width 85 height 17
click at [168, 242] on span "[PERSON_NAME](800) - 800" at bounding box center [139, 242] width 85 height 11
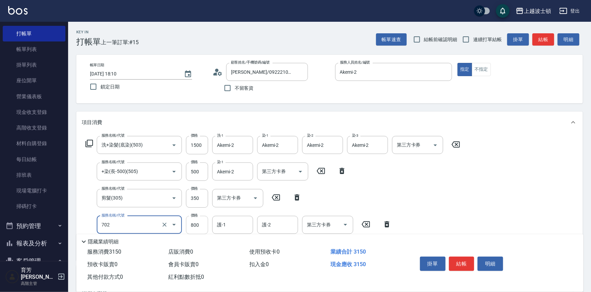
type input "[PERSON_NAME](800)(702)"
click at [196, 228] on input "800" at bounding box center [197, 225] width 22 height 18
type input "400"
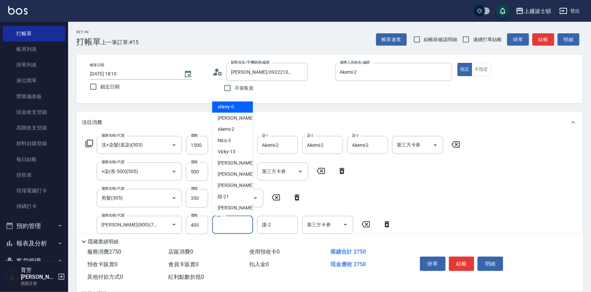
click at [225, 227] on input "護-1" at bounding box center [232, 225] width 35 height 12
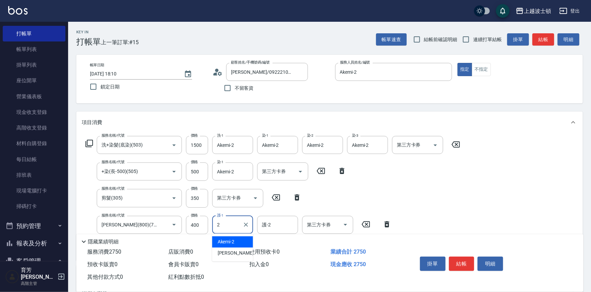
click at [242, 242] on div "Akemi -2" at bounding box center [232, 242] width 41 height 11
type input "Akemi-2"
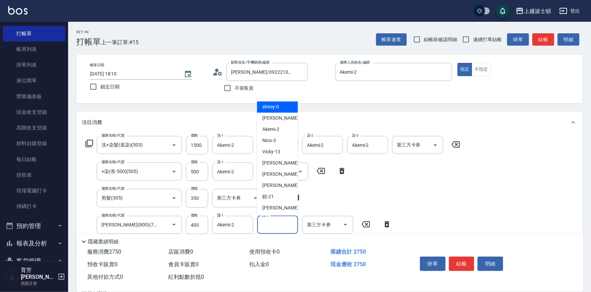
click at [271, 227] on input "護-2" at bounding box center [277, 225] width 35 height 12
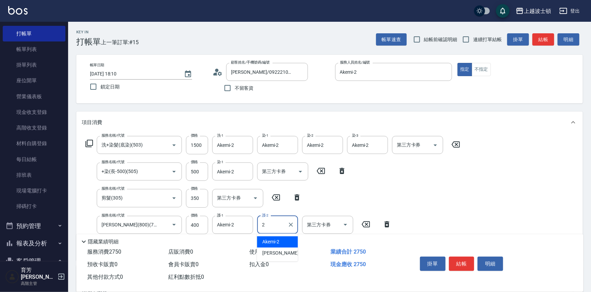
click at [279, 244] on div "Akemi -2" at bounding box center [277, 242] width 41 height 11
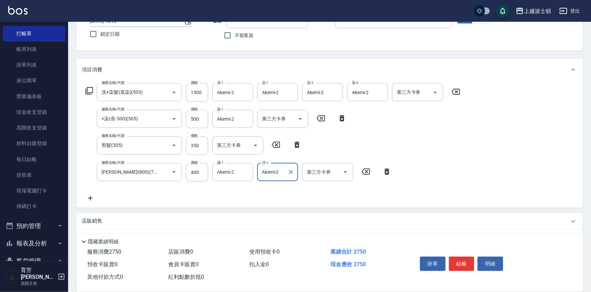
scroll to position [58, 0]
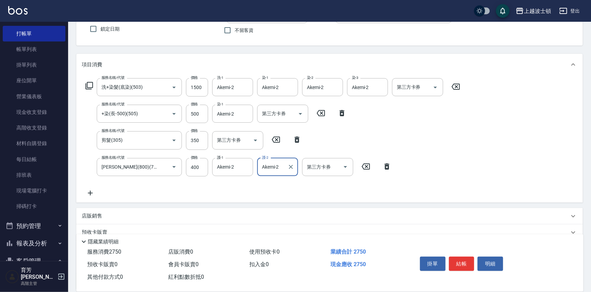
type input "Akemi-2"
click at [90, 192] on icon at bounding box center [90, 193] width 17 height 8
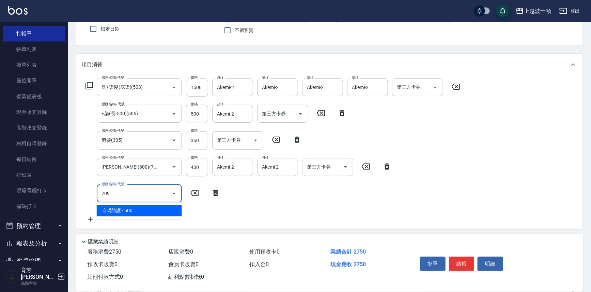
click at [132, 212] on span "自備防護 - 500" at bounding box center [139, 210] width 85 height 11
type input "自備防護(709)"
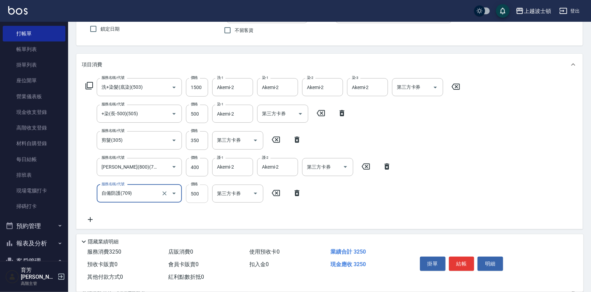
click at [198, 194] on input "500" at bounding box center [197, 194] width 22 height 18
type input "300"
click at [503, 140] on div "服務名稱/代號 洗+染髮(底染)(503) 服務名稱/代號 價格 1500 價格 洗-1 Akemi-2 洗-1 染-1 Akemi-2 染-1 染-2 Ak…" at bounding box center [329, 153] width 506 height 154
click at [196, 88] on input "1500" at bounding box center [197, 87] width 22 height 18
type input "1400"
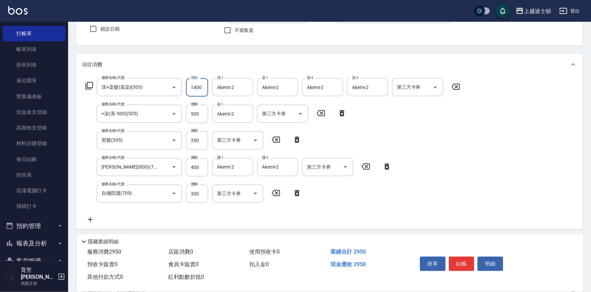
click at [520, 161] on div "服務名稱/代號 洗+染髮(底染)(503) 服務名稱/代號 價格 1400 價格 洗-1 Akemi-2 洗-1 染-1 Akemi-2 染-1 染-2 Ak…" at bounding box center [329, 153] width 506 height 154
click at [201, 196] on input "300" at bounding box center [197, 194] width 22 height 18
type input "400"
click at [496, 147] on div "服務名稱/代號 洗+染髮(底染)(503) 服務名稱/代號 價格 1400 價格 洗-1 Akemi-2 洗-1 染-1 Akemi-2 染-1 染-2 Ak…" at bounding box center [329, 153] width 506 height 154
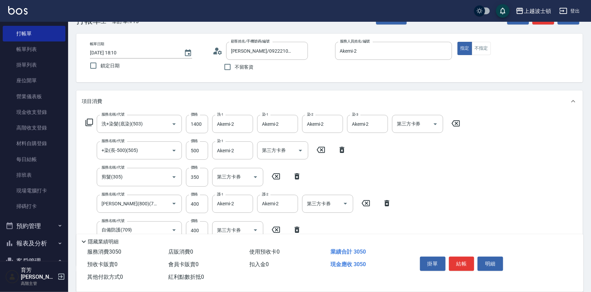
scroll to position [20, 0]
click at [461, 260] on button "結帳" at bounding box center [462, 264] width 26 height 14
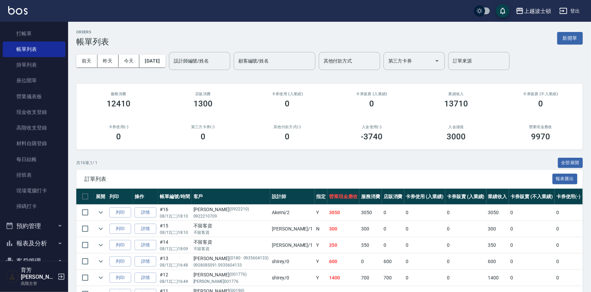
click at [204, 56] on div "設計師編號/姓名 設計師編號/姓名" at bounding box center [199, 61] width 61 height 18
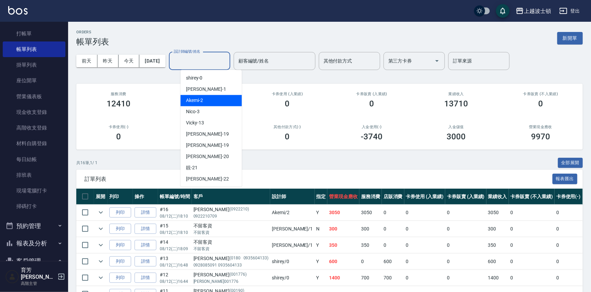
click at [224, 102] on div "Akemi -2" at bounding box center [210, 100] width 61 height 11
type input "Akemi-2"
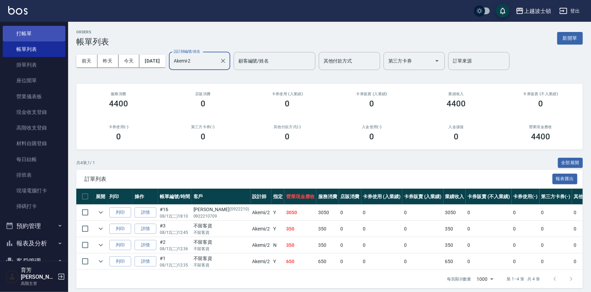
click at [36, 32] on link "打帳單" at bounding box center [34, 34] width 63 height 16
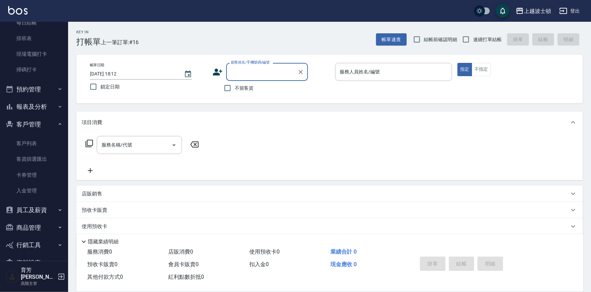
scroll to position [168, 0]
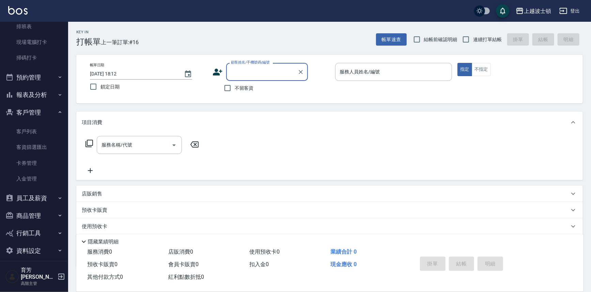
click at [29, 93] on button "報表及分析" at bounding box center [34, 95] width 63 height 18
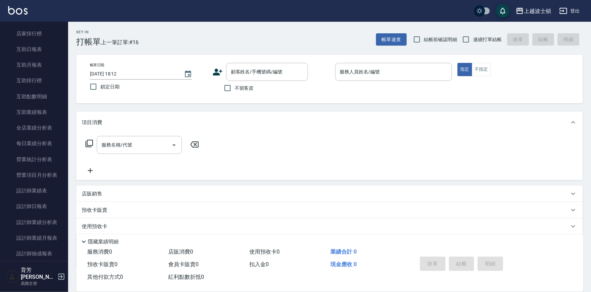
scroll to position [314, 0]
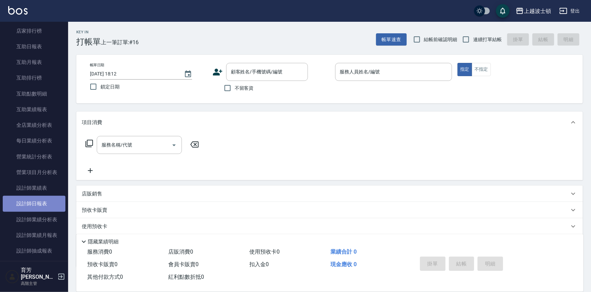
click at [35, 207] on link "設計師日報表" at bounding box center [34, 204] width 63 height 16
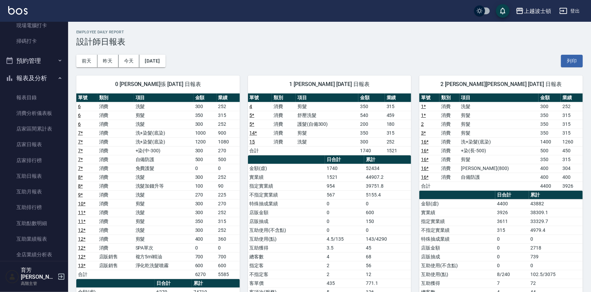
scroll to position [180, 0]
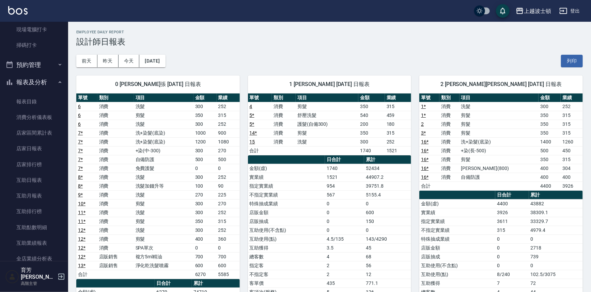
click at [32, 84] on button "報表及分析" at bounding box center [34, 83] width 63 height 18
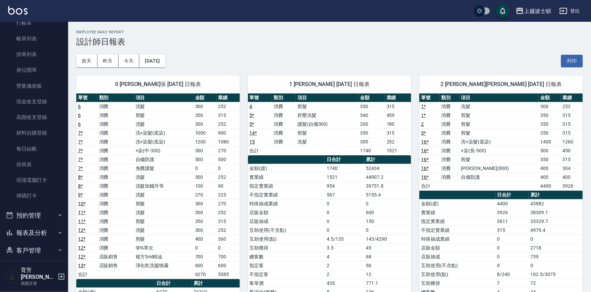
scroll to position [0, 0]
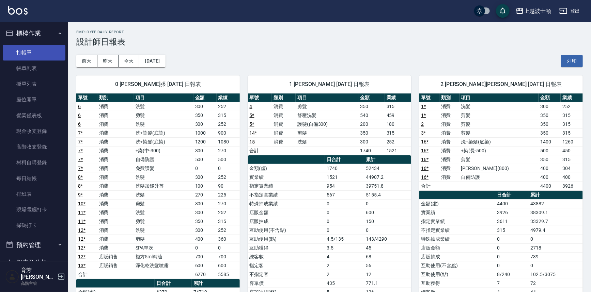
click at [31, 51] on link "打帳單" at bounding box center [34, 53] width 63 height 16
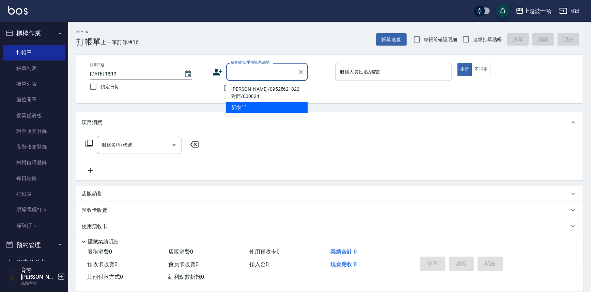
click at [248, 68] on input "顧客姓名/手機號碼/編號" at bounding box center [261, 72] width 65 height 12
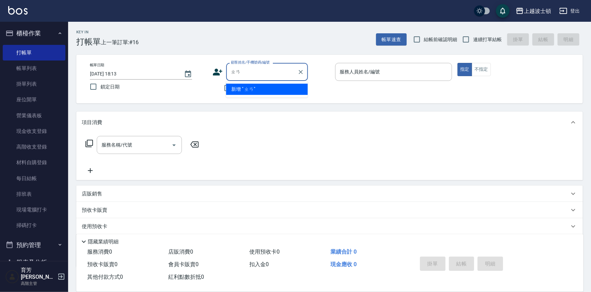
type input "[PERSON_NAME]"
click at [249, 71] on input "[PERSON_NAME]" at bounding box center [261, 72] width 65 height 12
drag, startPoint x: 301, startPoint y: 71, endPoint x: 235, endPoint y: 62, distance: 66.3
click at [301, 71] on icon "Clear" at bounding box center [300, 72] width 7 height 7
click at [230, 69] on input "顧客姓名/手機號碼/編號" at bounding box center [261, 72] width 65 height 12
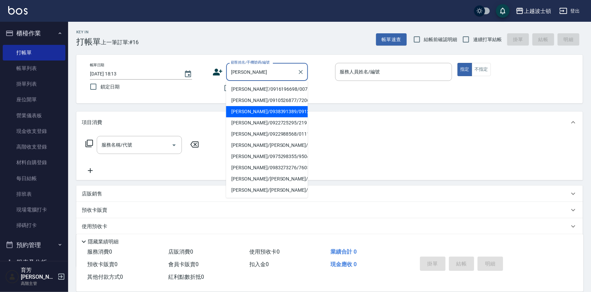
click at [252, 110] on li "[PERSON_NAME]/0938391389/091219" at bounding box center [267, 111] width 82 height 11
type input "[PERSON_NAME]/0938391389/091219"
type input "shirey-0"
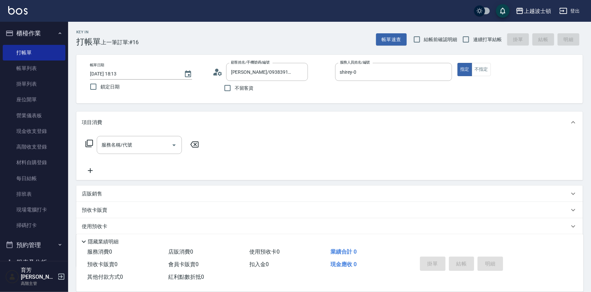
click at [93, 146] on icon at bounding box center [89, 144] width 8 height 8
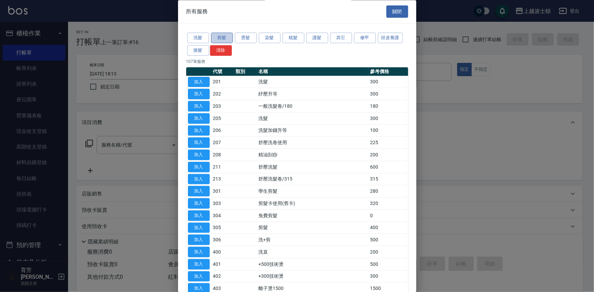
click at [223, 35] on button "剪髮" at bounding box center [222, 38] width 22 height 11
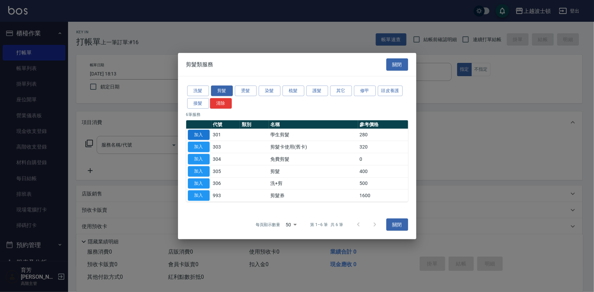
click at [202, 137] on button "加入" at bounding box center [199, 135] width 22 height 11
type input "學生剪髮(301)"
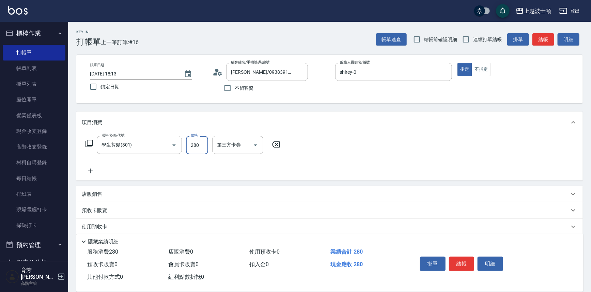
click at [203, 145] on input "280" at bounding box center [197, 145] width 22 height 18
type input "250"
click at [470, 264] on button "結帳" at bounding box center [462, 264] width 26 height 14
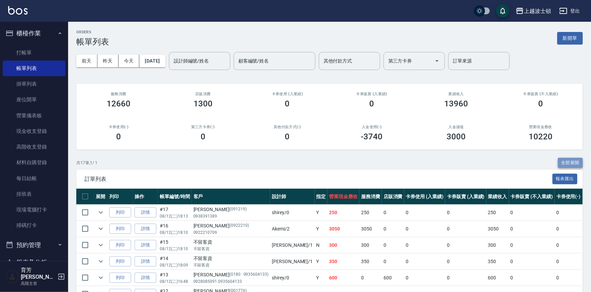
click at [571, 158] on button "全部展開" at bounding box center [569, 163] width 25 height 11
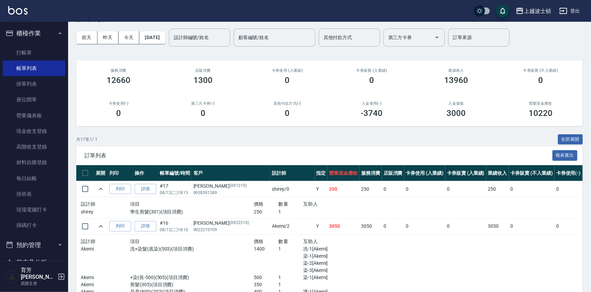
scroll to position [21, 0]
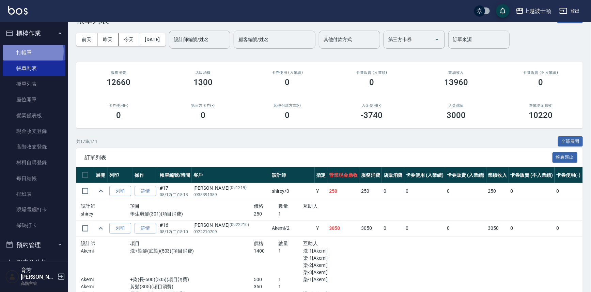
click at [30, 51] on link "打帳單" at bounding box center [34, 53] width 63 height 16
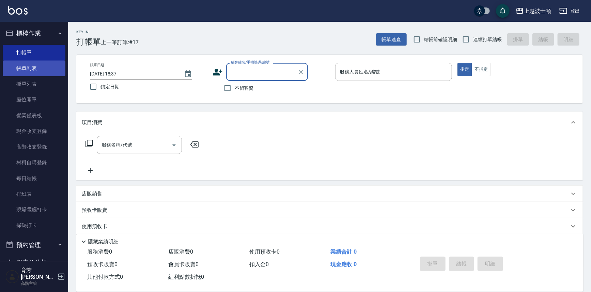
click at [36, 68] on link "帳單列表" at bounding box center [34, 69] width 63 height 16
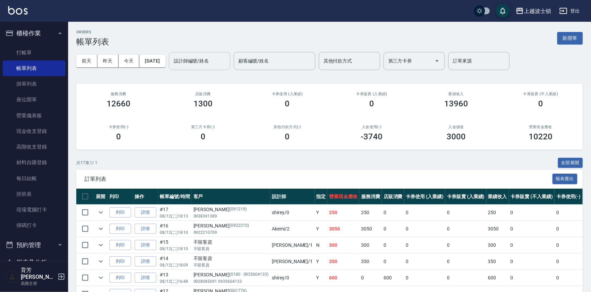
click at [201, 65] on input "設計師編號/姓名" at bounding box center [199, 61] width 55 height 12
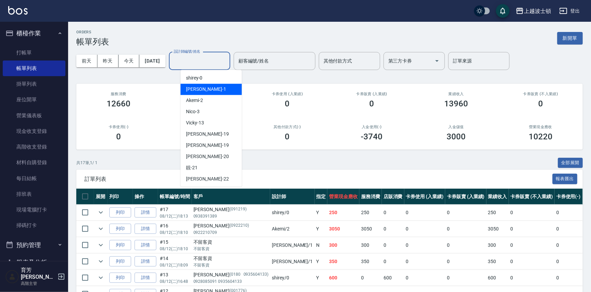
click at [201, 91] on div "[PERSON_NAME] -1" at bounding box center [210, 89] width 61 height 11
type input "[PERSON_NAME]-1"
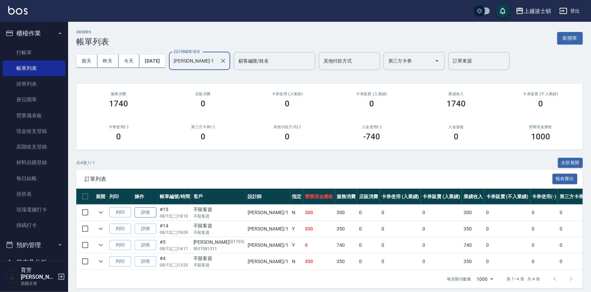
click at [154, 212] on link "詳情" at bounding box center [145, 213] width 22 height 11
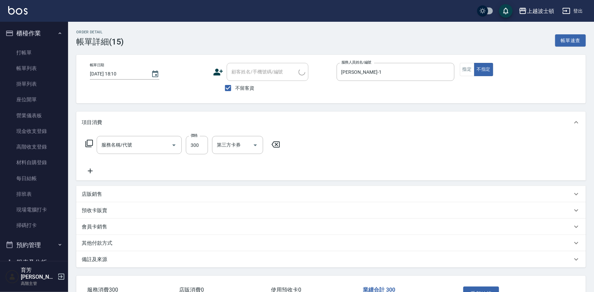
type input "[DATE] 18:10"
checkbox input "true"
type input "[PERSON_NAME]-1"
type input "洗髮(201)"
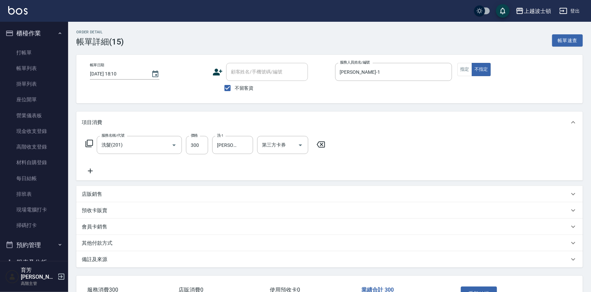
click at [91, 170] on icon at bounding box center [90, 171] width 17 height 8
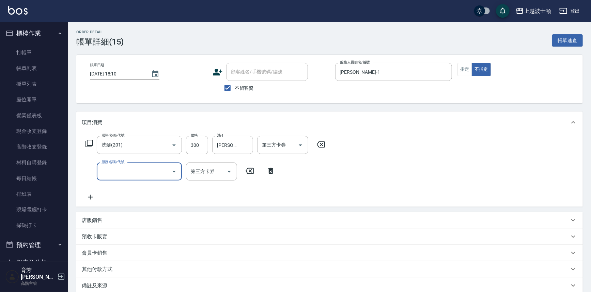
click at [114, 170] on input "服務名稱/代號" at bounding box center [134, 172] width 69 height 12
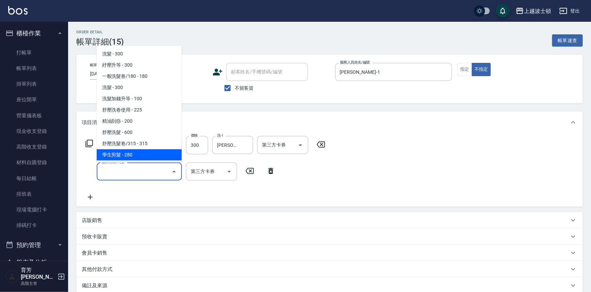
drag, startPoint x: 127, startPoint y: 155, endPoint x: 131, endPoint y: 158, distance: 4.7
click at [127, 156] on span "學生剪髮 - 280" at bounding box center [139, 154] width 85 height 11
type input "學生剪髮(301)"
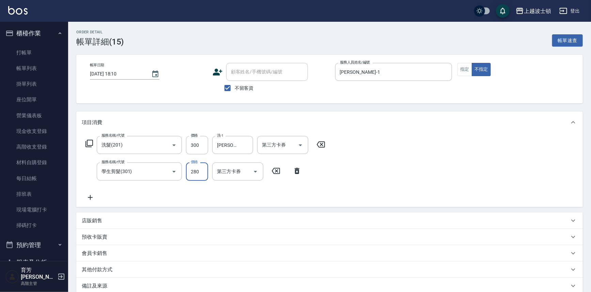
click at [200, 168] on input "280" at bounding box center [197, 172] width 22 height 18
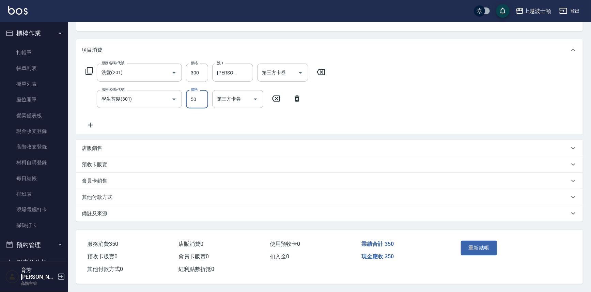
scroll to position [74, 0]
type input "50"
click at [473, 245] on button "重新結帳" at bounding box center [478, 248] width 36 height 14
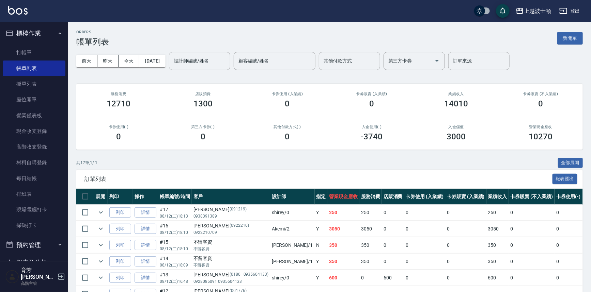
click at [10, 9] on img at bounding box center [17, 10] width 19 height 9
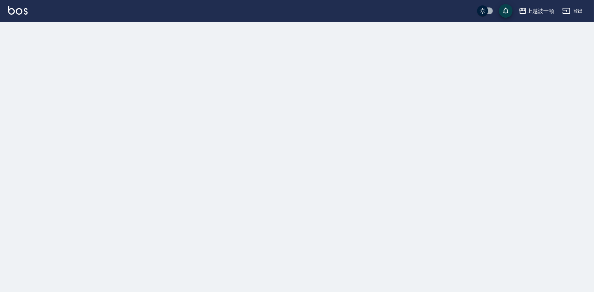
click at [10, 9] on img at bounding box center [17, 10] width 19 height 9
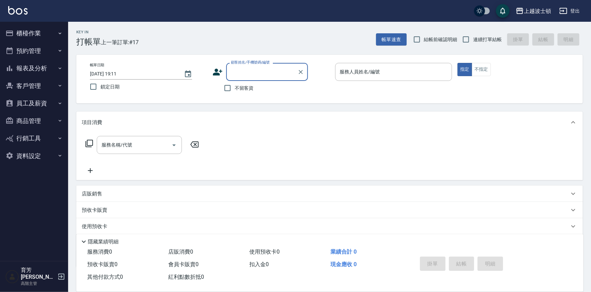
click at [247, 87] on span "不留客資" at bounding box center [243, 88] width 19 height 7
click at [234, 87] on input "不留客資" at bounding box center [227, 88] width 14 height 14
checkbox input "true"
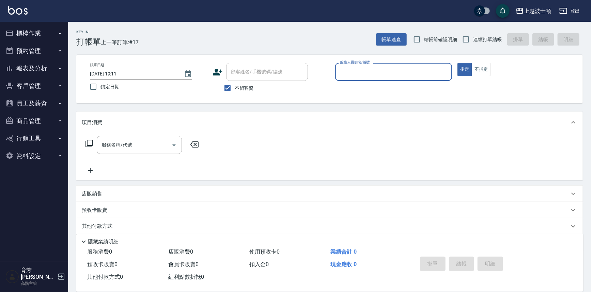
click at [386, 72] on input "服務人員姓名/編號" at bounding box center [393, 72] width 111 height 12
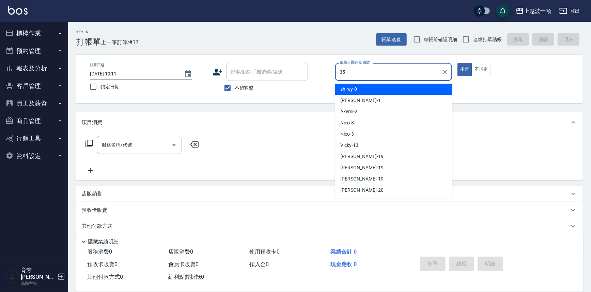
type input "思思-35"
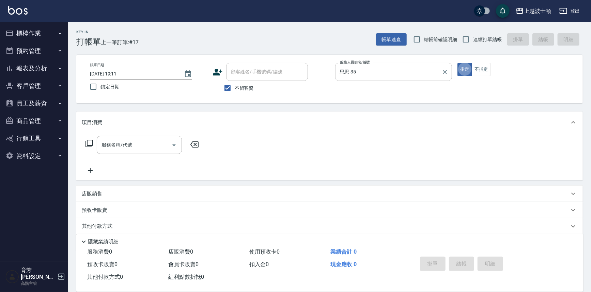
type button "true"
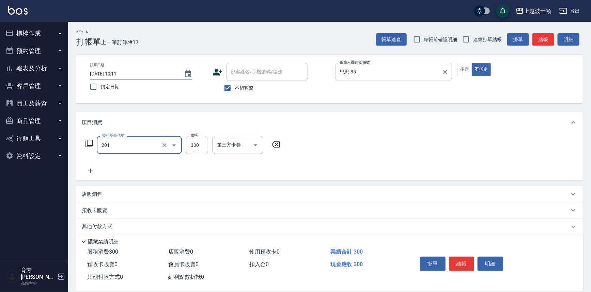
type input "洗髮(201)"
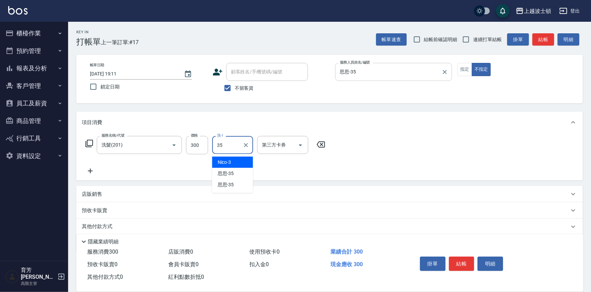
type input "思思-35"
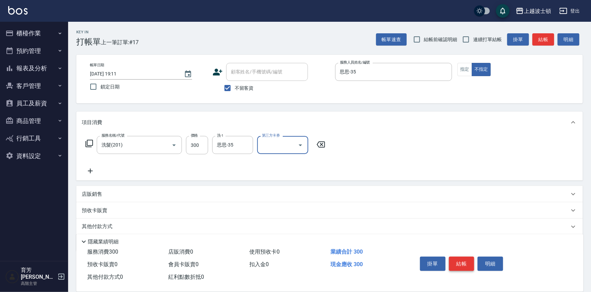
click at [465, 266] on button "結帳" at bounding box center [462, 264] width 26 height 14
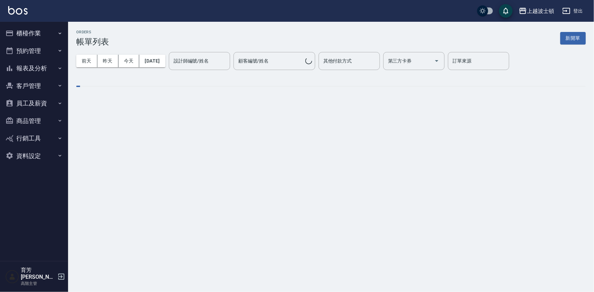
click at [12, 10] on img at bounding box center [17, 10] width 19 height 9
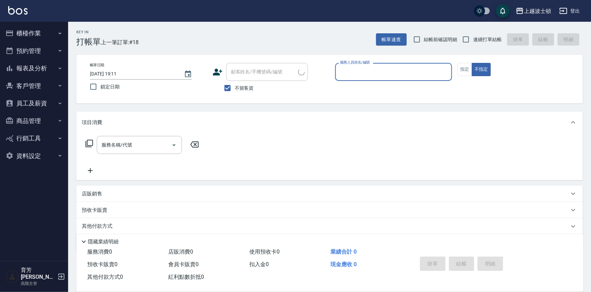
click at [391, 79] on div "服務人員姓名/編號" at bounding box center [393, 72] width 117 height 18
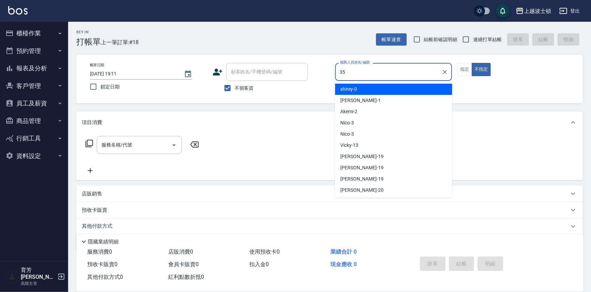
type input "思思-35"
type button "false"
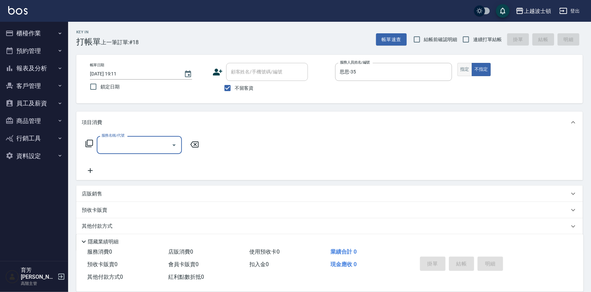
click at [467, 68] on button "指定" at bounding box center [464, 69] width 15 height 13
type button "true"
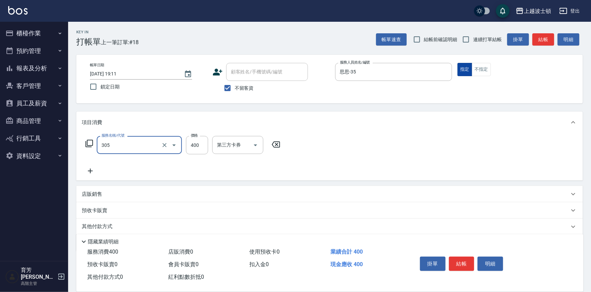
type input "剪髮(305)"
type input "300"
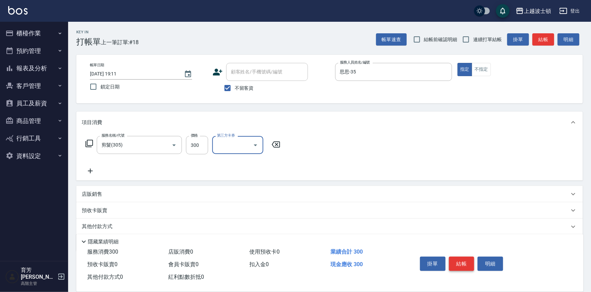
click at [467, 265] on button "結帳" at bounding box center [462, 264] width 26 height 14
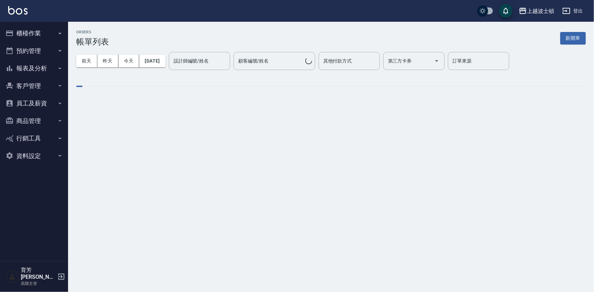
click at [22, 8] on img at bounding box center [17, 10] width 19 height 9
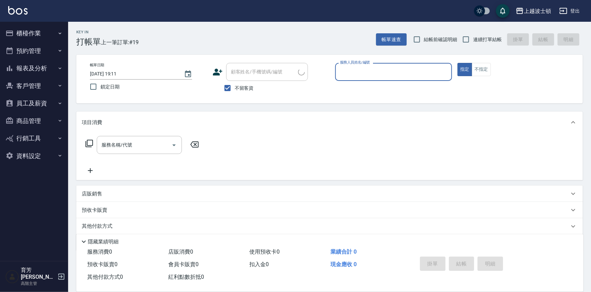
click at [388, 77] on input "服務人員姓名/編號" at bounding box center [393, 72] width 111 height 12
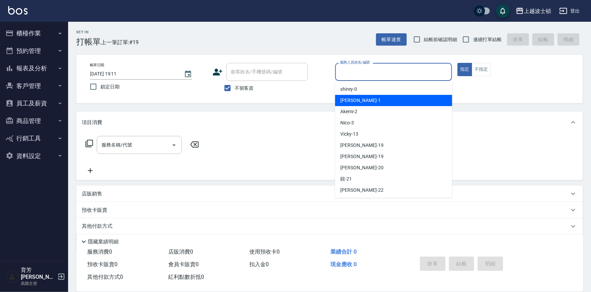
click at [244, 92] on label "不留客資" at bounding box center [236, 88] width 33 height 14
click at [234, 92] on input "不留客資" at bounding box center [227, 88] width 14 height 14
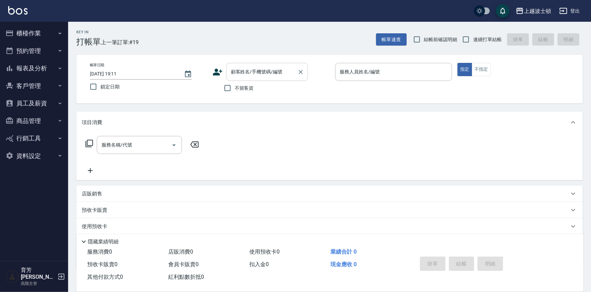
drag, startPoint x: 247, startPoint y: 84, endPoint x: 252, endPoint y: 80, distance: 6.5
click at [248, 82] on label "不留客資" at bounding box center [236, 88] width 33 height 14
click at [234, 82] on input "不留客資" at bounding box center [227, 88] width 14 height 14
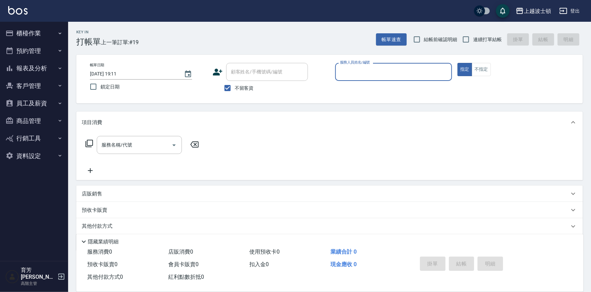
click at [243, 91] on span "不留客資" at bounding box center [243, 88] width 19 height 7
click at [234, 91] on input "不留客資" at bounding box center [227, 88] width 14 height 14
checkbox input "false"
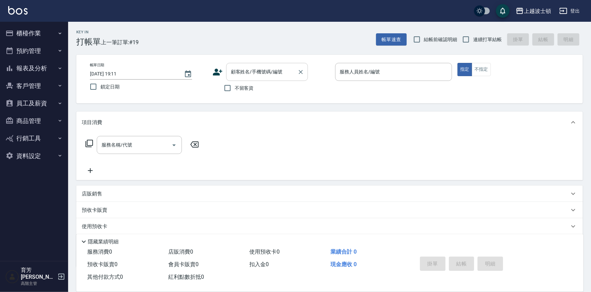
click at [245, 75] on input "顧客姓名/手機號碼/編號" at bounding box center [261, 72] width 65 height 12
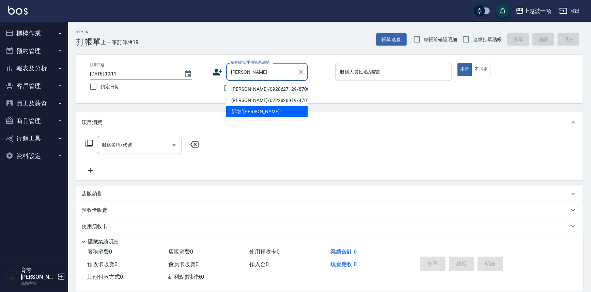
click at [243, 85] on li "[PERSON_NAME]/0928627129/870821" at bounding box center [267, 89] width 82 height 11
type input "[PERSON_NAME]/0928627129/870821"
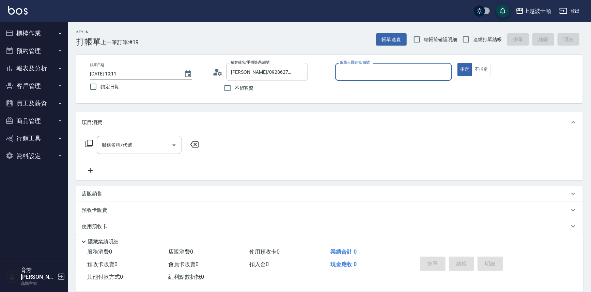
type input "思思-35"
click at [457, 63] on button "指定" at bounding box center [464, 69] width 15 height 13
type button "true"
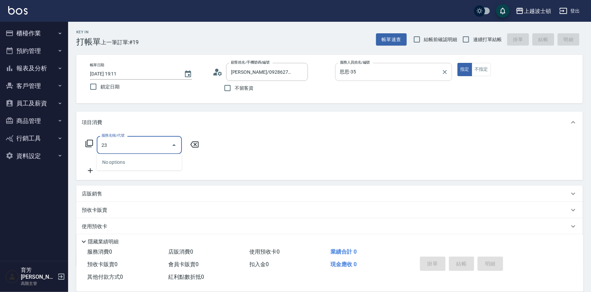
type input "2"
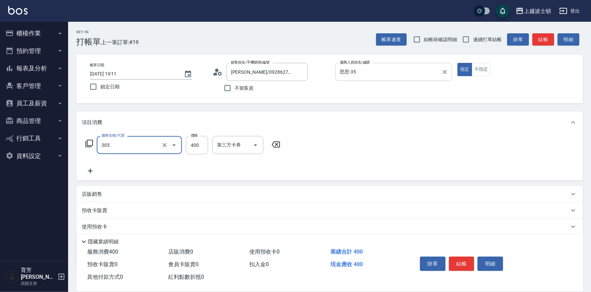
type input "剪髮(305)"
type input "350"
click at [470, 259] on button "結帳" at bounding box center [462, 264] width 26 height 14
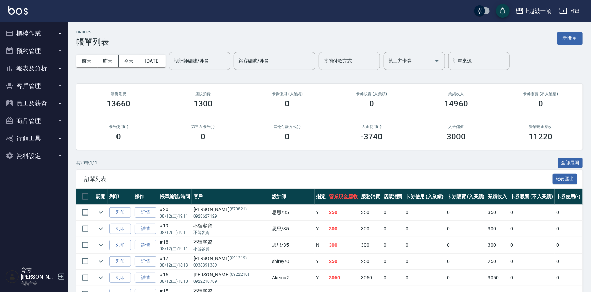
drag, startPoint x: 30, startPoint y: 12, endPoint x: 14, endPoint y: 8, distance: 17.2
click at [30, 12] on div "上越波士頓 登出" at bounding box center [295, 11] width 591 height 22
click at [14, 8] on img at bounding box center [17, 10] width 19 height 9
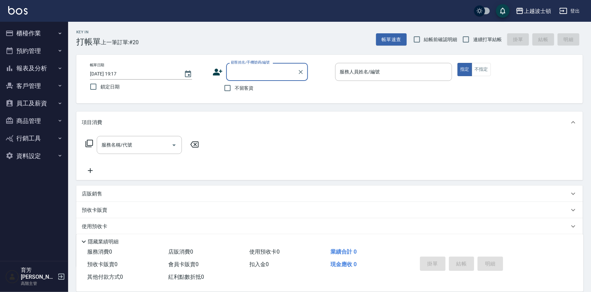
click at [51, 33] on button "櫃檯作業" at bounding box center [34, 34] width 63 height 18
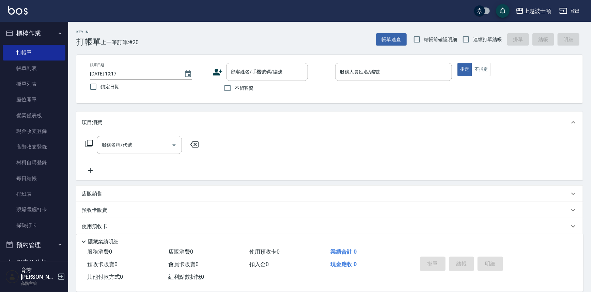
drag, startPoint x: 36, startPoint y: 31, endPoint x: 37, endPoint y: 34, distance: 3.6
click at [38, 31] on button "櫃檯作業" at bounding box center [34, 34] width 63 height 18
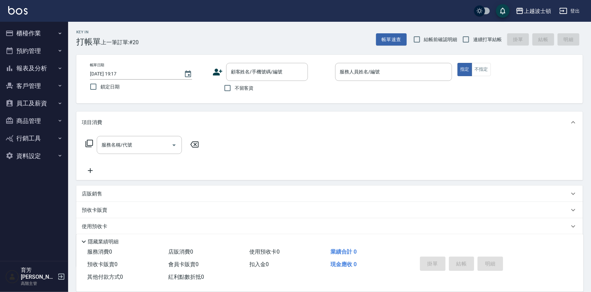
click at [40, 60] on button "報表及分析" at bounding box center [34, 69] width 63 height 18
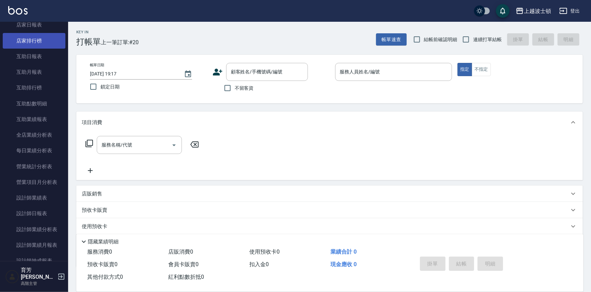
scroll to position [93, 0]
click at [40, 46] on link "店家日報表" at bounding box center [34, 42] width 63 height 16
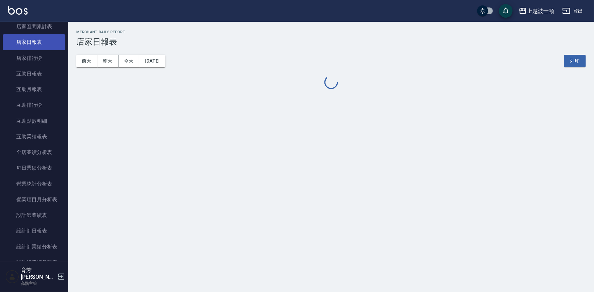
click at [40, 46] on link "店家日報表" at bounding box center [34, 42] width 63 height 16
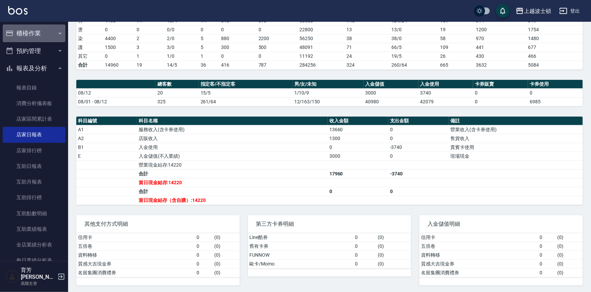
click at [35, 37] on button "櫃檯作業" at bounding box center [34, 34] width 63 height 18
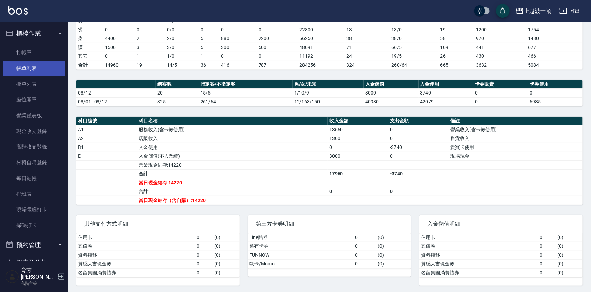
click at [44, 68] on link "帳單列表" at bounding box center [34, 69] width 63 height 16
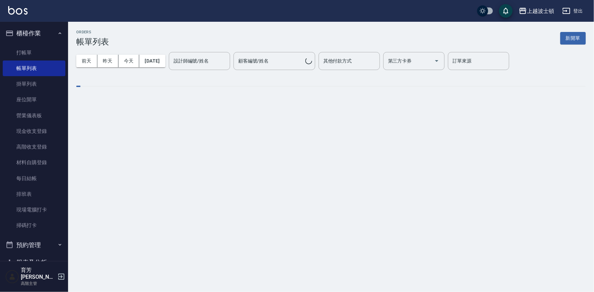
click at [17, 9] on img at bounding box center [17, 10] width 19 height 9
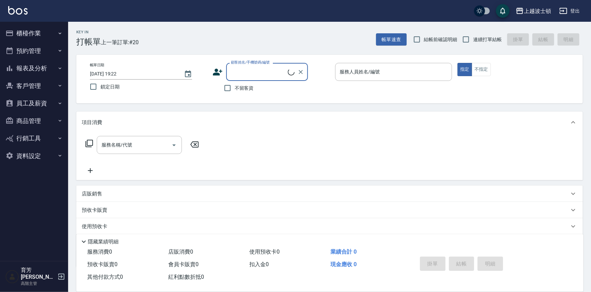
click at [46, 66] on button "報表及分析" at bounding box center [34, 69] width 63 height 18
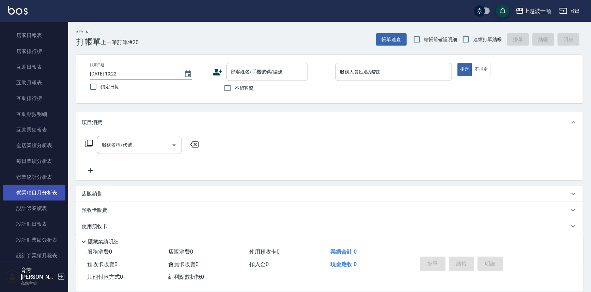
scroll to position [124, 0]
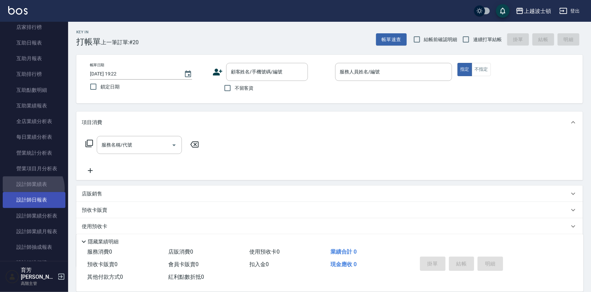
drag, startPoint x: 31, startPoint y: 188, endPoint x: 37, endPoint y: 203, distance: 16.0
click at [31, 189] on link "設計師業績表" at bounding box center [34, 185] width 63 height 16
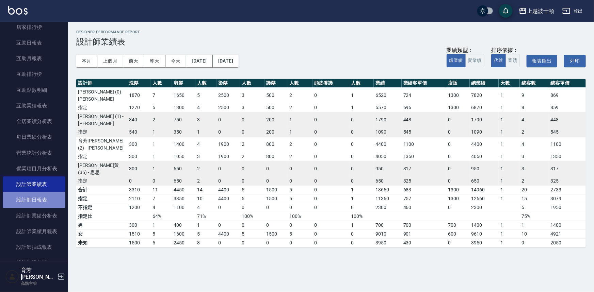
click at [37, 203] on link "設計師日報表" at bounding box center [34, 200] width 63 height 16
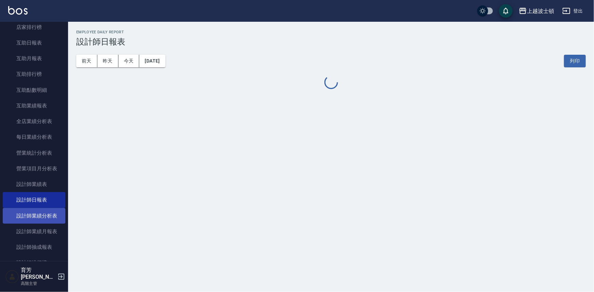
click at [42, 212] on link "設計師業績分析表" at bounding box center [34, 216] width 63 height 16
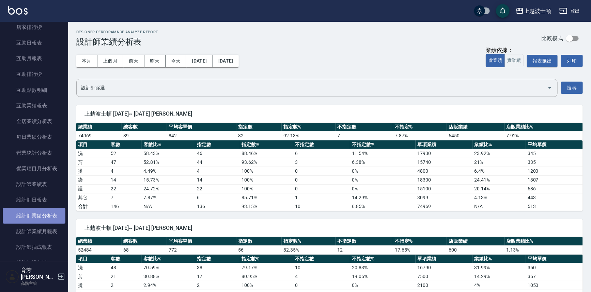
click at [48, 220] on link "設計師業績分析表" at bounding box center [34, 216] width 63 height 16
drag, startPoint x: 51, startPoint y: 221, endPoint x: 51, endPoint y: 225, distance: 3.5
click at [50, 222] on link "設計師業績分析表" at bounding box center [34, 216] width 63 height 16
click at [49, 220] on link "設計師業績分析表" at bounding box center [34, 216] width 63 height 16
click at [52, 231] on link "設計師業績月報表" at bounding box center [34, 232] width 63 height 16
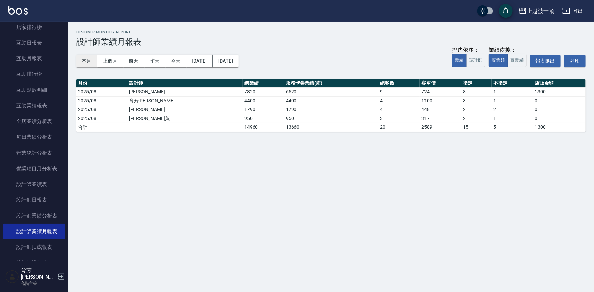
click at [89, 60] on button "本月" at bounding box center [86, 61] width 21 height 13
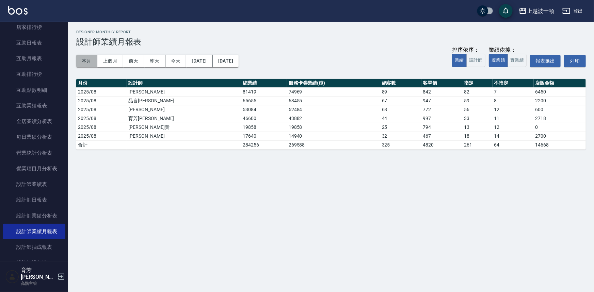
click at [89, 60] on button "本月" at bounding box center [86, 61] width 21 height 13
click at [25, 2] on div "上越波士頓 登出" at bounding box center [297, 11] width 594 height 22
click at [26, 5] on div "上越波士頓 登出" at bounding box center [297, 11] width 594 height 22
click at [26, 7] on img at bounding box center [17, 10] width 19 height 9
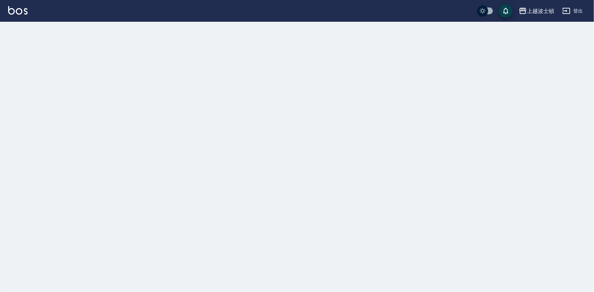
click at [25, 11] on img at bounding box center [17, 10] width 19 height 9
